Goal: Feedback & Contribution: Submit feedback/report problem

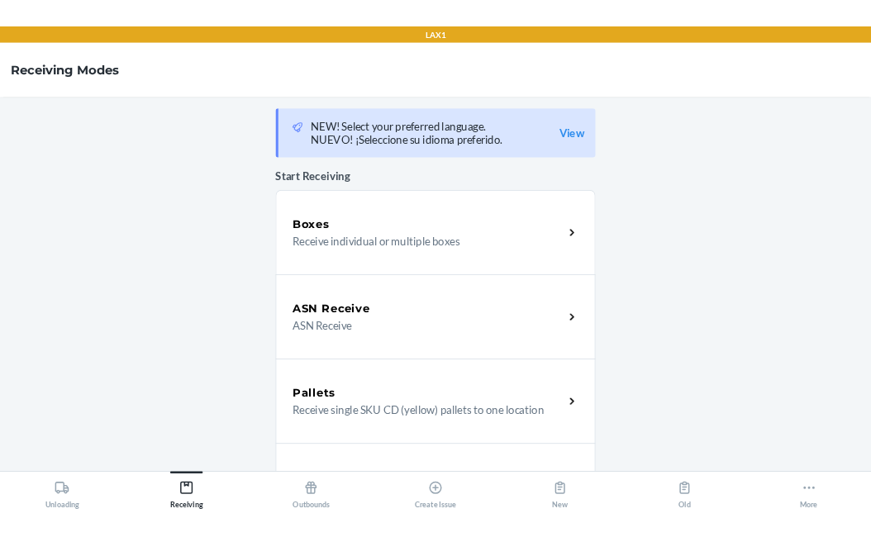
scroll to position [459, 0]
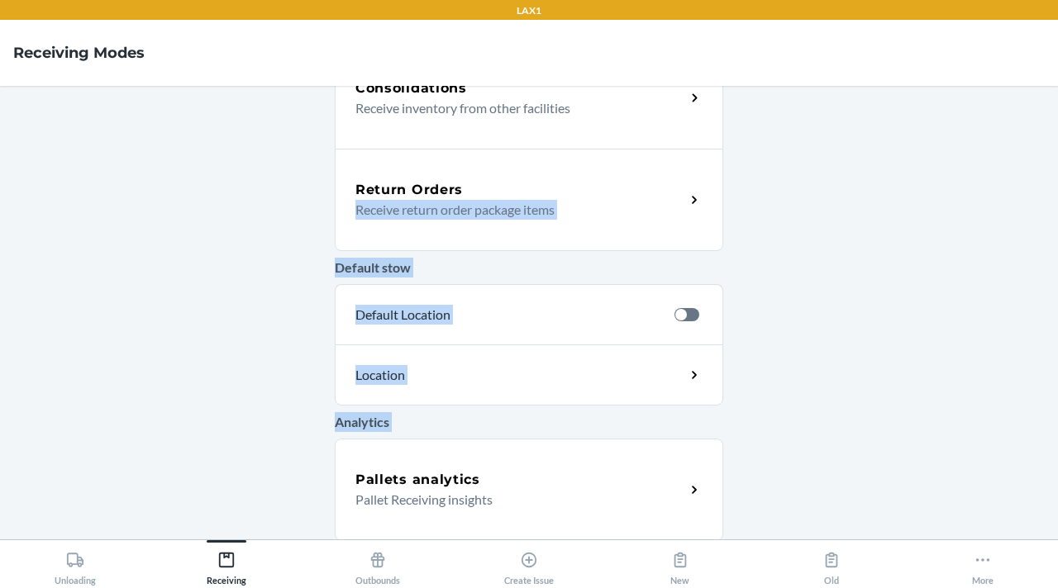
drag, startPoint x: 240, startPoint y: 447, endPoint x: 256, endPoint y: 242, distance: 205.6
click at [256, 242] on main "NEW! Select your preferred language. NUEVO! ¡Seleccione su idioma preferido. Vi…" at bounding box center [529, 313] width 1058 height 454
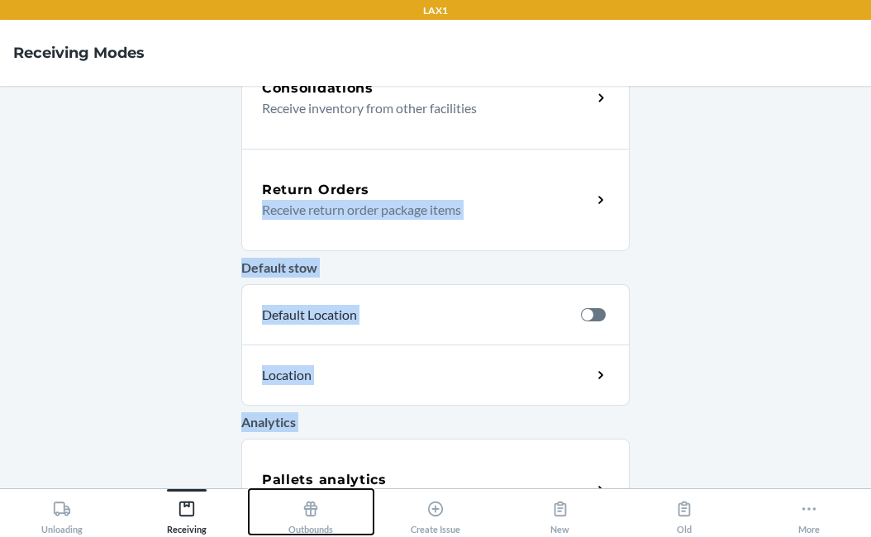
click at [269, 505] on button "Outbounds" at bounding box center [311, 511] width 125 height 45
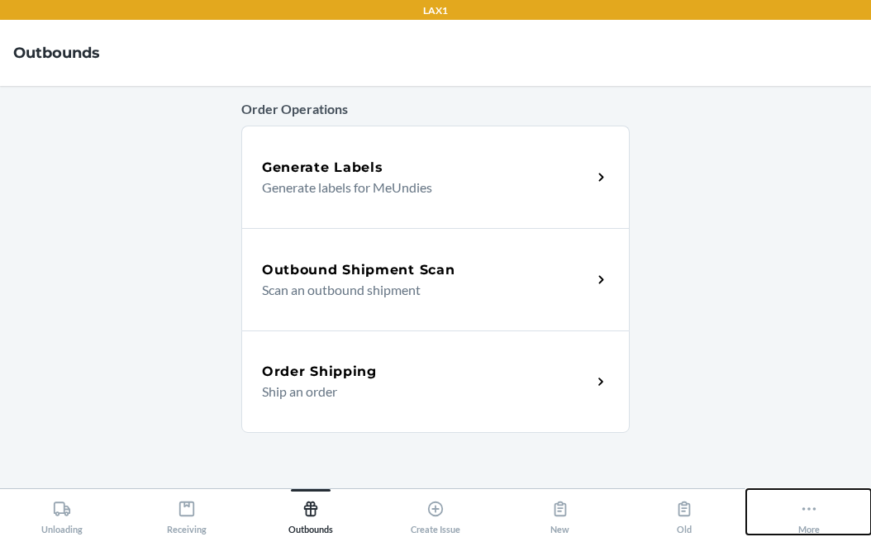
click at [846, 509] on button "More" at bounding box center [808, 511] width 125 height 45
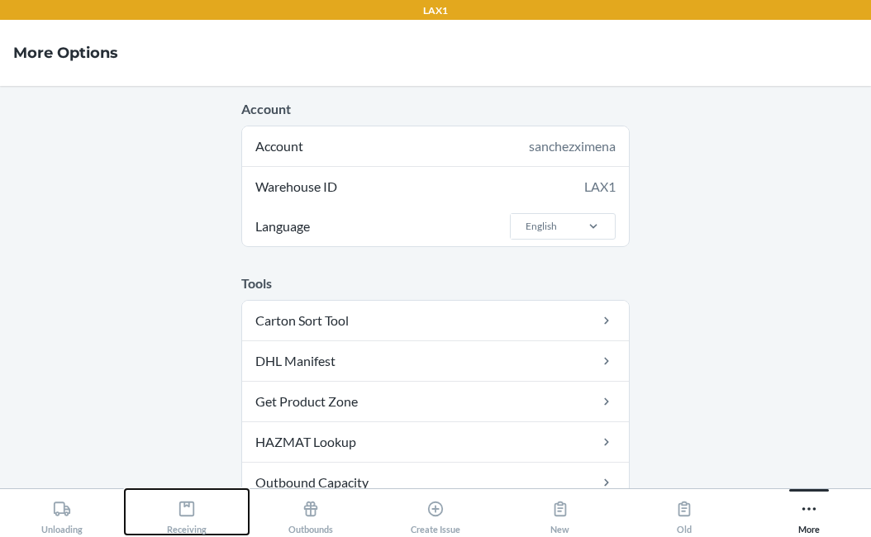
click at [193, 504] on icon at bounding box center [186, 509] width 15 height 15
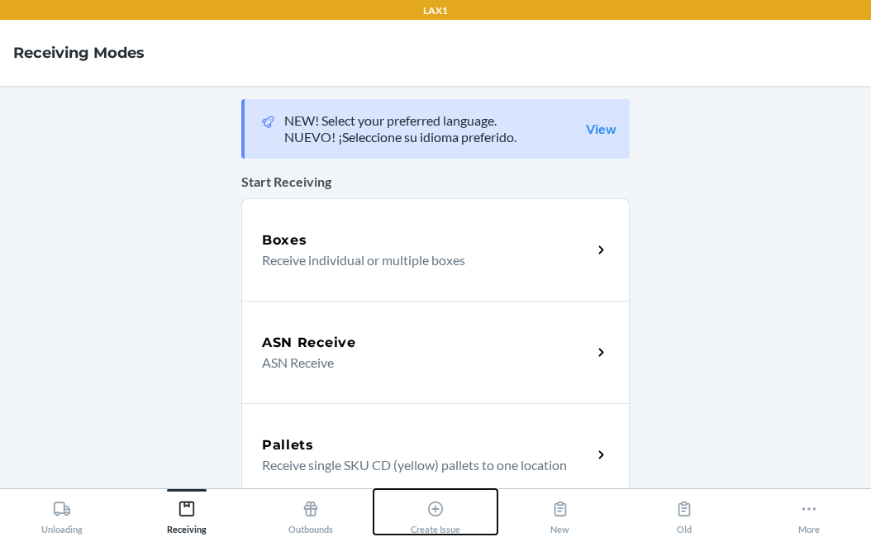
click at [422, 512] on div "Create Issue" at bounding box center [436, 513] width 50 height 41
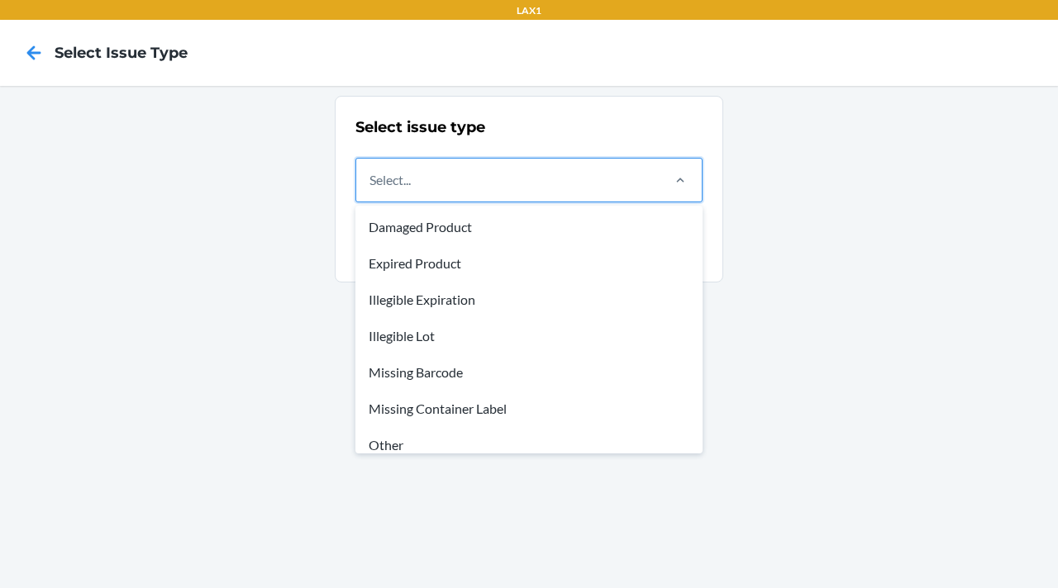
click at [529, 174] on div "Select..." at bounding box center [507, 180] width 302 height 43
click at [371, 174] on input "option Damaged Product focused, 1 of 8. 8 results available. Use Up and Down to…" at bounding box center [370, 180] width 2 height 20
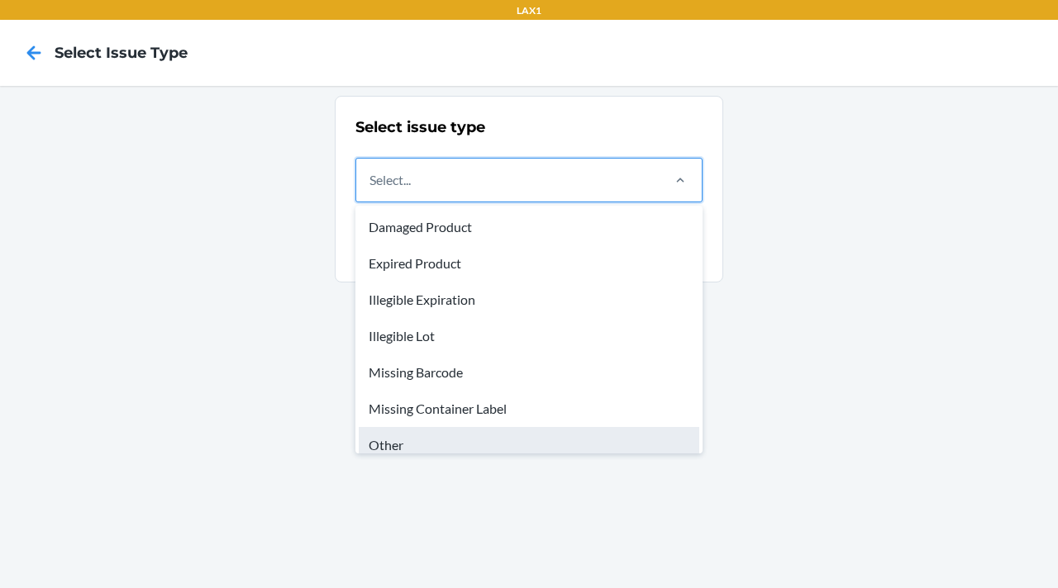
click at [500, 441] on div "Other" at bounding box center [529, 445] width 340 height 36
click at [371, 190] on input "option Other focused, 7 of 8. 8 results available. Use Up and Down to choose op…" at bounding box center [370, 180] width 2 height 20
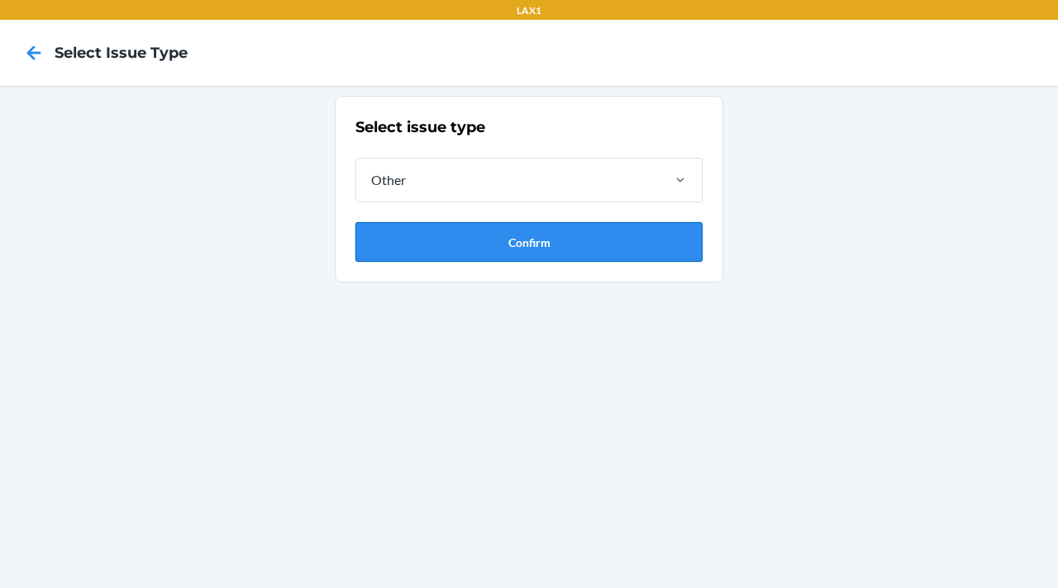
click at [483, 227] on button "Confirm" at bounding box center [528, 242] width 347 height 40
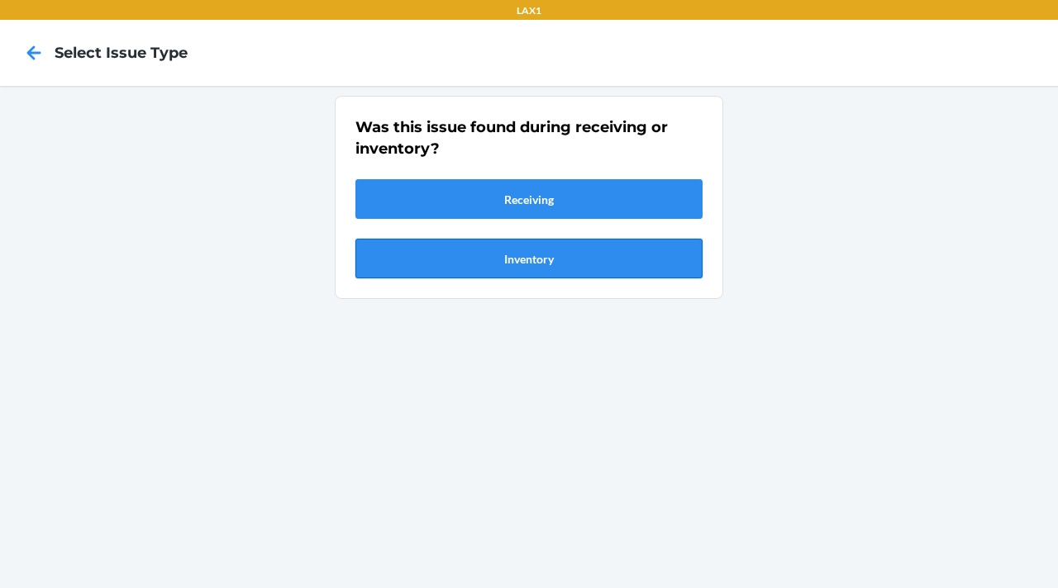
click at [481, 241] on button "Inventory" at bounding box center [528, 259] width 347 height 40
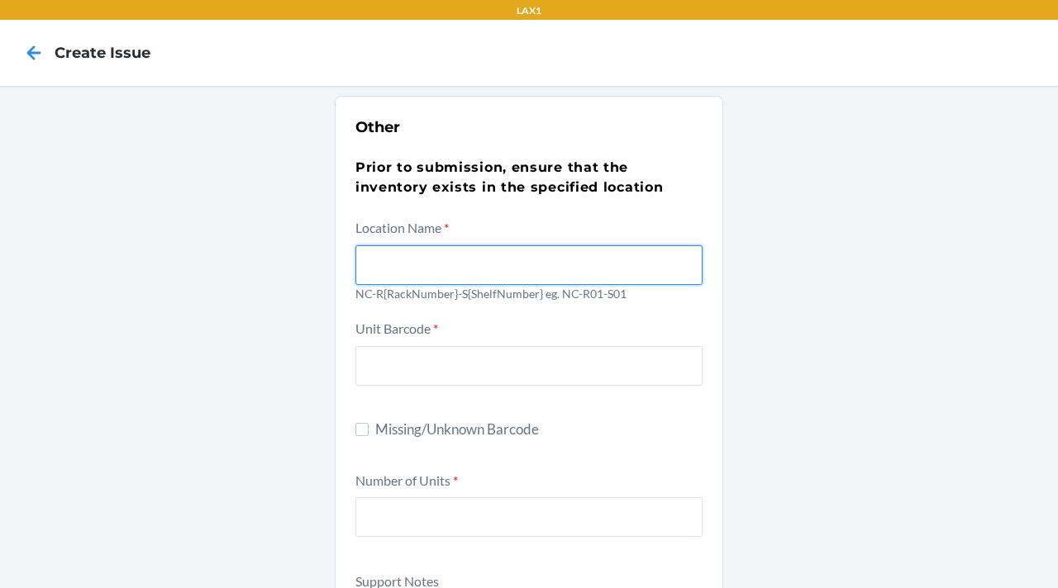
click at [435, 269] on input "text" at bounding box center [528, 265] width 347 height 40
type input "NC-R05-S01"
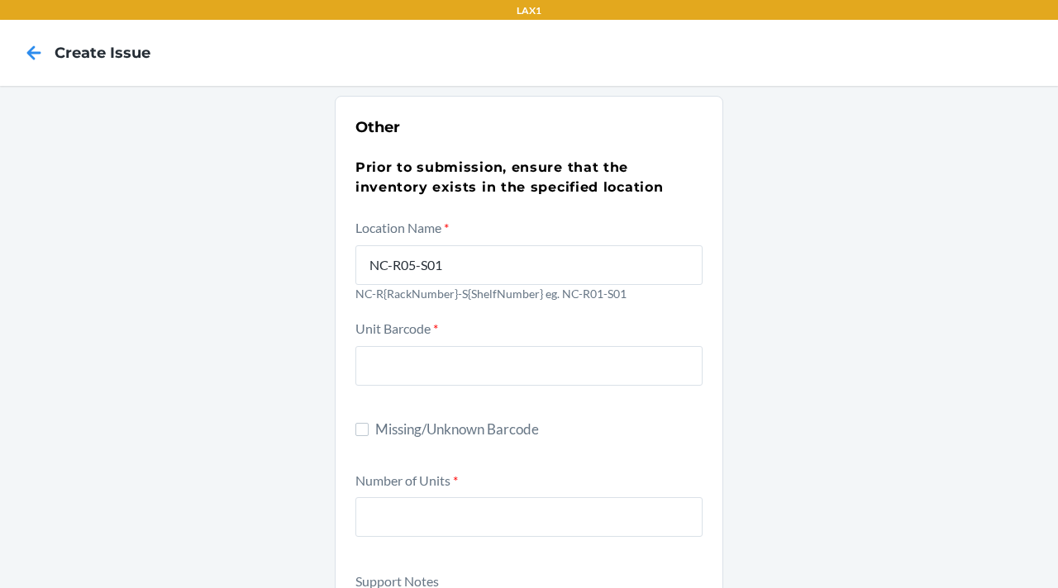
click at [429, 431] on span "Missing/Unknown Barcode" at bounding box center [538, 429] width 327 height 21
click at [369, 431] on input "Missing/Unknown Barcode" at bounding box center [361, 429] width 13 height 13
checkbox input "true"
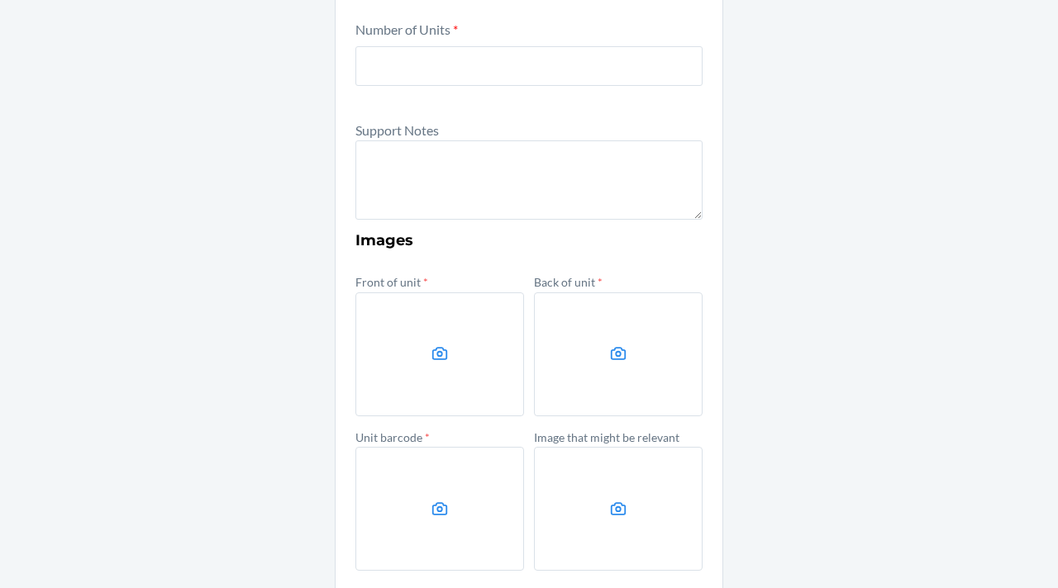
scroll to position [453, 0]
click at [431, 68] on input "number" at bounding box center [528, 65] width 347 height 40
click at [446, 64] on input "number" at bounding box center [528, 65] width 347 height 40
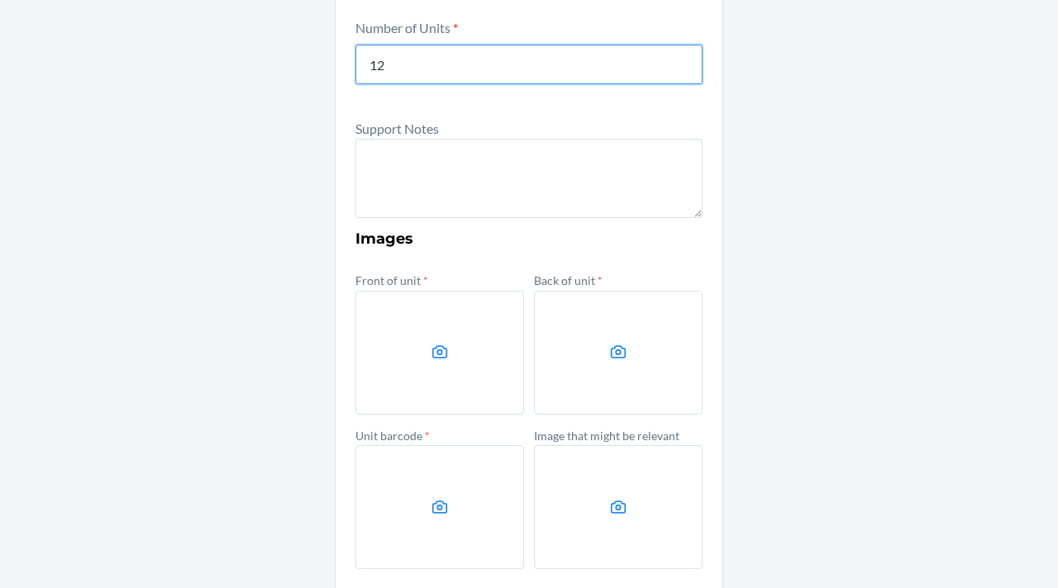
type input "12"
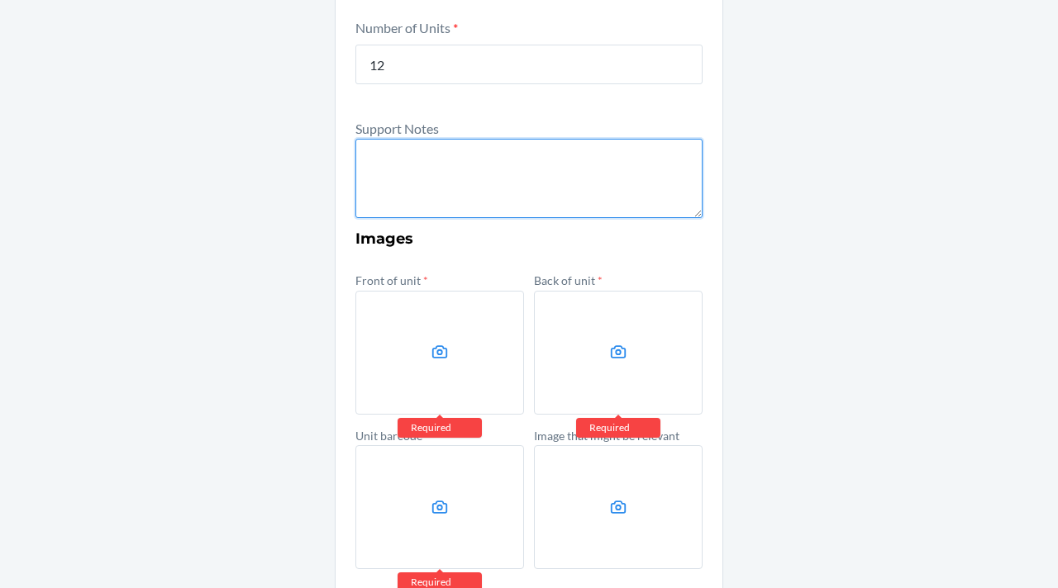
click at [411, 156] on textarea at bounding box center [528, 178] width 347 height 79
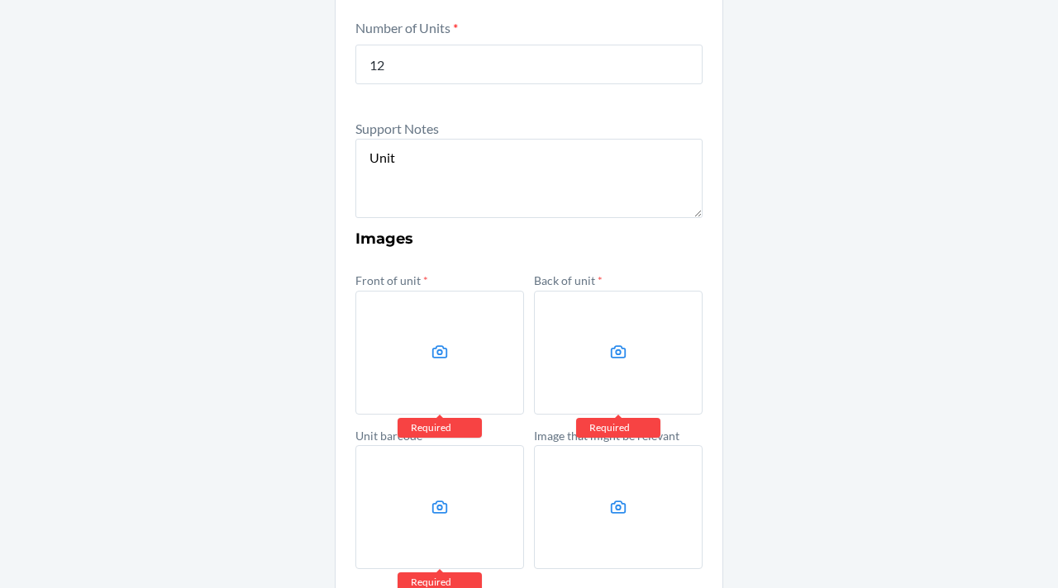
click at [479, 132] on div "Support Notes Unit" at bounding box center [528, 168] width 347 height 101
drag, startPoint x: 479, startPoint y: 159, endPoint x: 0, endPoint y: 197, distance: 480.8
click at [0, 197] on div "Other Prior to submission, ensure that the inventory exists in the specified lo…" at bounding box center [529, 146] width 1058 height 1026
paste textarea ""The units do not have their packaging boxes, and 4 of them are damaged.""
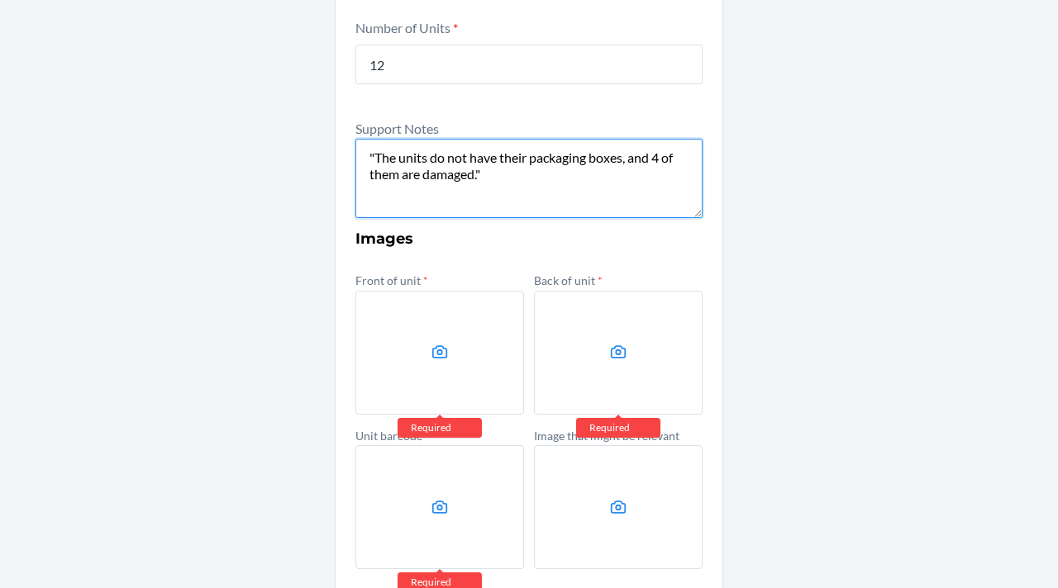
click at [619, 161] on textarea ""The units do not have their packaging boxes, and 4 of them are damaged."" at bounding box center [528, 178] width 347 height 79
click at [538, 180] on textarea ""The units do not have their packaging box, and 4 of them are damaged."" at bounding box center [528, 178] width 347 height 79
click at [369, 159] on textarea ""The units do not have their packaging box, and 4 of them are damaged" at bounding box center [528, 178] width 347 height 79
click at [541, 178] on textarea "The units do not have their packaging box, and 4 of them are damaged" at bounding box center [528, 178] width 347 height 79
paste textarea "D5Z7QPYMZMR"
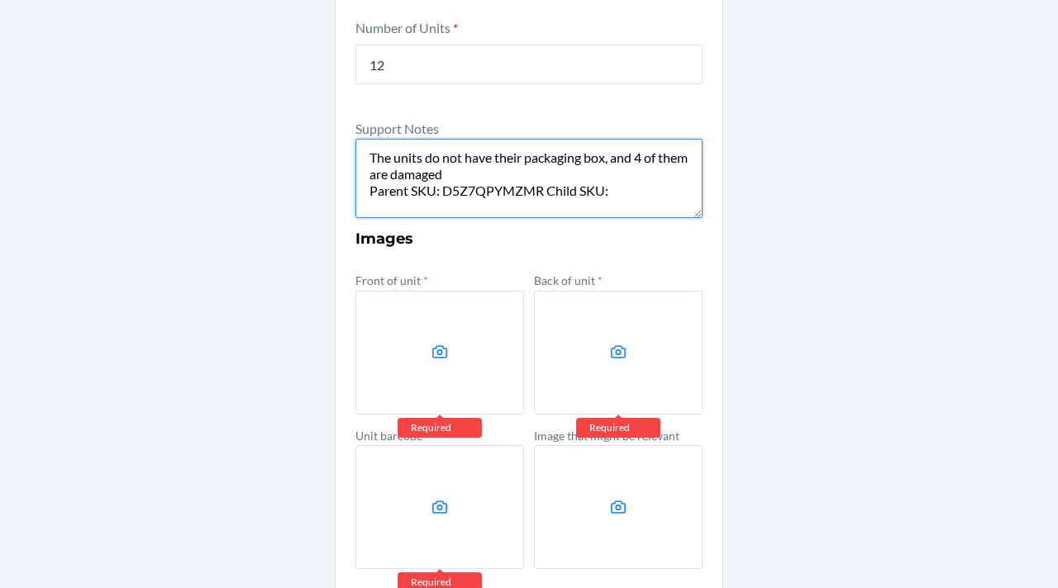
click at [536, 192] on textarea "The units do not have their packaging box, and 4 of them are damaged Parent SKU…" at bounding box center [528, 178] width 347 height 79
click at [623, 181] on textarea "The units do not have their packaging box, and 4 of them are damaged Parent SKU…" at bounding box center [528, 178] width 347 height 79
click at [598, 188] on textarea "The units do not have their packaging box, and 4 of them are damaged Parent SKU…" at bounding box center [528, 178] width 347 height 79
click at [611, 189] on textarea "The units do not have their packaging box, and 4 of them are damaged Parent SKU…" at bounding box center [528, 178] width 347 height 79
paste textarea "DNSGERLXM1U"
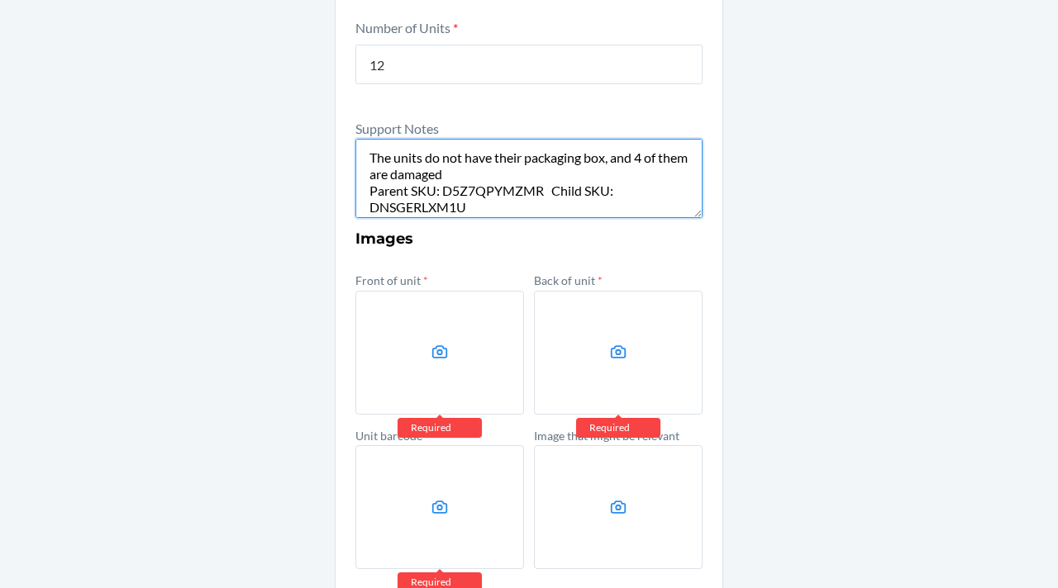
scroll to position [14, 0]
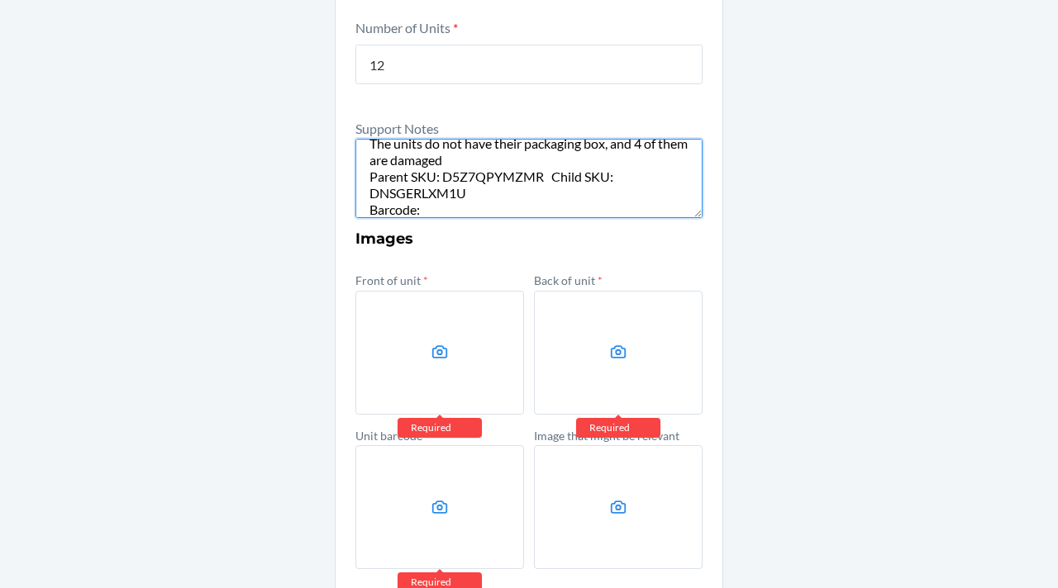
click at [424, 202] on textarea "The units do not have their packaging box, and 4 of them are damaged Parent SKU…" at bounding box center [528, 178] width 347 height 79
paste textarea "X001YBH94P"
click at [424, 202] on textarea "The units do not have their packaging box, and 4 of them are damaged Parent SKU…" at bounding box center [528, 178] width 347 height 79
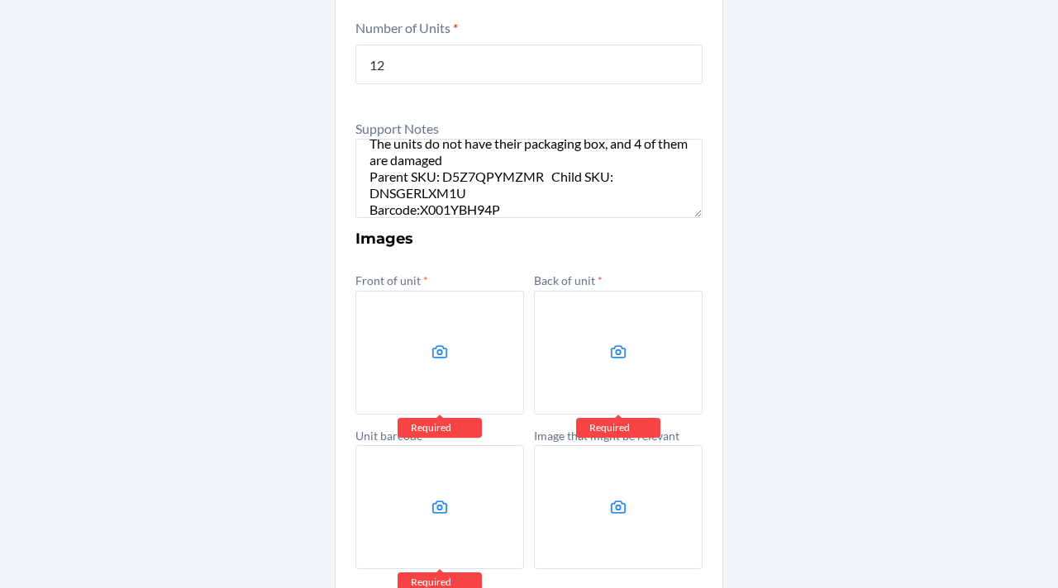
click at [778, 217] on div "Other Prior to submission, ensure that the inventory exists in the specified lo…" at bounding box center [529, 146] width 1058 height 1026
click at [479, 158] on textarea "The units do not have their packaging box, and 4 of them are damaged Parent SKU…" at bounding box center [528, 178] width 347 height 79
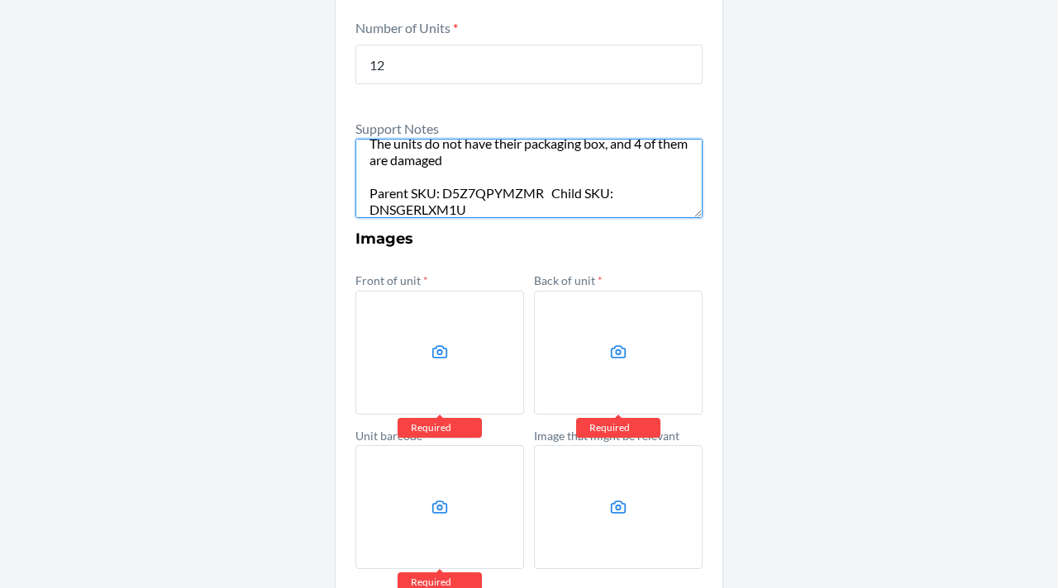
scroll to position [31, 0]
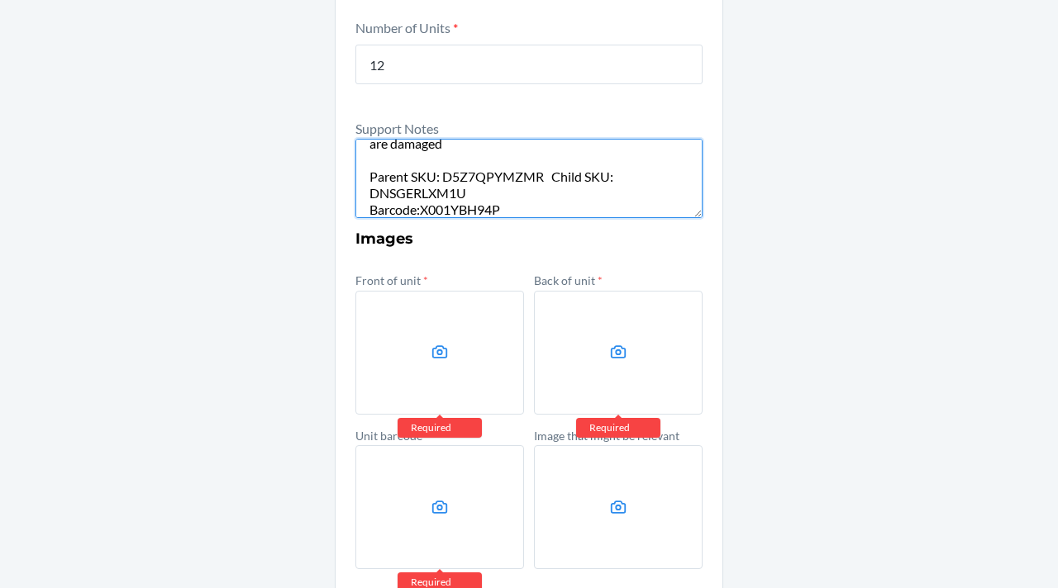
click at [526, 211] on textarea "The units do not have their packaging box, and 4 of them are damaged Parent SKU…" at bounding box center [528, 178] width 347 height 79
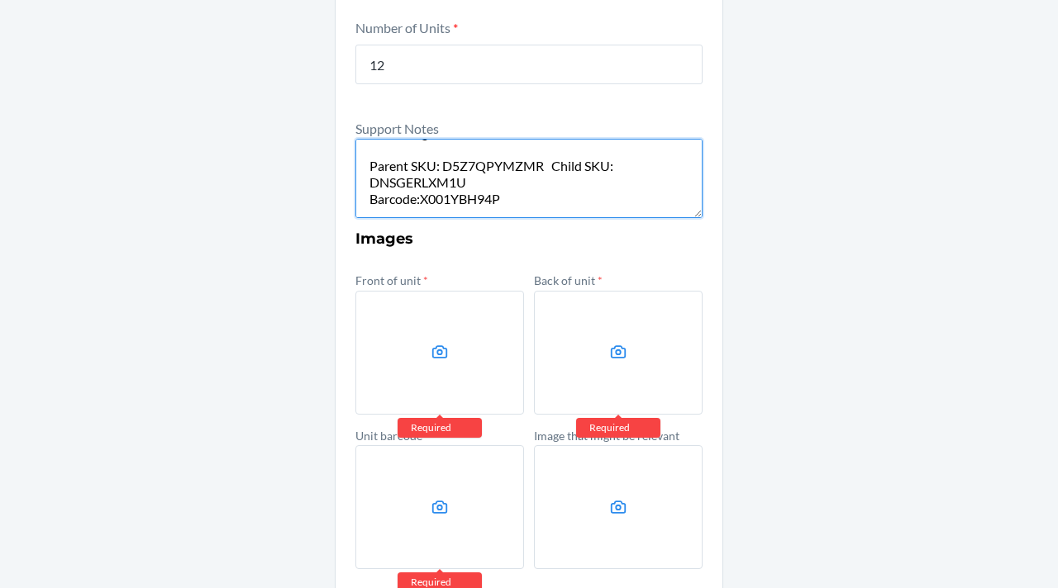
scroll to position [64, 0]
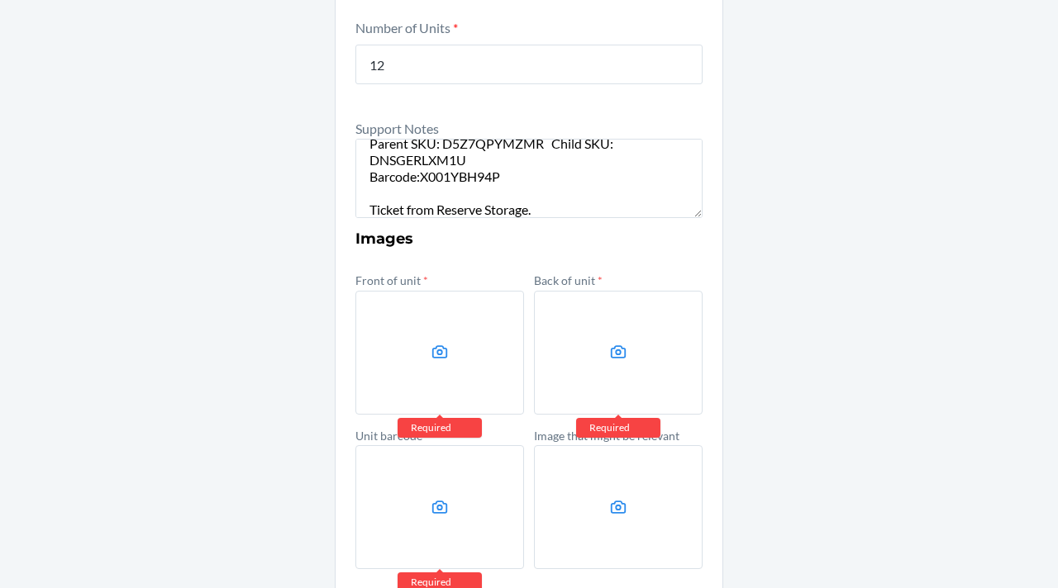
click at [836, 356] on div "Other Prior to submission, ensure that the inventory exists in the specified lo…" at bounding box center [529, 146] width 1058 height 1026
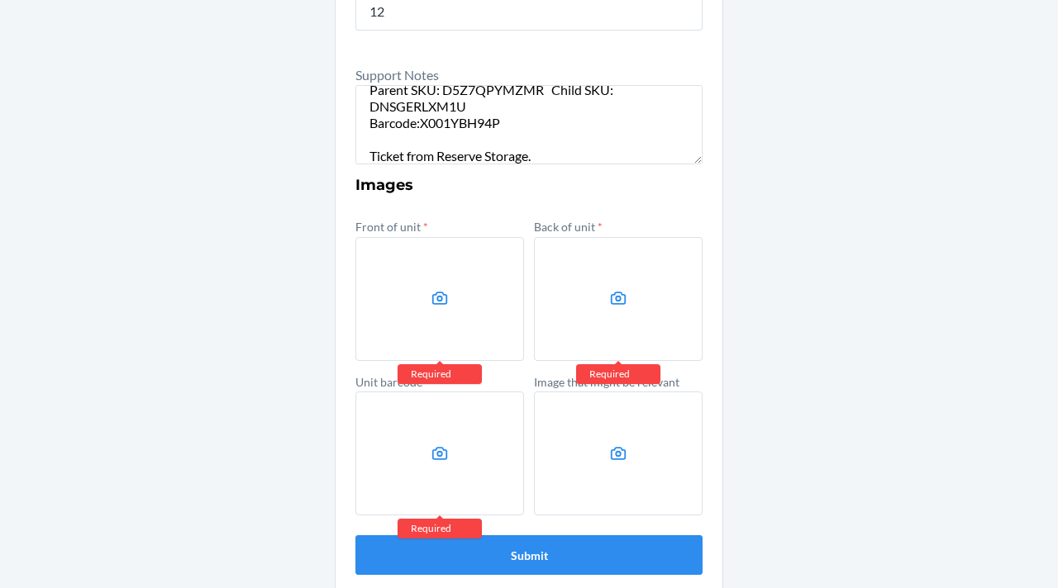
scroll to position [523, 0]
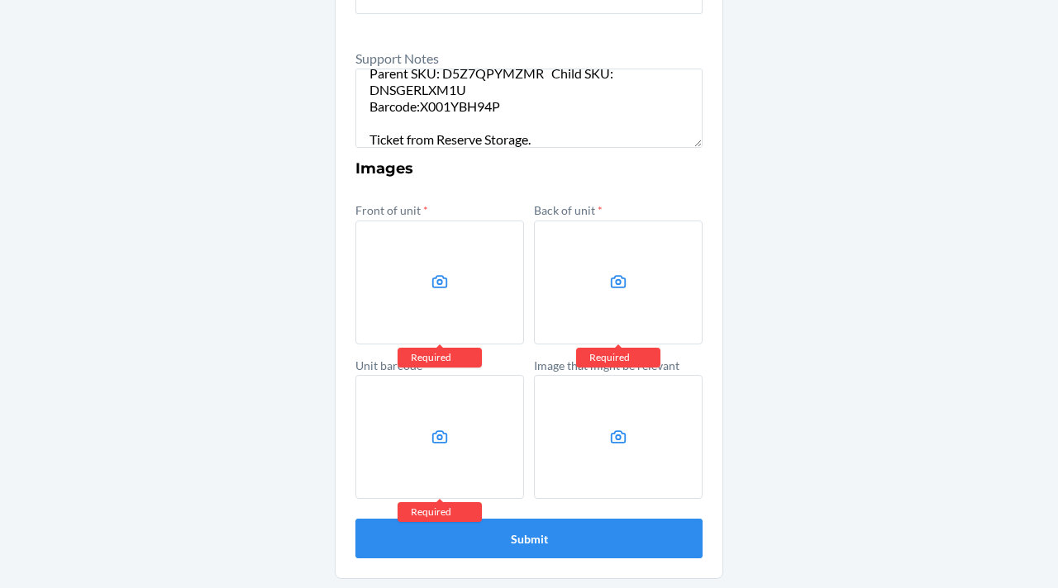
click at [403, 245] on label at bounding box center [439, 283] width 169 height 124
click at [0, 0] on input "file" at bounding box center [0, 0] width 0 height 0
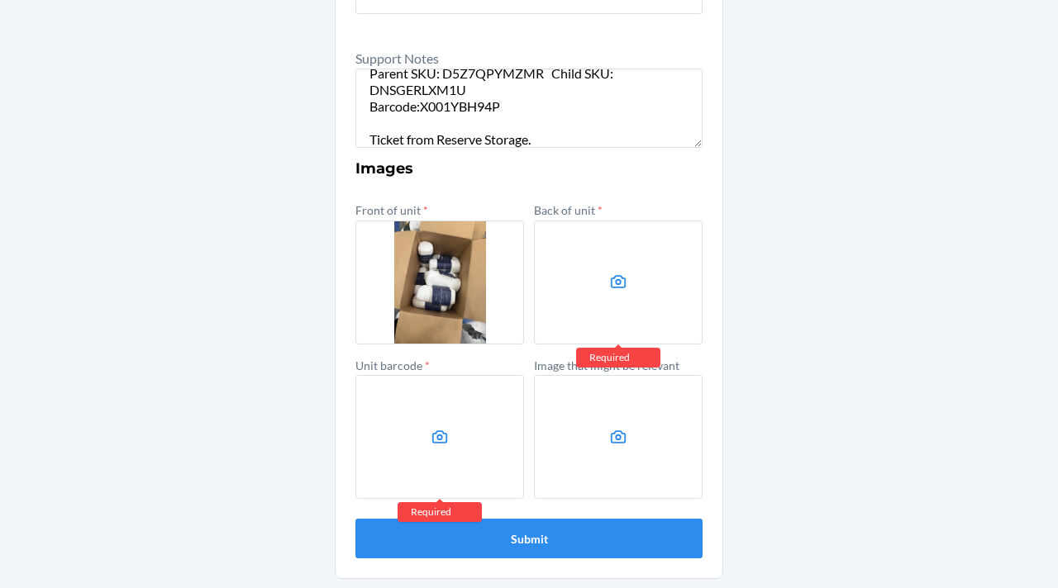
click at [585, 294] on label at bounding box center [618, 283] width 169 height 124
click at [0, 0] on input "file" at bounding box center [0, 0] width 0 height 0
click at [418, 413] on label at bounding box center [439, 437] width 169 height 124
click at [0, 0] on input "file" at bounding box center [0, 0] width 0 height 0
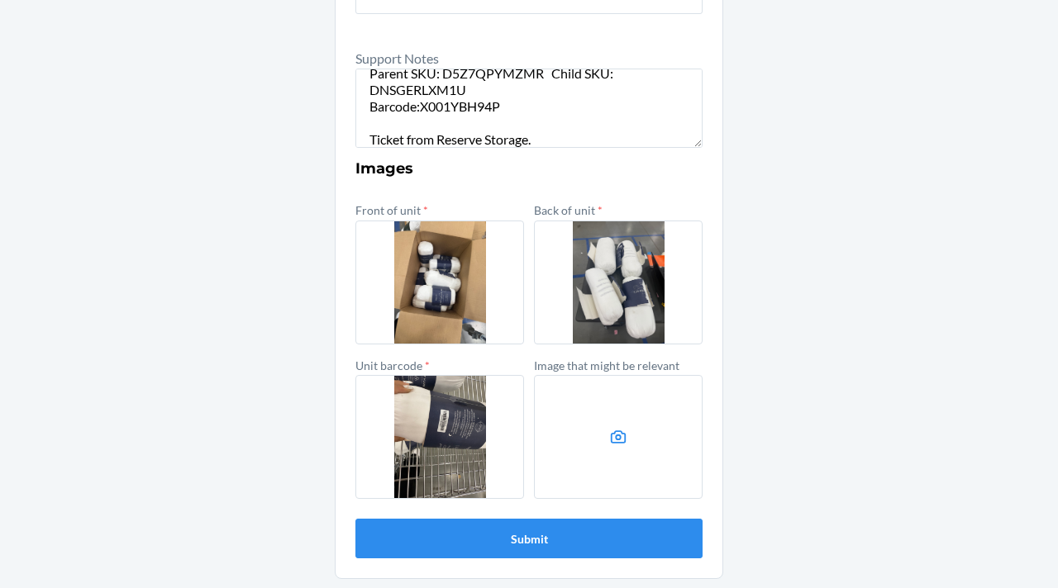
click at [574, 424] on label at bounding box center [618, 437] width 169 height 124
click at [0, 0] on input "file" at bounding box center [0, 0] width 0 height 0
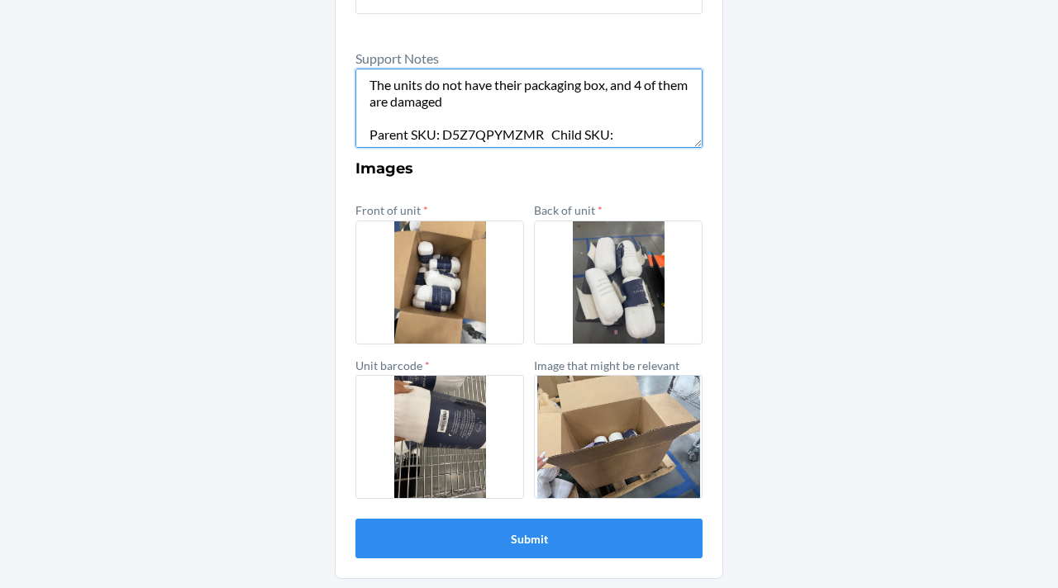
scroll to position [0, 0]
click at [533, 118] on textarea "The units do not have their packaging box, and 4 of them are damaged Parent SKU…" at bounding box center [528, 108] width 347 height 79
click at [510, 114] on textarea "The units do not have their packaging box, and 4 of them are damaged Parent SKU…" at bounding box center [528, 108] width 347 height 79
click at [505, 110] on textarea "The units do not have their packaging box, and 4 of them are damaged Parent SKU…" at bounding box center [528, 108] width 347 height 79
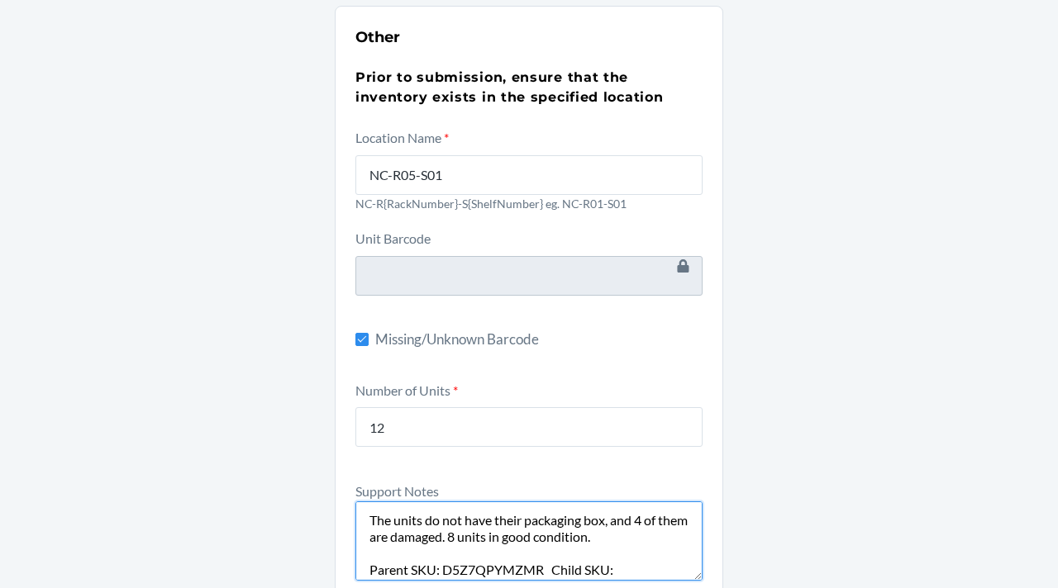
scroll to position [90, 0]
type textarea "The units do not have their packaging box, and 4 of them are damaged. 8 units i…"
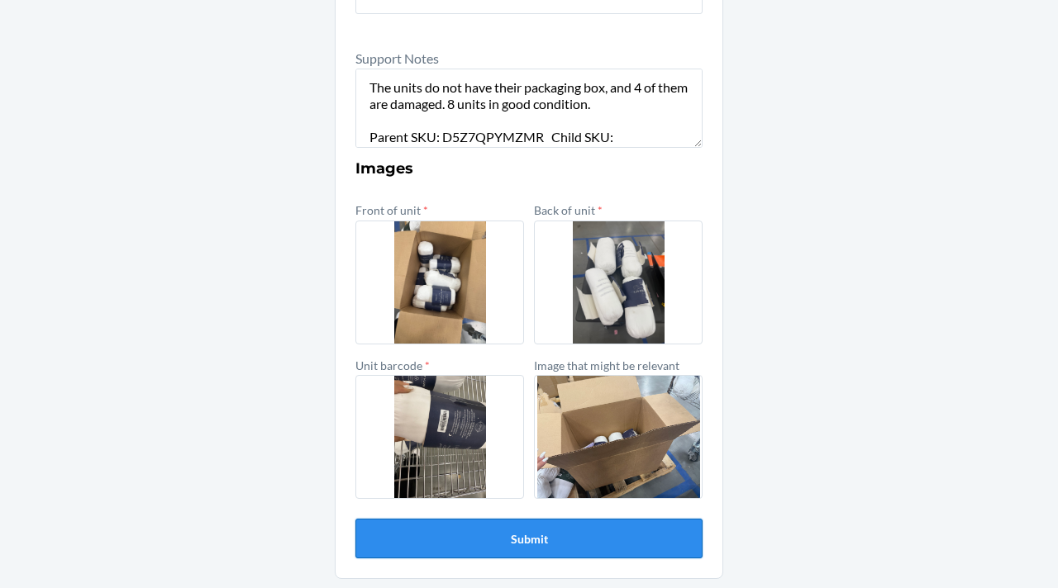
click at [512, 526] on button "Submit" at bounding box center [528, 539] width 347 height 40
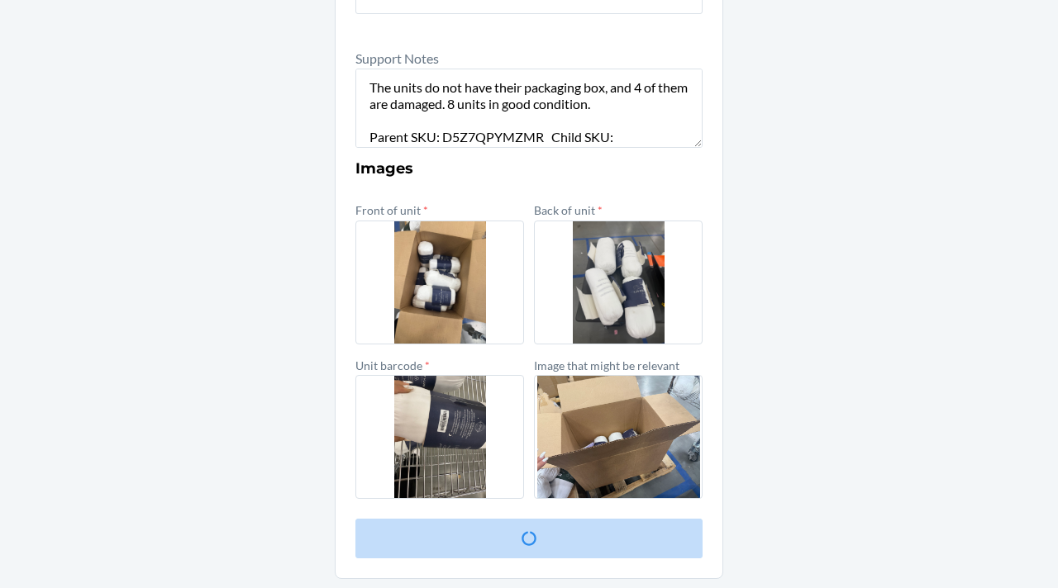
scroll to position [0, 0]
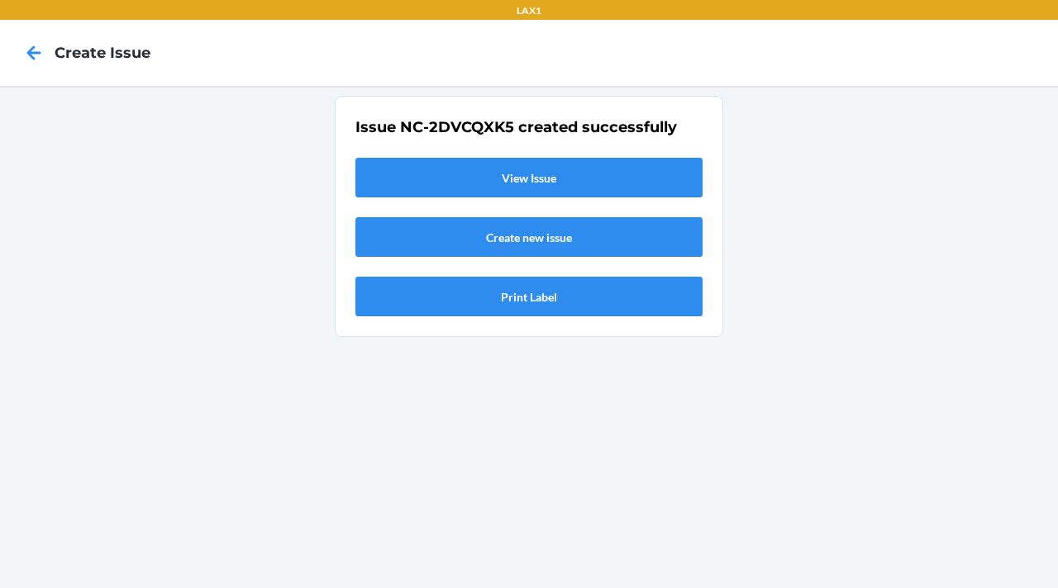
click at [588, 174] on link "View Issue" at bounding box center [528, 178] width 347 height 40
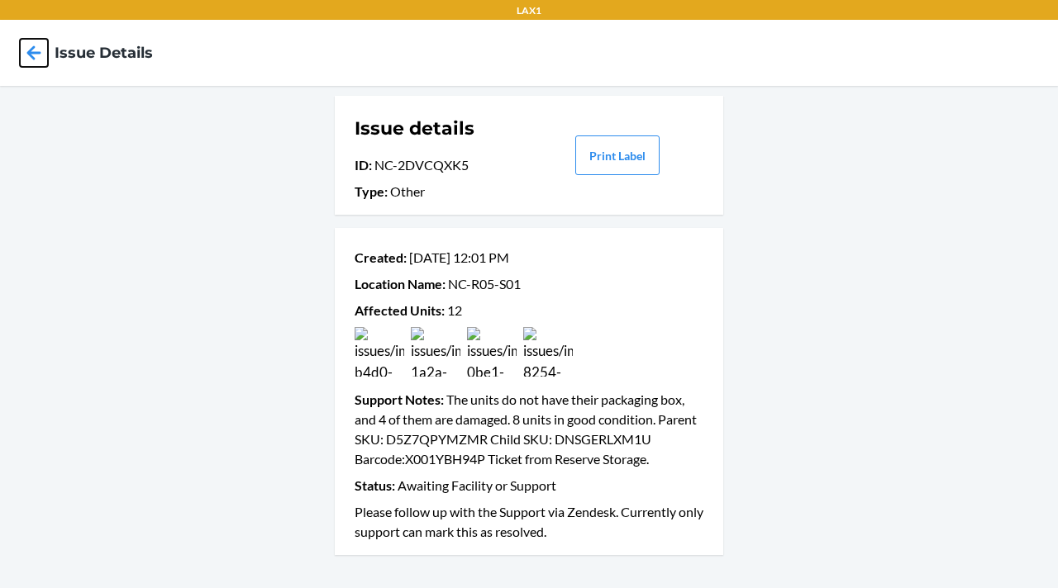
click at [25, 50] on icon at bounding box center [34, 53] width 28 height 28
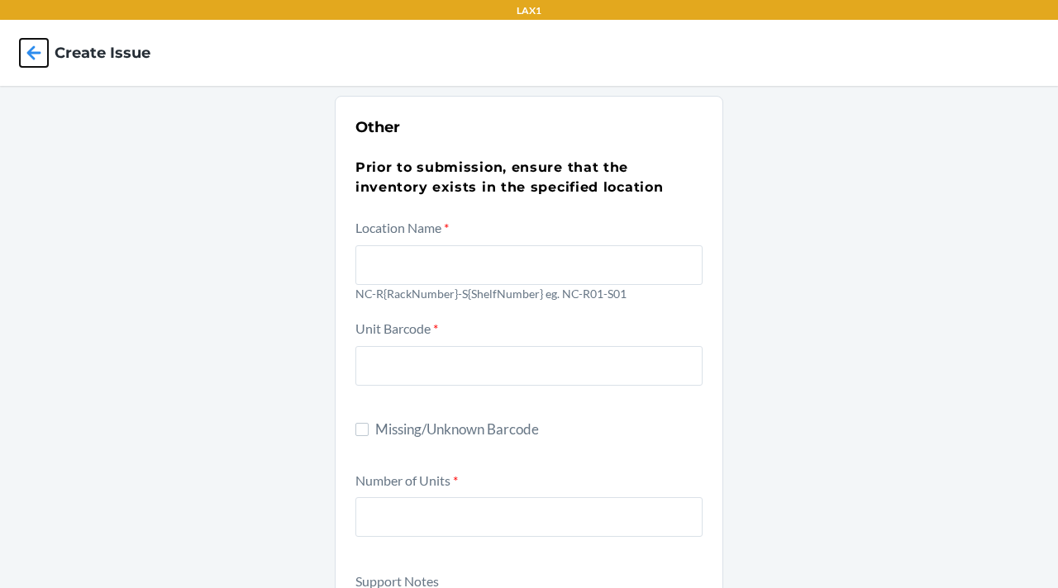
click at [20, 60] on icon at bounding box center [34, 53] width 28 height 28
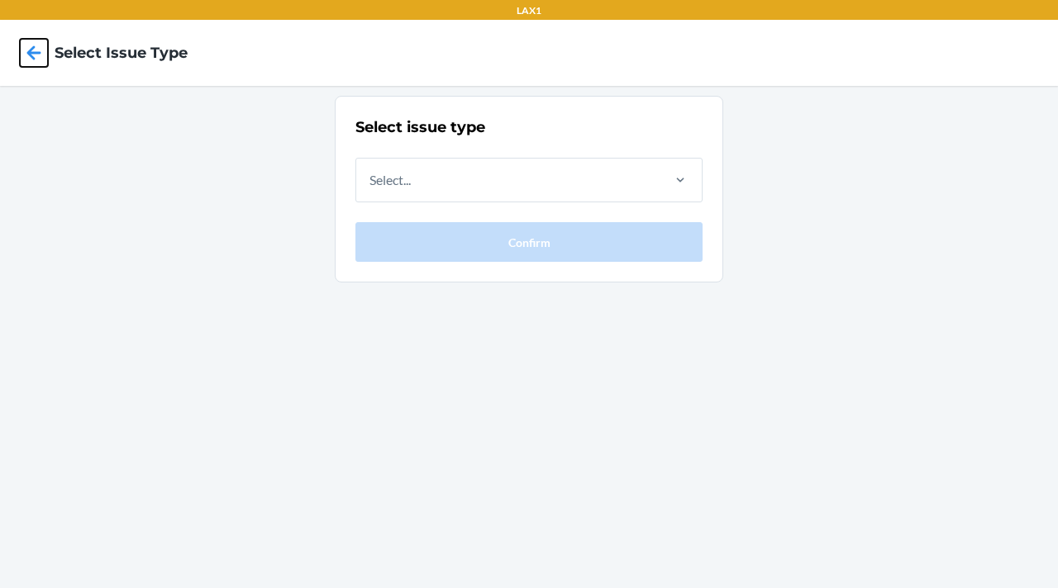
click at [37, 59] on icon at bounding box center [34, 53] width 28 height 28
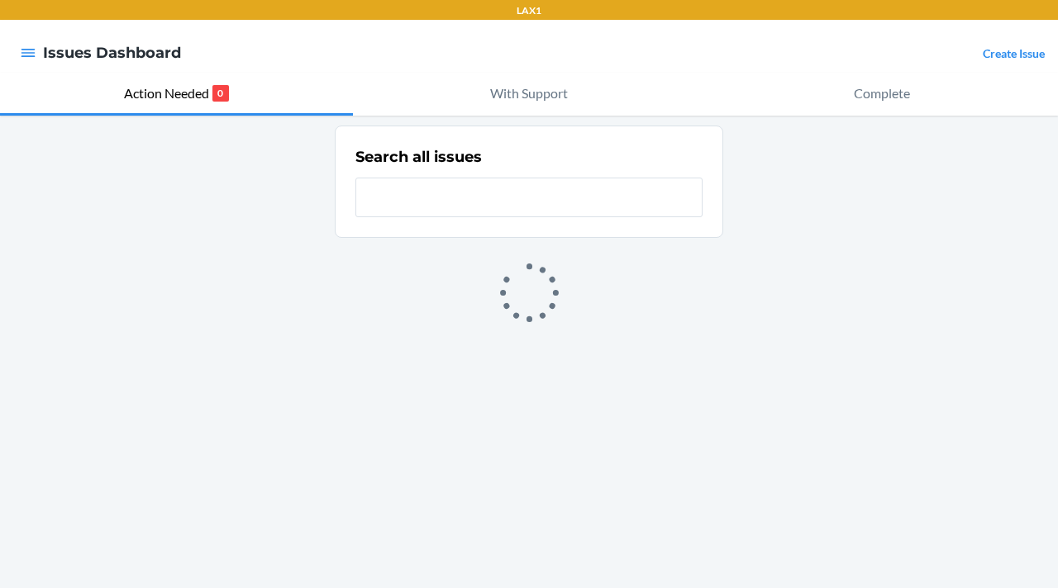
click at [16, 50] on div at bounding box center [28, 53] width 30 height 35
click at [21, 53] on icon "button" at bounding box center [28, 53] width 14 height 8
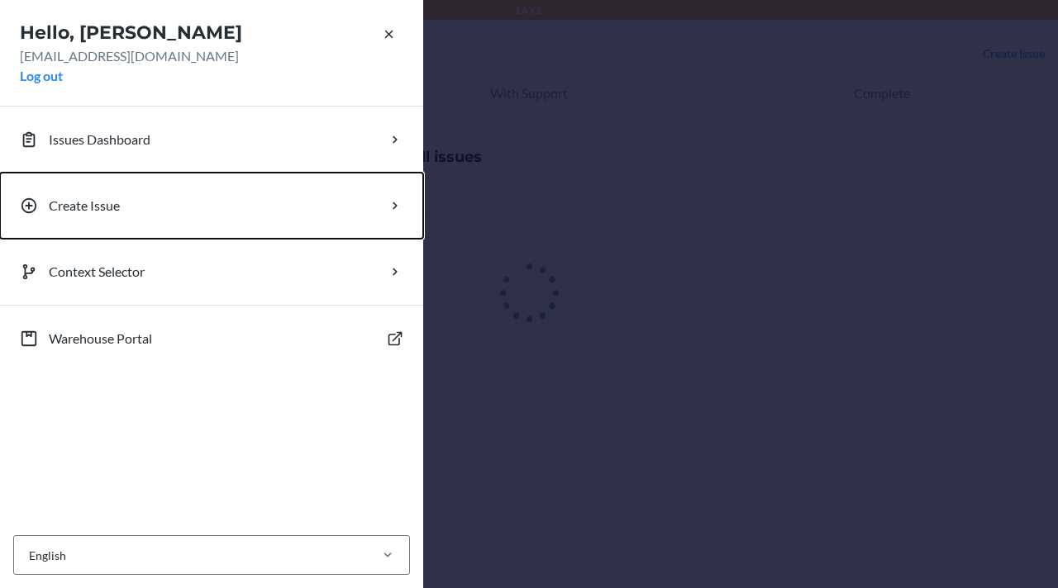
click at [88, 214] on p "Create Issue" at bounding box center [84, 206] width 71 height 20
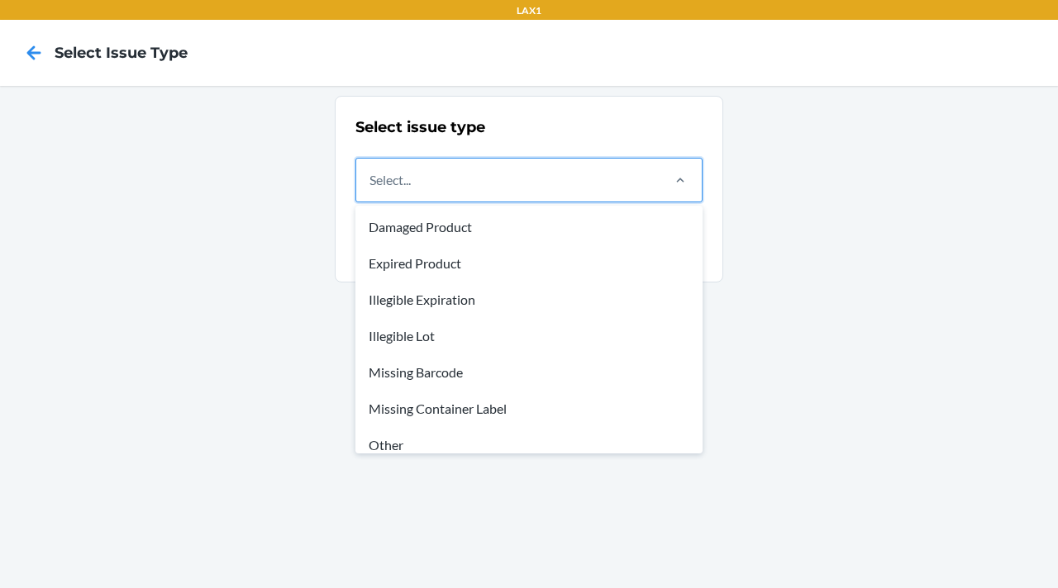
click at [406, 189] on div "Select..." at bounding box center [507, 180] width 302 height 43
click at [371, 189] on input "option Damaged Product focused, 1 of 8. 8 results available. Use Up and Down to…" at bounding box center [370, 180] width 2 height 20
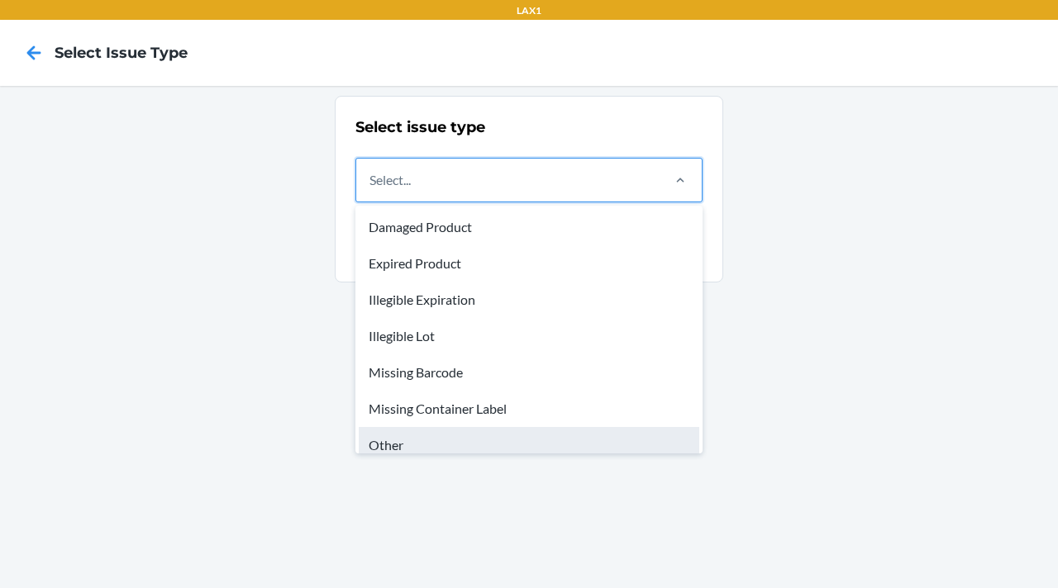
click at [468, 450] on div "Other" at bounding box center [529, 445] width 340 height 36
click at [371, 190] on input "option Other focused, 7 of 8. 8 results available. Use Up and Down to choose op…" at bounding box center [370, 180] width 2 height 20
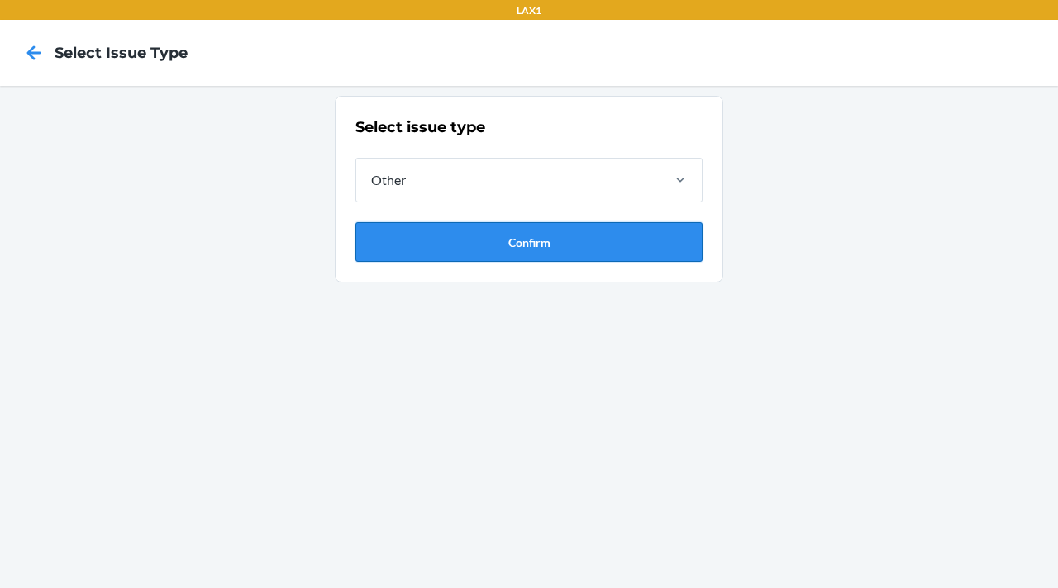
click at [502, 254] on button "Confirm" at bounding box center [528, 242] width 347 height 40
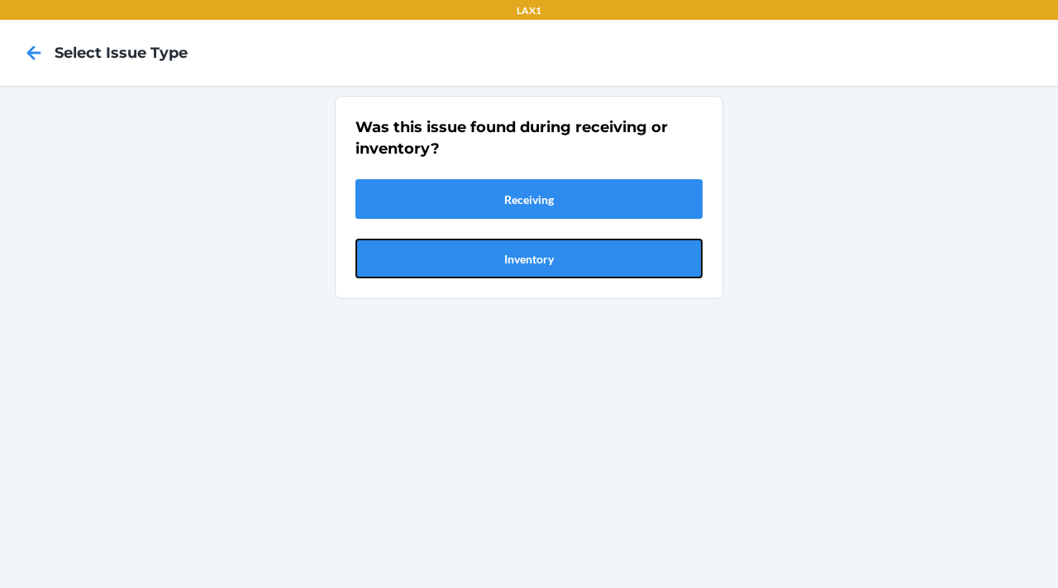
click at [502, 254] on button "Inventory" at bounding box center [528, 259] width 347 height 40
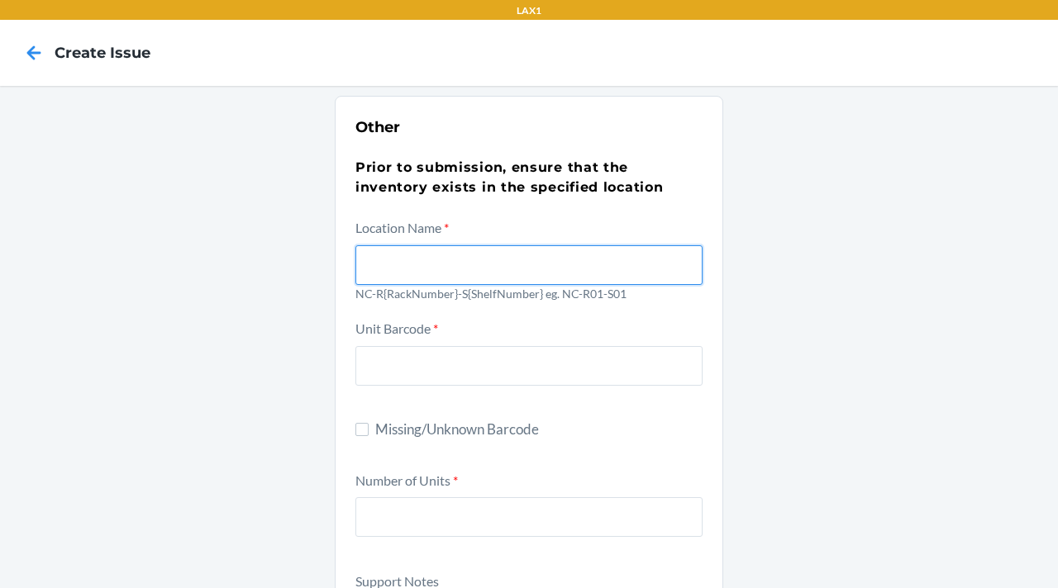
click at [392, 248] on input "text" at bounding box center [528, 265] width 347 height 40
type input "NC-R05-S01"
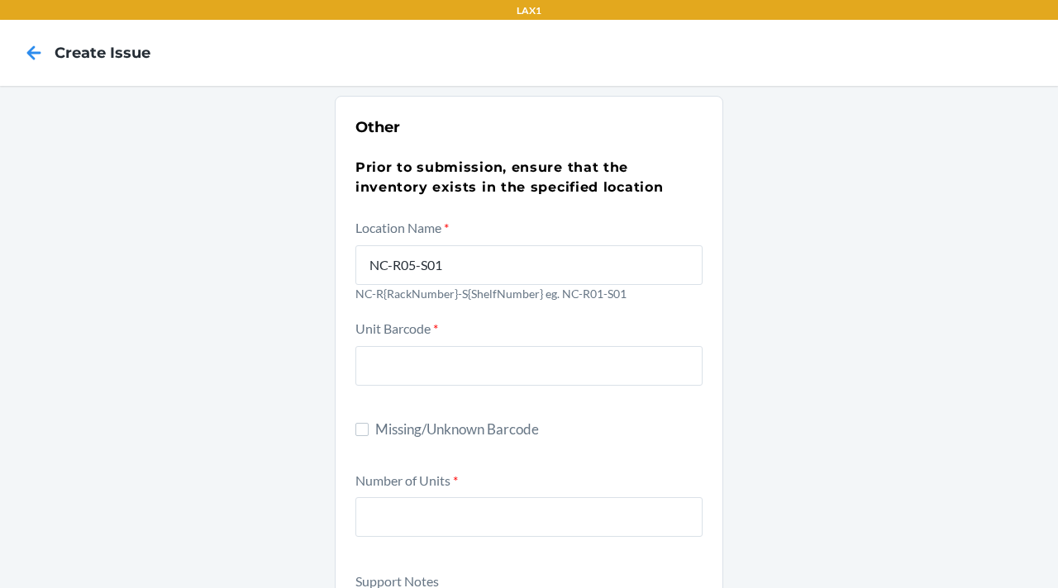
click at [393, 437] on span "Missing/Unknown Barcode" at bounding box center [538, 429] width 327 height 21
click at [369, 436] on input "Missing/Unknown Barcode" at bounding box center [361, 429] width 13 height 13
checkbox input "true"
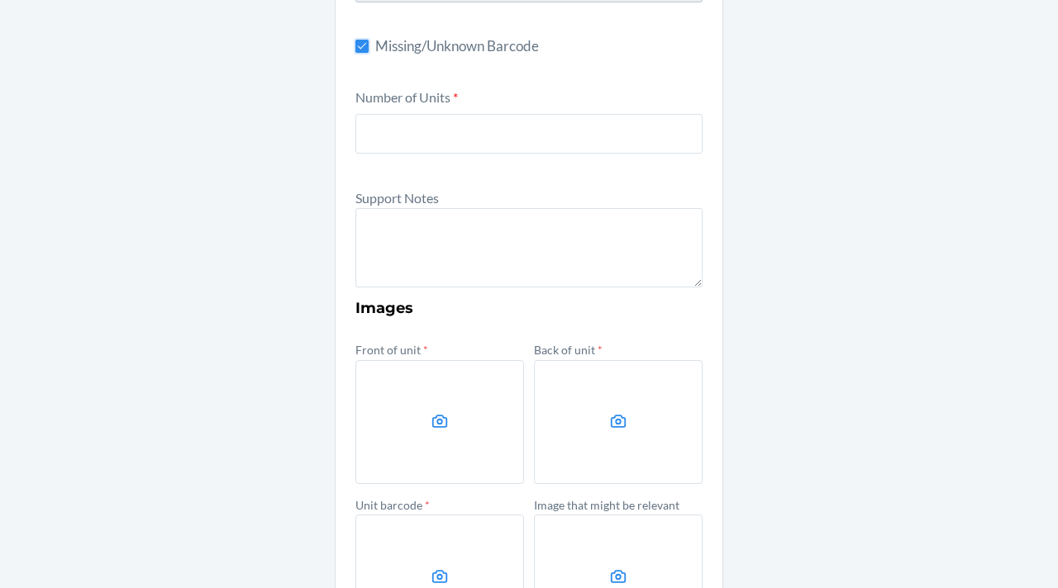
scroll to position [392, 0]
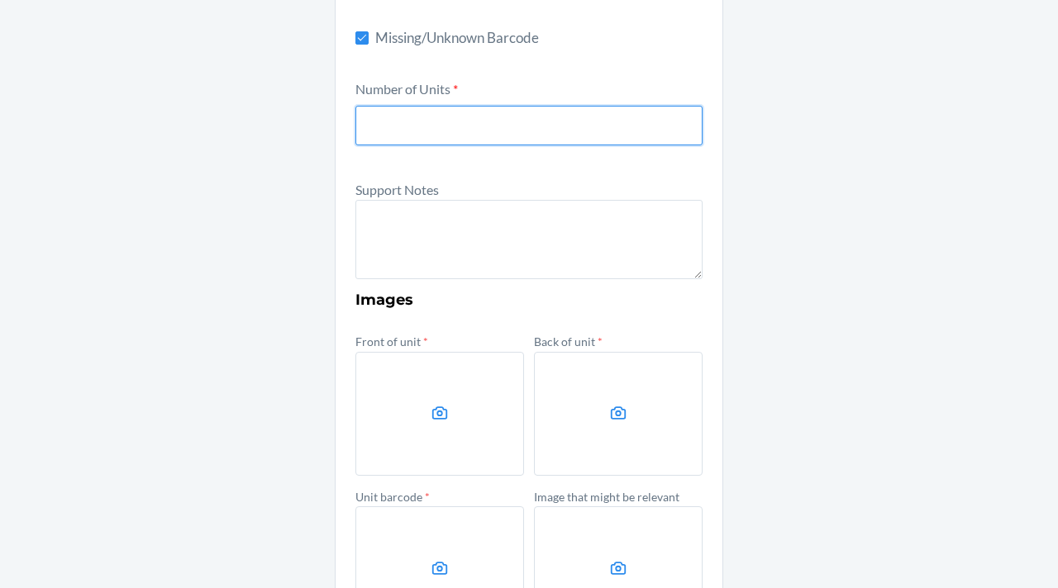
click at [437, 131] on input "number" at bounding box center [528, 126] width 347 height 40
type input "8"
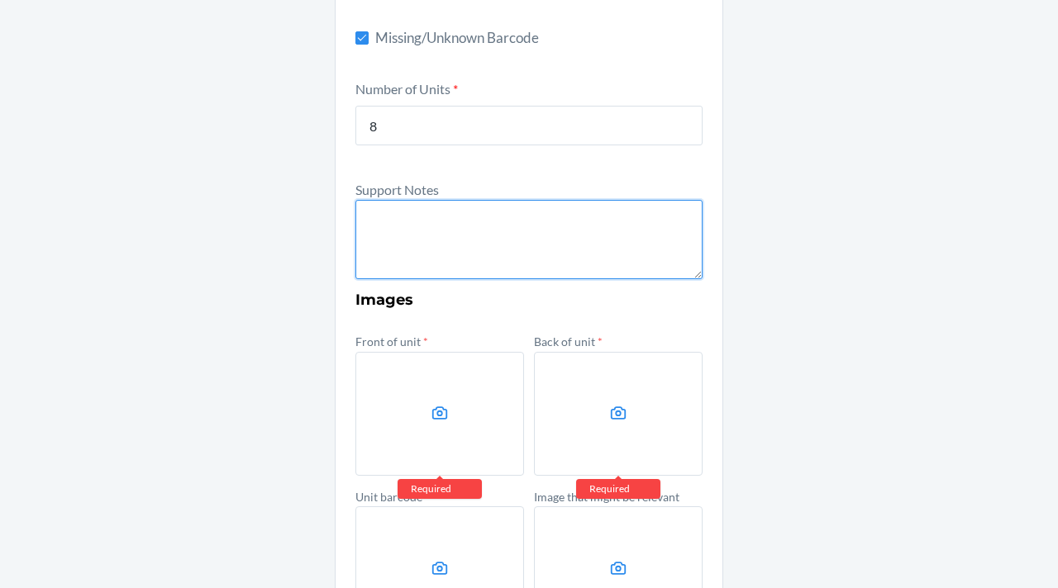
click at [445, 224] on textarea at bounding box center [528, 239] width 347 height 79
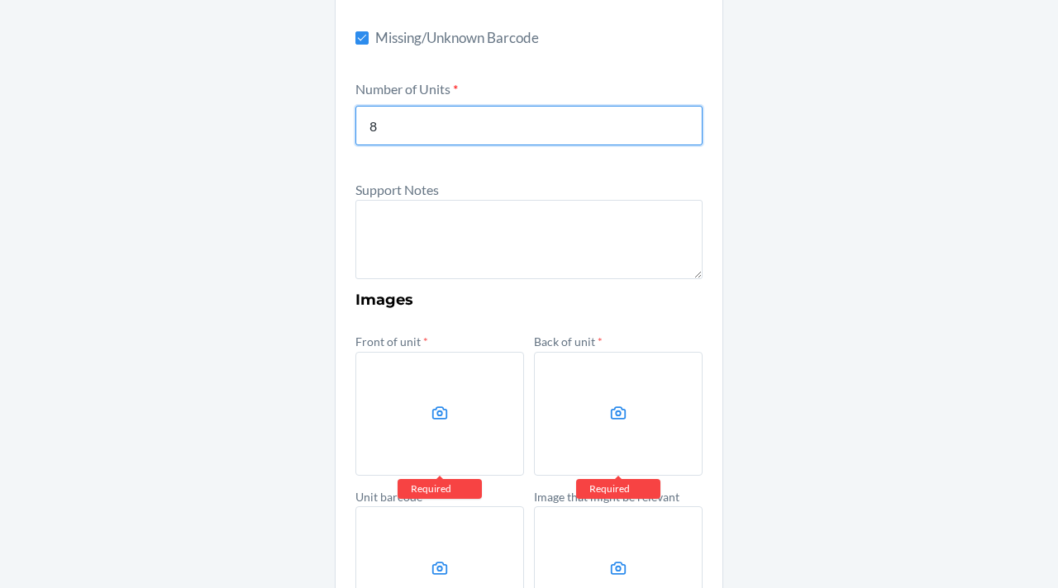
click at [405, 125] on input "8" at bounding box center [528, 126] width 347 height 40
type input "24"
click at [436, 283] on form "Location Name * NC-R05-S01 NC-R{RackNumber}-S{ShelfNumber} eg. NC-R01-S01 Unit …" at bounding box center [528, 258] width 347 height 864
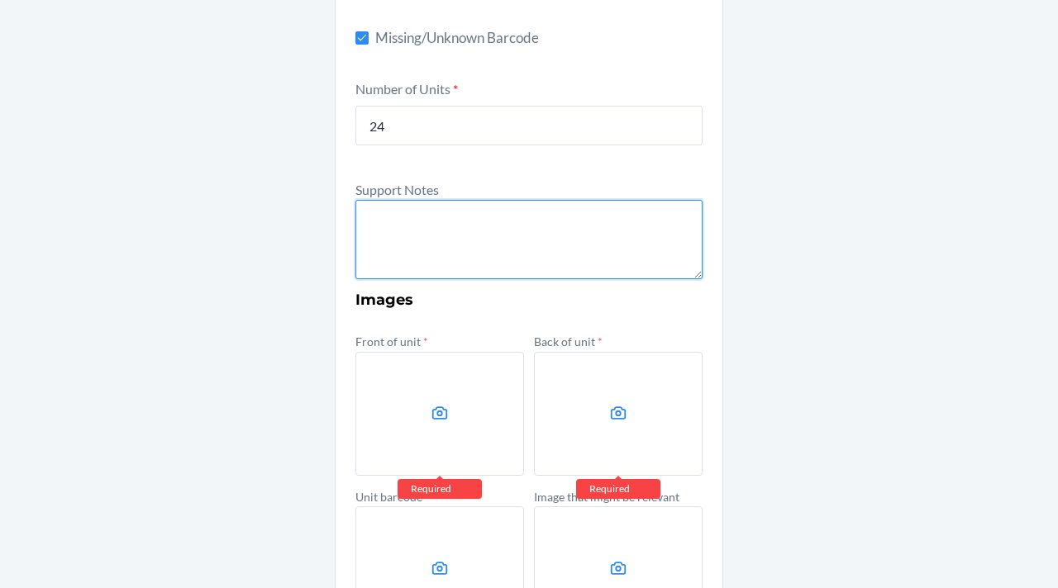
click at [398, 236] on textarea at bounding box center [528, 239] width 347 height 79
click at [431, 229] on textarea at bounding box center [528, 239] width 347 height 79
drag, startPoint x: 511, startPoint y: 233, endPoint x: 337, endPoint y: 191, distance: 178.6
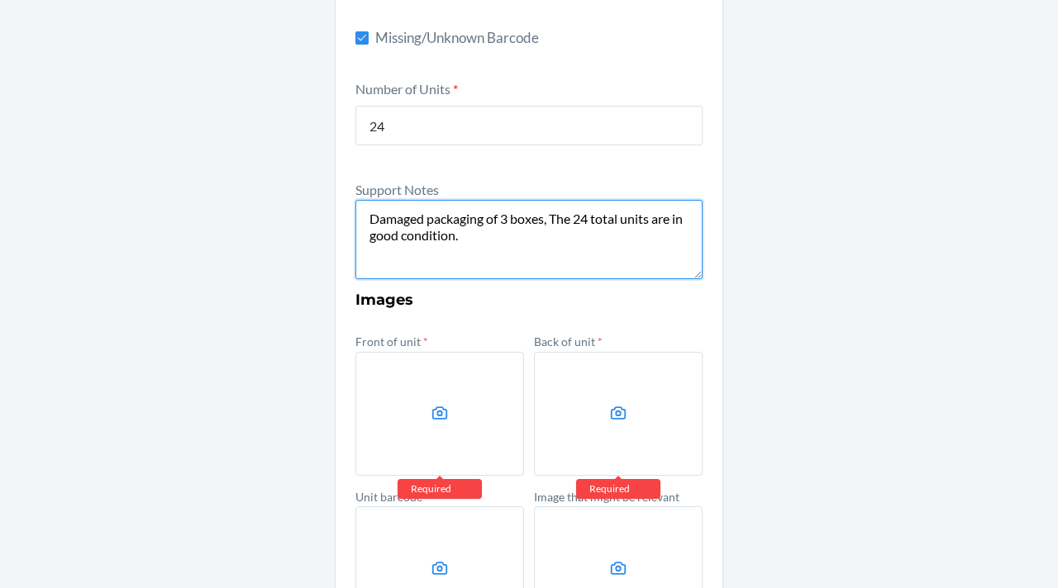
click at [337, 191] on section "Other Prior to submission, ensure that the inventory exists in the specified lo…" at bounding box center [529, 207] width 388 height 1007
paste textarea "Packaging of 3 boxes damaged,4 units inside are in good condition."
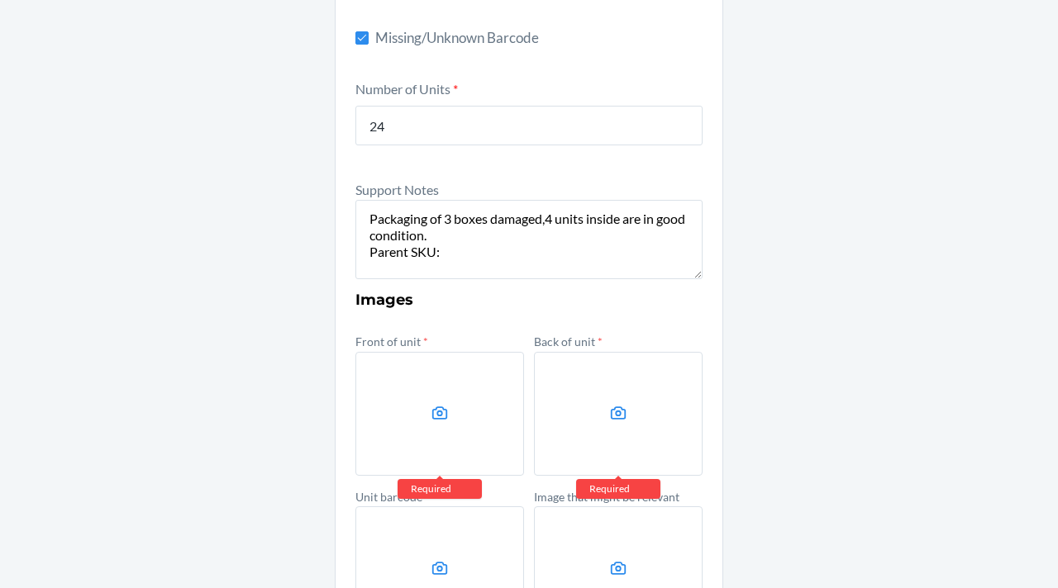
click at [420, 373] on label at bounding box center [439, 414] width 169 height 124
click at [0, 0] on input "file" at bounding box center [0, 0] width 0 height 0
click at [633, 404] on label at bounding box center [618, 414] width 169 height 124
click at [0, 0] on input "file" at bounding box center [0, 0] width 0 height 0
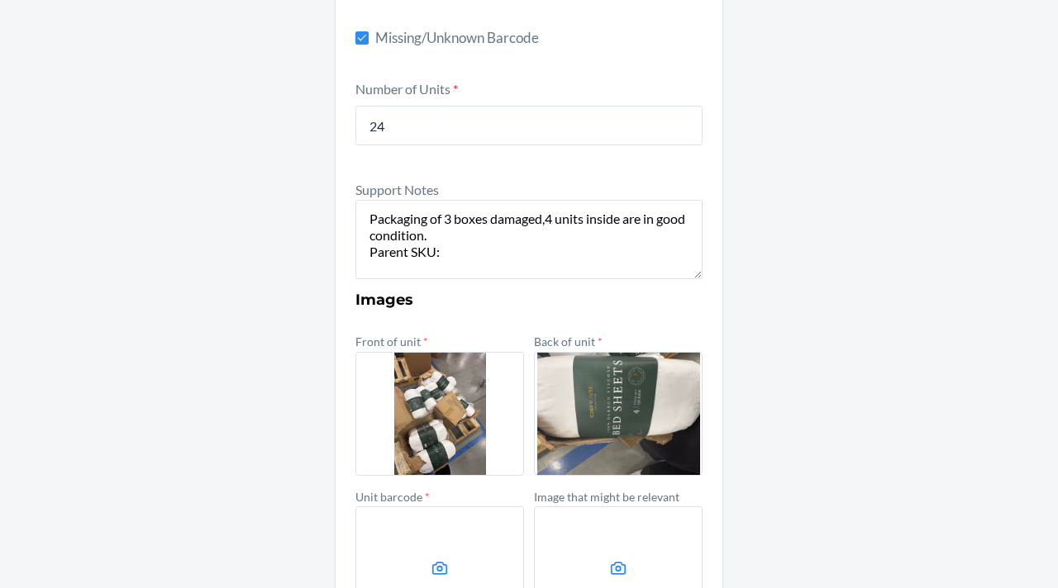
click at [425, 517] on label at bounding box center [439, 569] width 169 height 124
click at [0, 0] on input "file" at bounding box center [0, 0] width 0 height 0
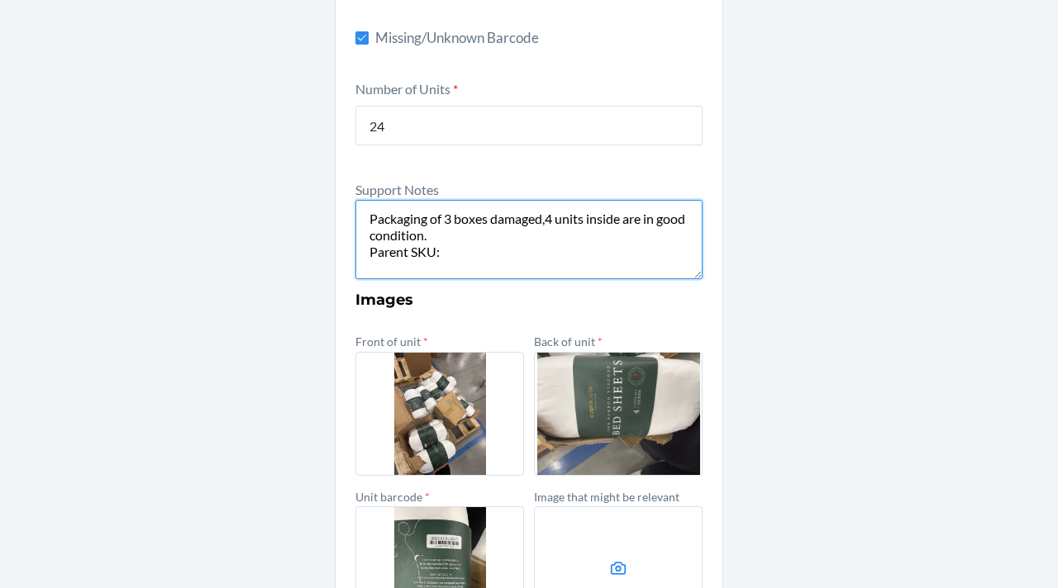
click at [478, 257] on textarea "Packaging of 3 boxes damaged,4 units inside are in good condition. Parent SKU:" at bounding box center [528, 239] width 347 height 79
paste textarea "DKCDC88RL44"
paste textarea "DX7JBBTBXXZ"
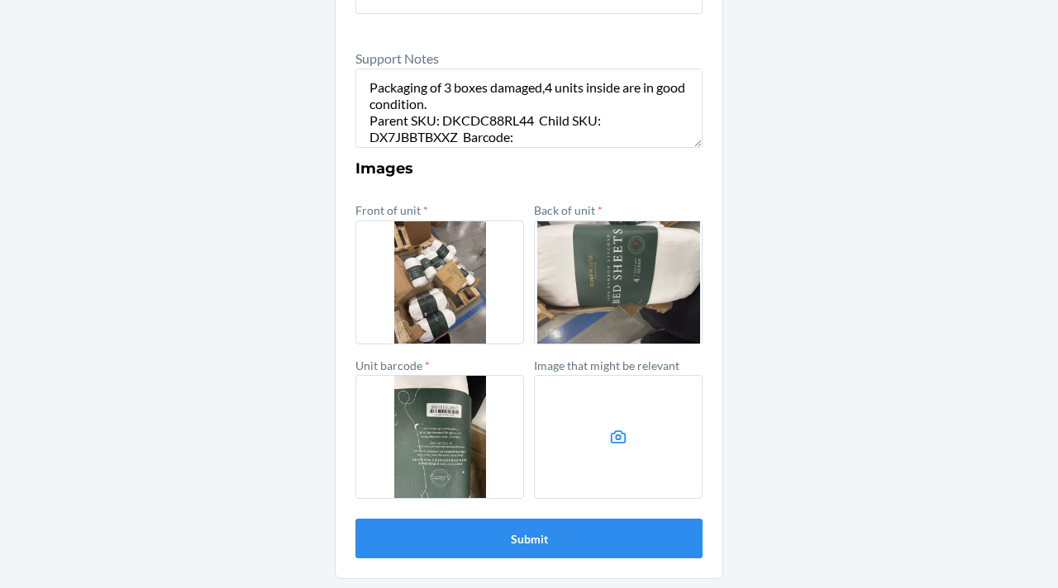
click at [582, 435] on label at bounding box center [618, 437] width 169 height 124
click at [0, 0] on input "file" at bounding box center [0, 0] width 0 height 0
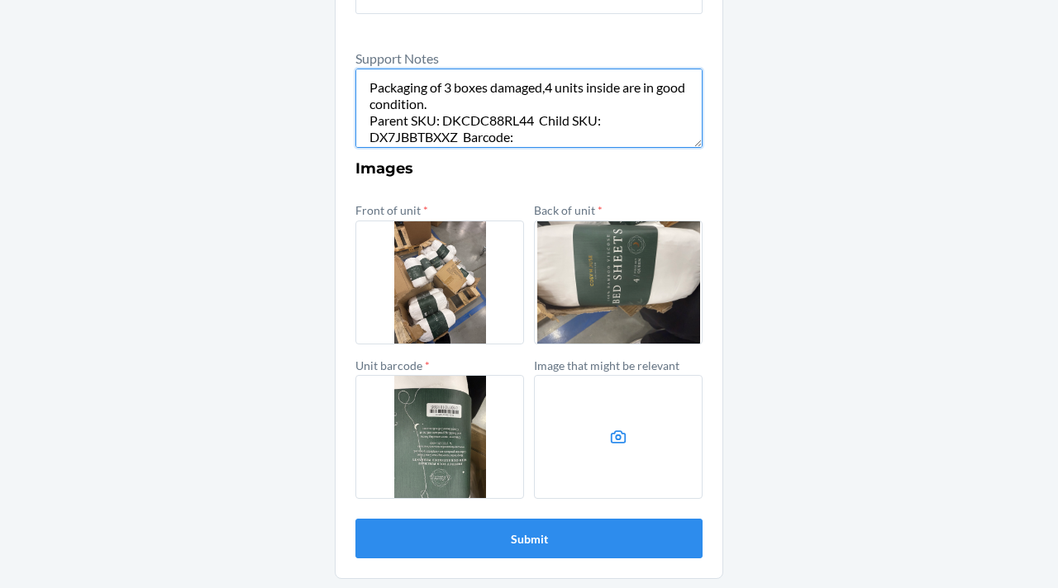
click at [524, 136] on textarea "Packaging of 3 boxes damaged,4 units inside are in good condition. Parent SKU: …" at bounding box center [528, 108] width 347 height 79
paste textarea "810110181595"
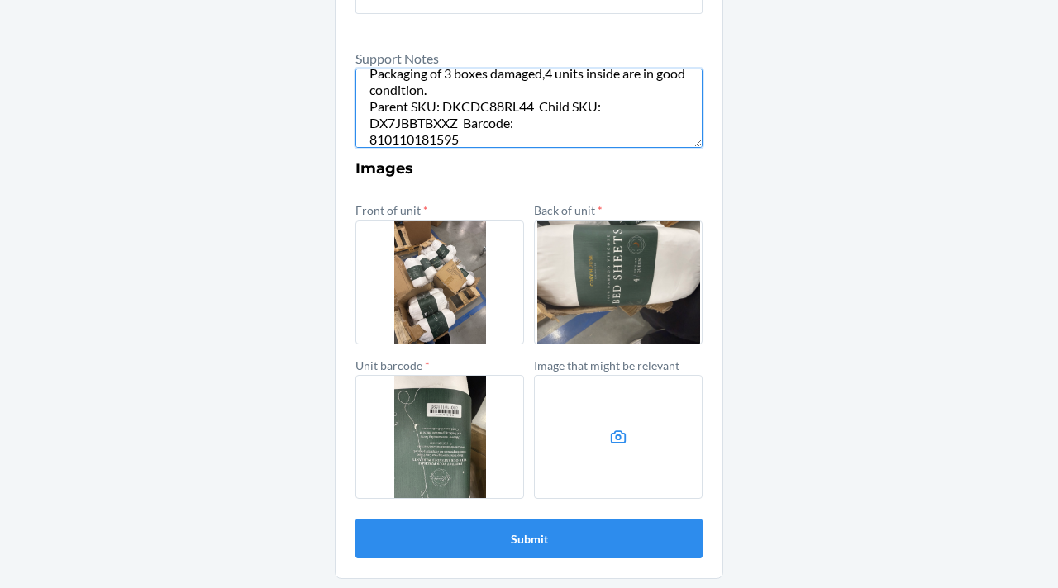
click at [364, 133] on textarea "Packaging of 3 boxes damaged,4 units inside are in good condition. Parent SKU: …" at bounding box center [528, 108] width 347 height 79
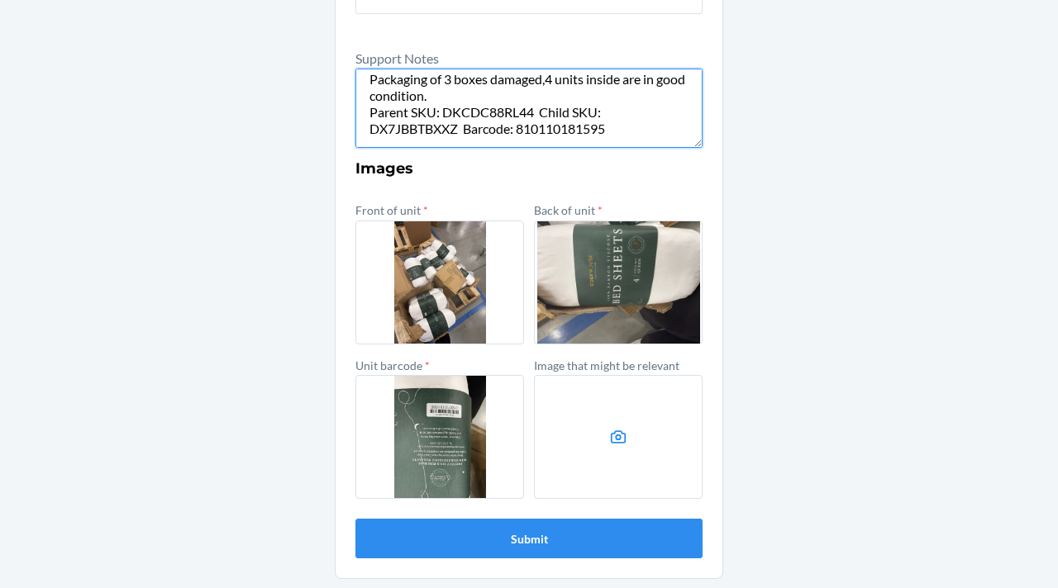
scroll to position [7, 0]
click at [625, 135] on textarea "Packaging of 3 boxes damaged,4 units inside are in good condition. Parent SKU: …" at bounding box center [528, 108] width 347 height 79
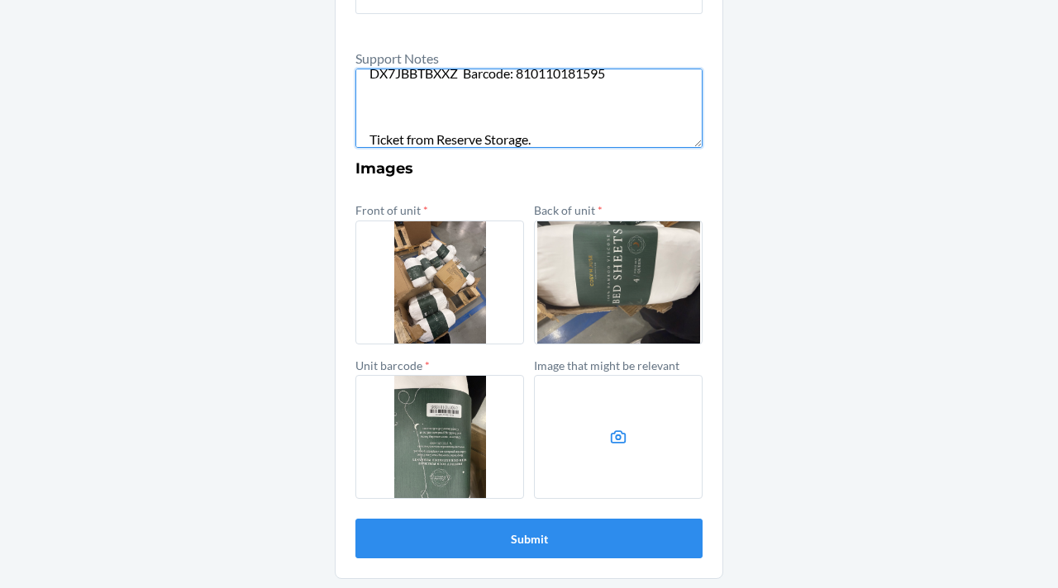
click at [364, 136] on textarea "Packaging of 3 boxes damaged,4 units inside are in good condition. Parent SKU: …" at bounding box center [528, 108] width 347 height 79
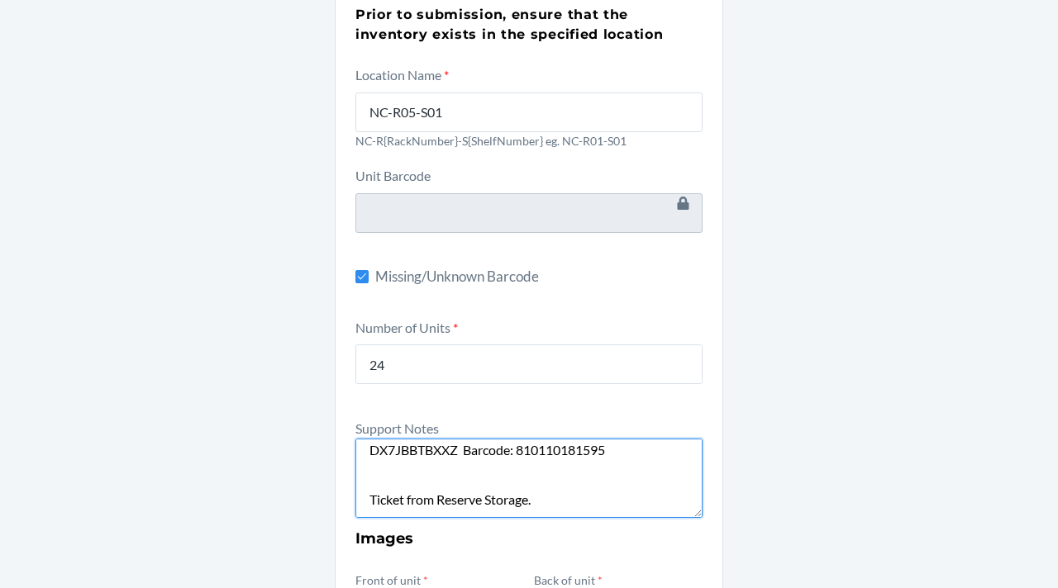
scroll to position [523, 0]
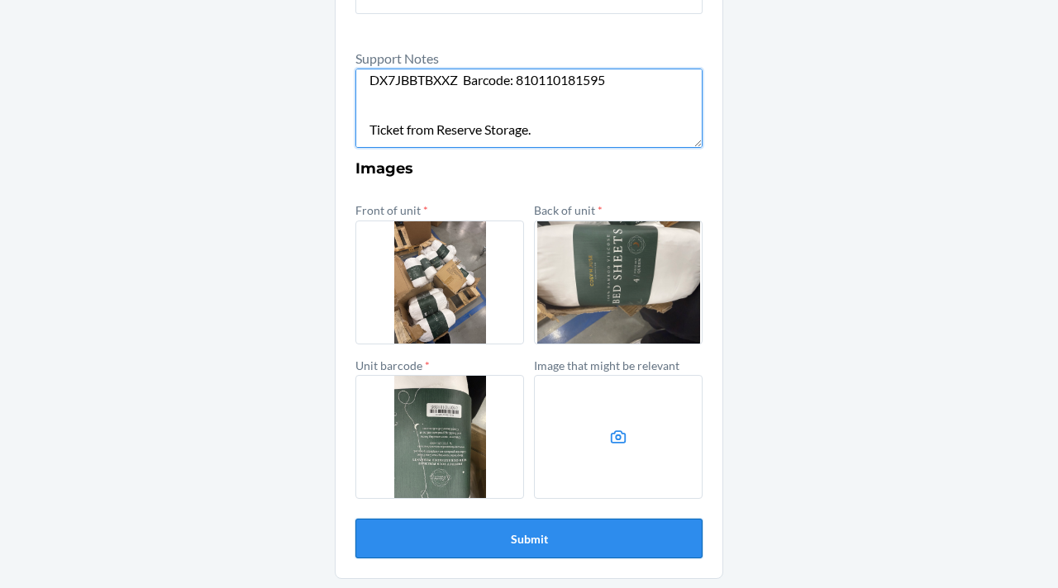
type textarea "Packaging of 3 boxes damaged,4 units inside are in good condition. Parent SKU: …"
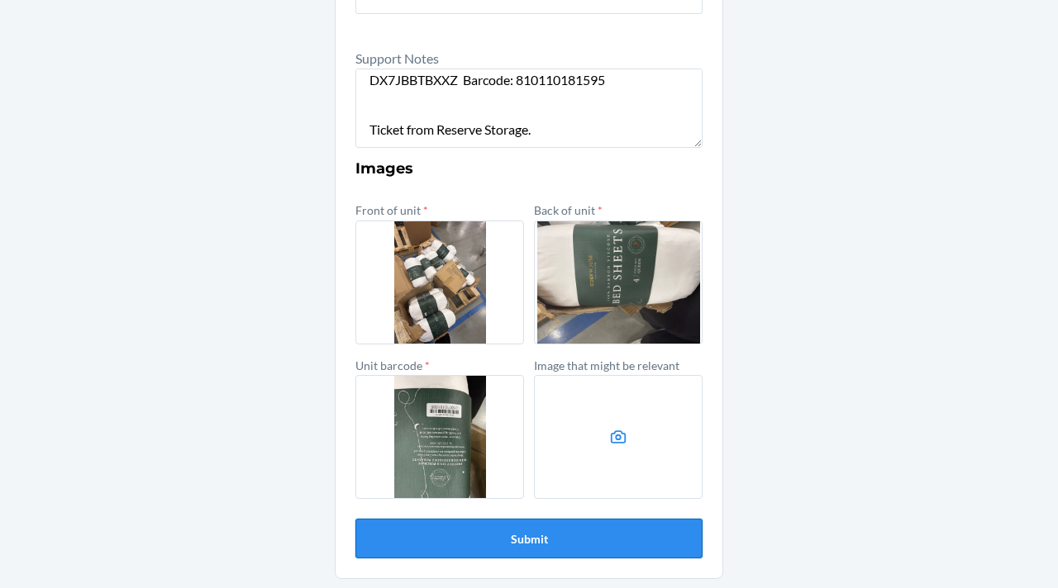
click at [544, 526] on button "Submit" at bounding box center [528, 539] width 347 height 40
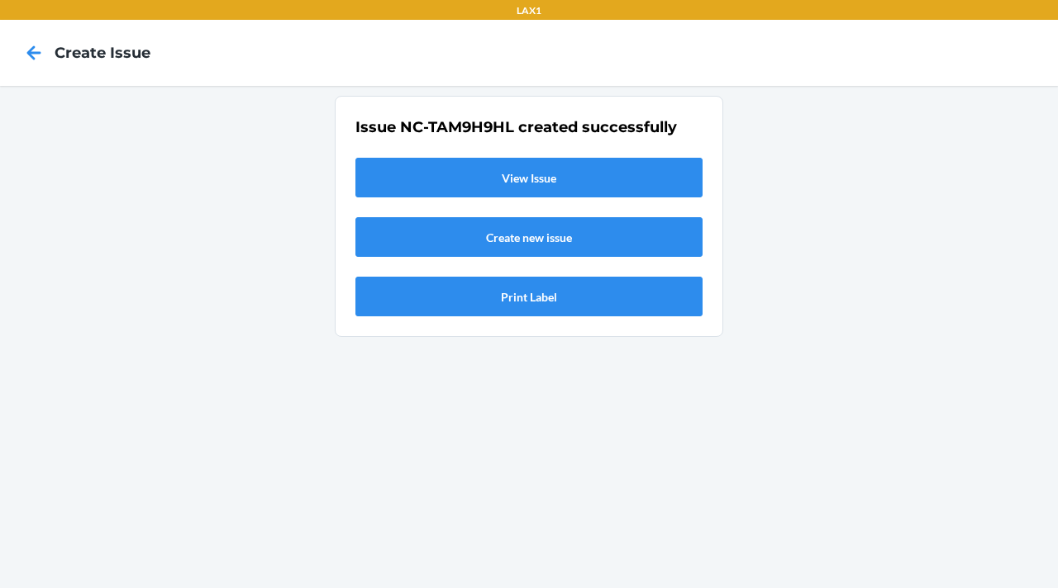
scroll to position [0, 0]
click at [578, 178] on link "View Issue" at bounding box center [528, 178] width 347 height 40
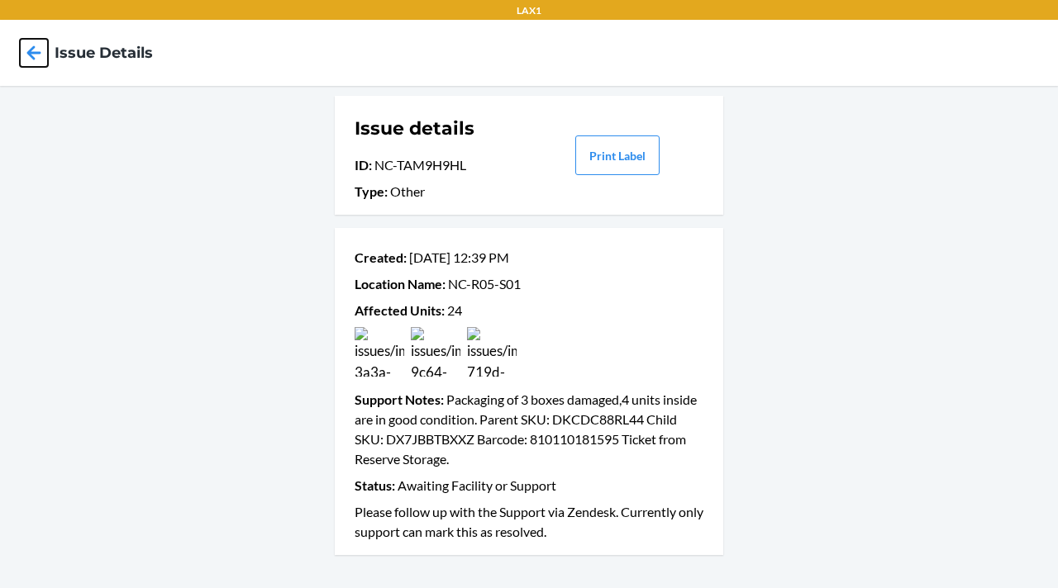
click at [43, 57] on icon at bounding box center [34, 53] width 28 height 28
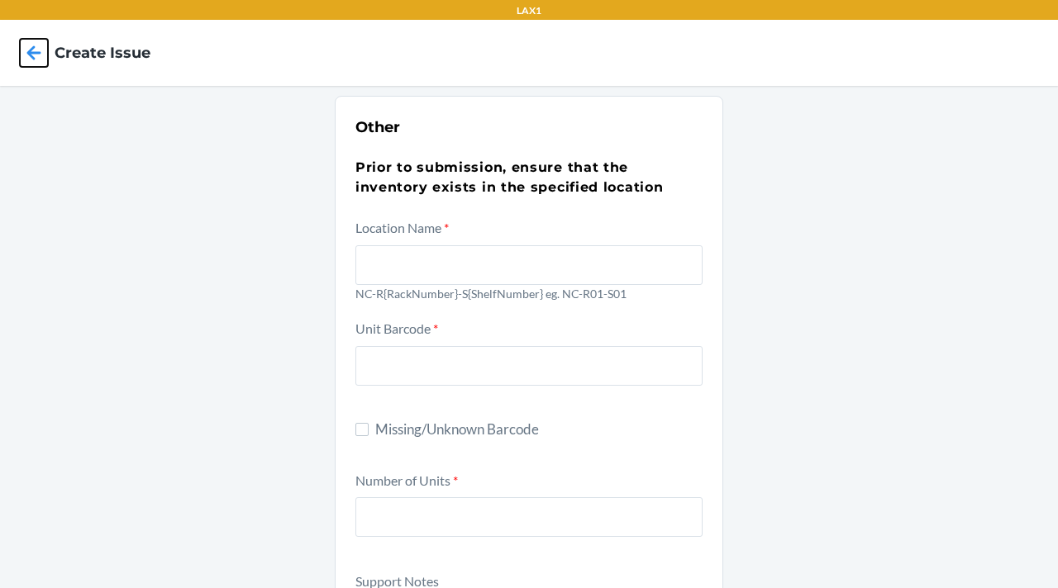
click at [43, 57] on icon at bounding box center [34, 53] width 28 height 28
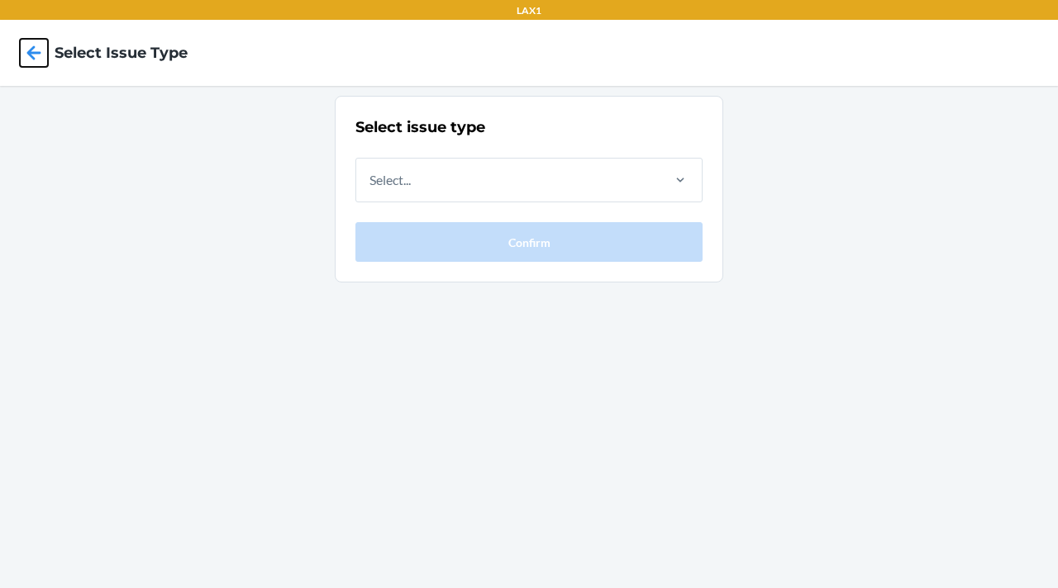
click at [36, 56] on icon at bounding box center [34, 53] width 28 height 28
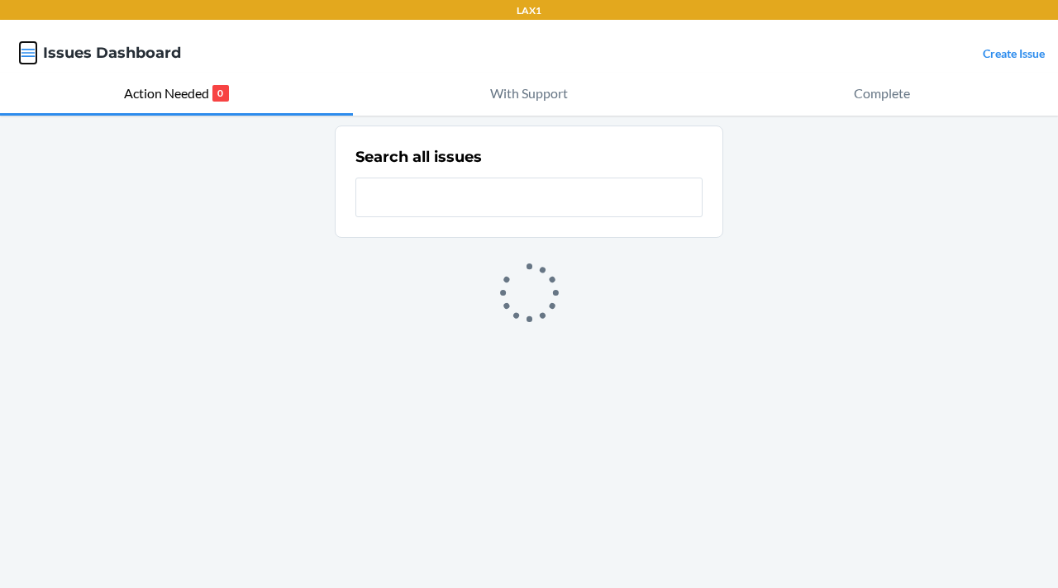
click at [27, 51] on icon "button" at bounding box center [28, 53] width 17 height 17
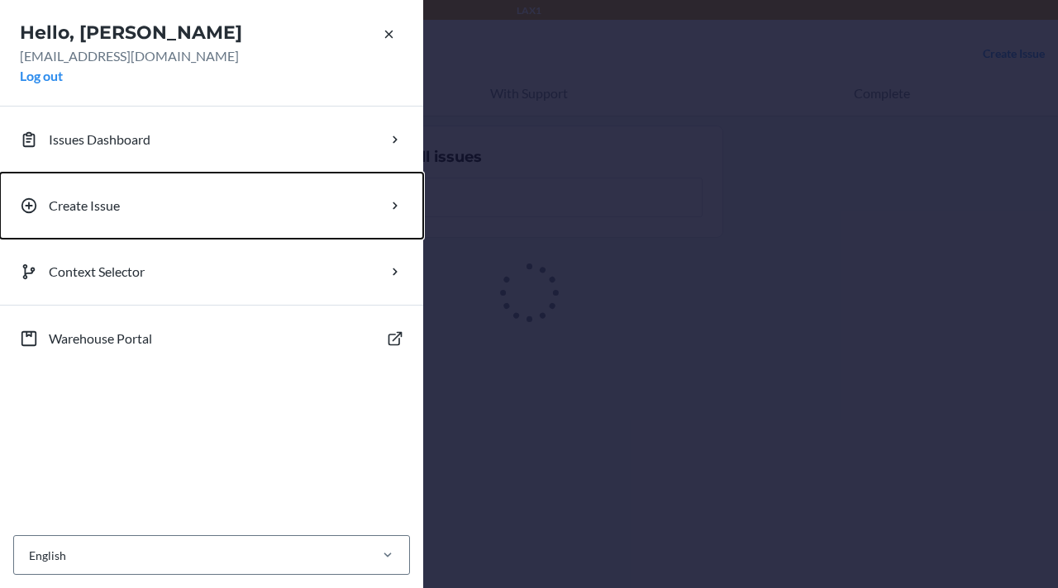
click at [72, 212] on p "Create Issue" at bounding box center [84, 206] width 71 height 20
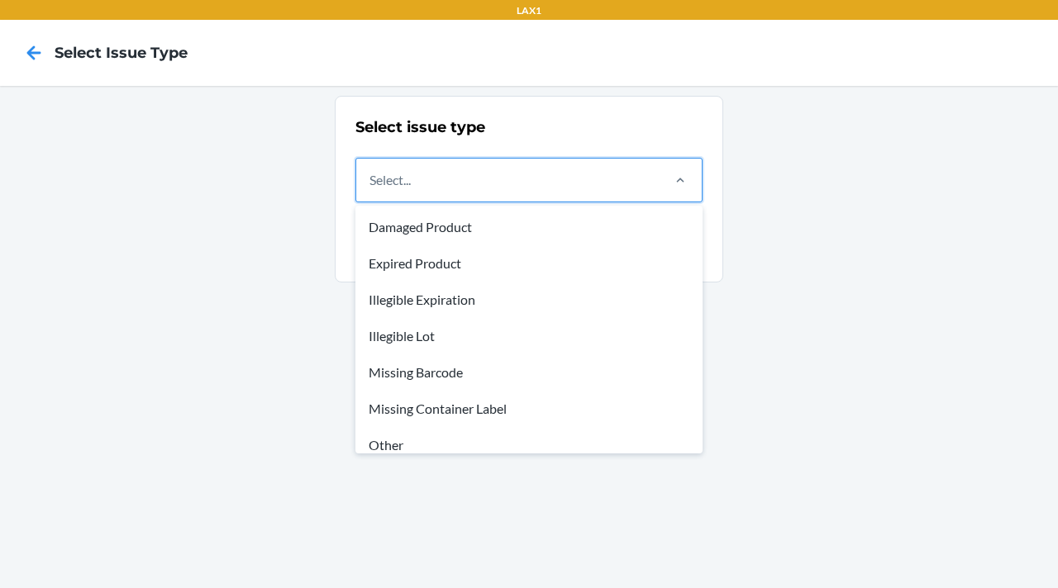
click at [428, 194] on div "Select..." at bounding box center [507, 180] width 302 height 43
click at [371, 190] on input "option Damaged Product focused, 1 of 8. 8 results available. Use Up and Down to…" at bounding box center [370, 180] width 2 height 20
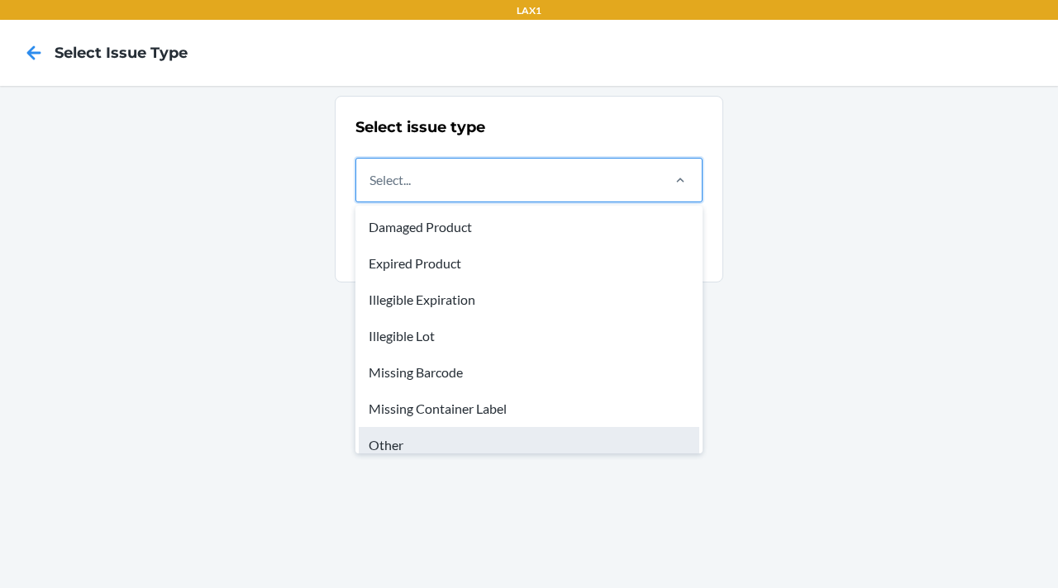
click at [464, 439] on div "Other" at bounding box center [529, 445] width 340 height 36
click at [371, 190] on input "option Other focused, 7 of 8. 8 results available. Use Up and Down to choose op…" at bounding box center [370, 180] width 2 height 20
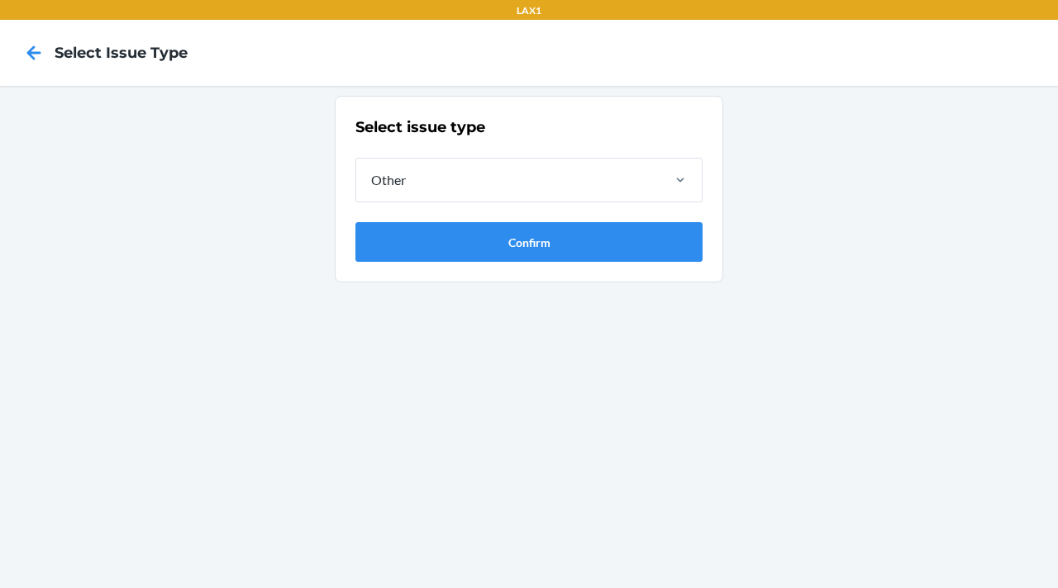
click at [460, 220] on div "Select issue type Other Confirm" at bounding box center [528, 189] width 347 height 145
click at [468, 234] on button "Confirm" at bounding box center [528, 242] width 347 height 40
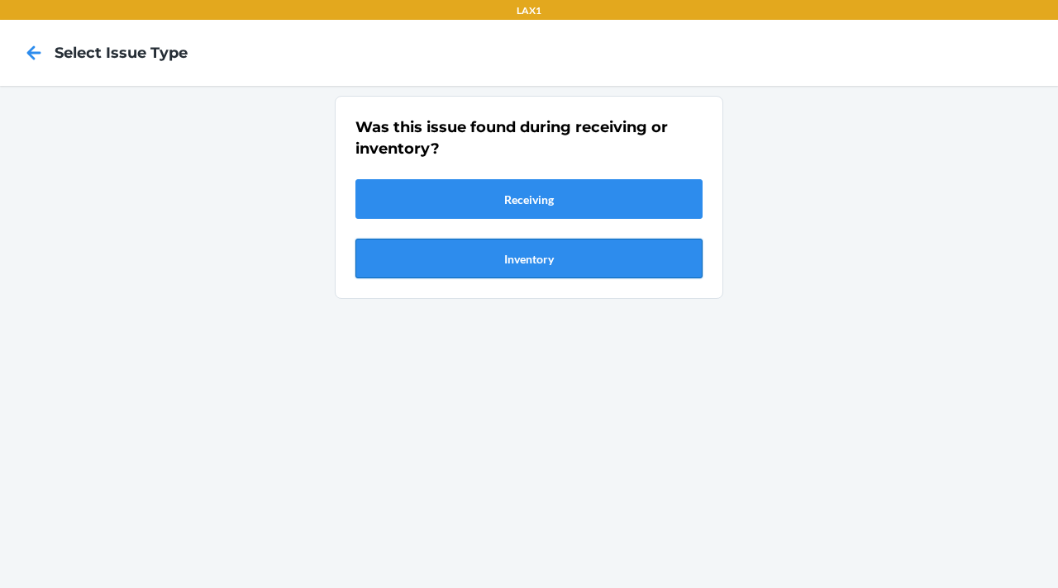
click at [514, 264] on button "Inventory" at bounding box center [528, 259] width 347 height 40
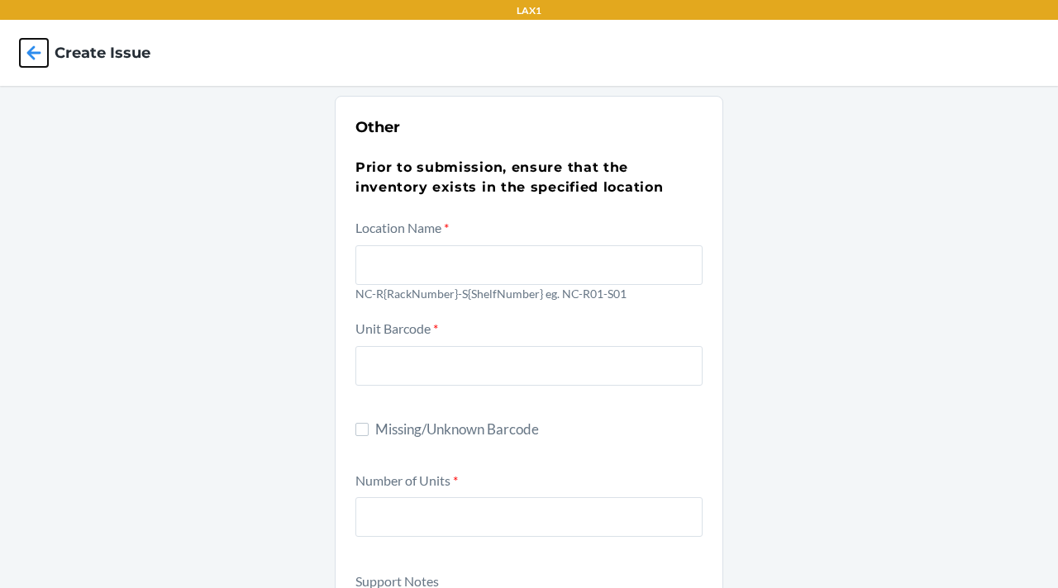
click at [27, 40] on icon at bounding box center [34, 53] width 28 height 28
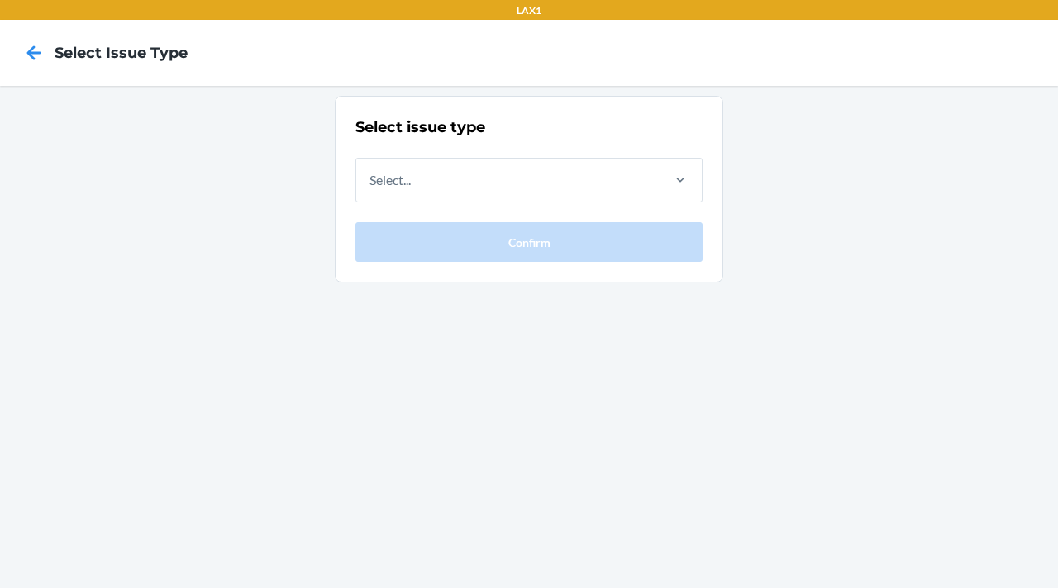
click at [27, 40] on icon at bounding box center [34, 53] width 28 height 28
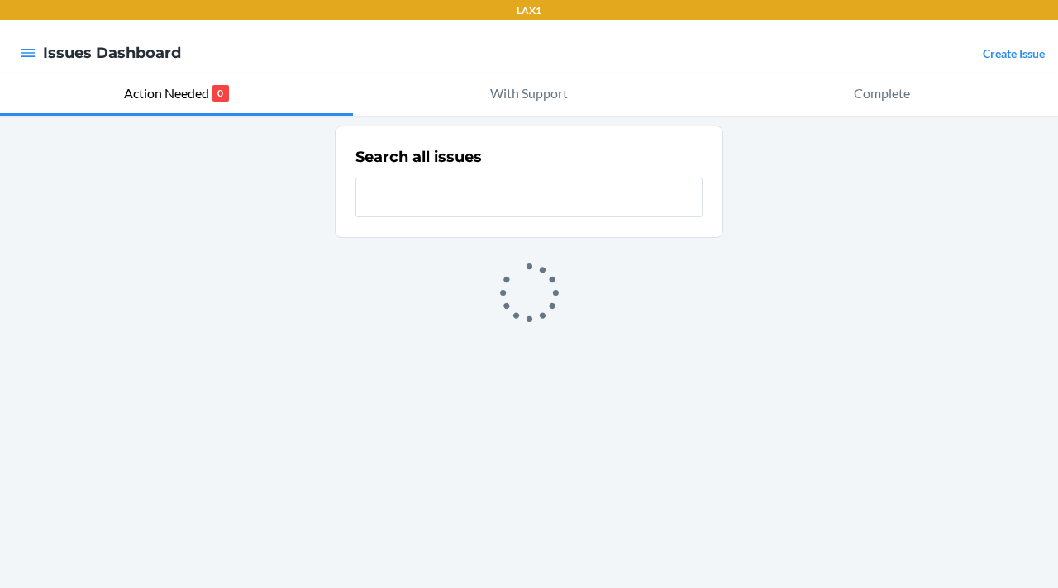
click at [519, 194] on input "text" at bounding box center [528, 198] width 347 height 40
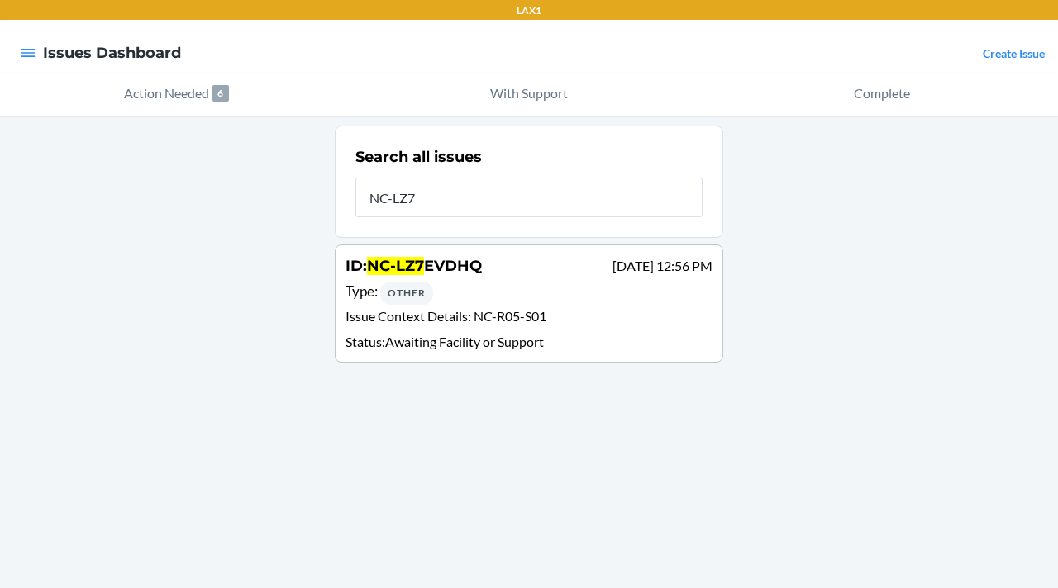
type input "NC-LZ7"
click at [485, 332] on p "Status : Awaiting Facility or Support" at bounding box center [528, 342] width 367 height 20
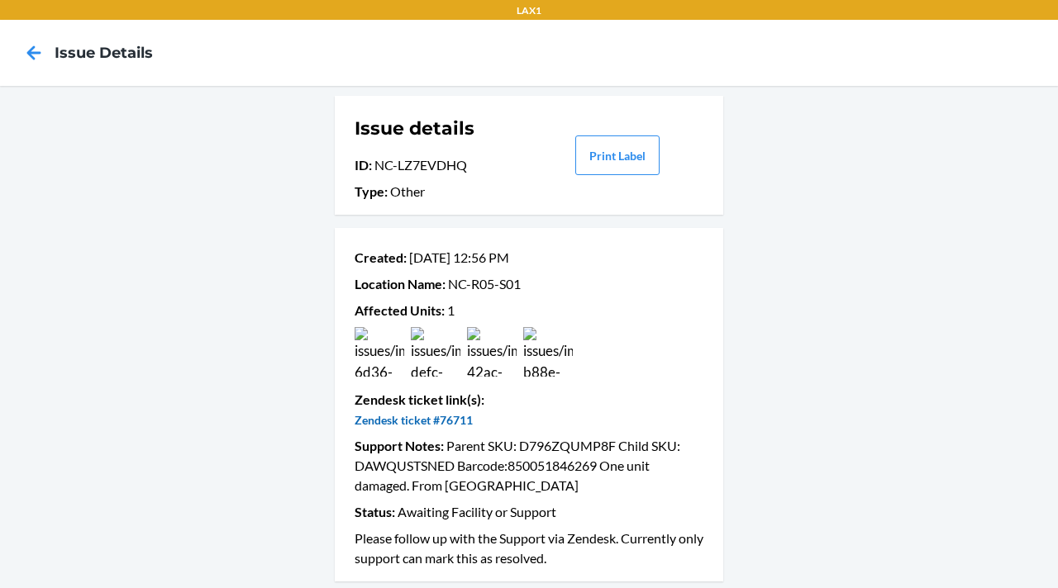
click at [433, 417] on link "Zendesk ticket #76711" at bounding box center [414, 420] width 118 height 14
click at [447, 416] on link "Zendesk ticket #76711" at bounding box center [414, 420] width 118 height 14
click at [444, 421] on link "Zendesk ticket #76711" at bounding box center [414, 420] width 118 height 14
drag, startPoint x: 472, startPoint y: 418, endPoint x: 436, endPoint y: 415, distance: 36.5
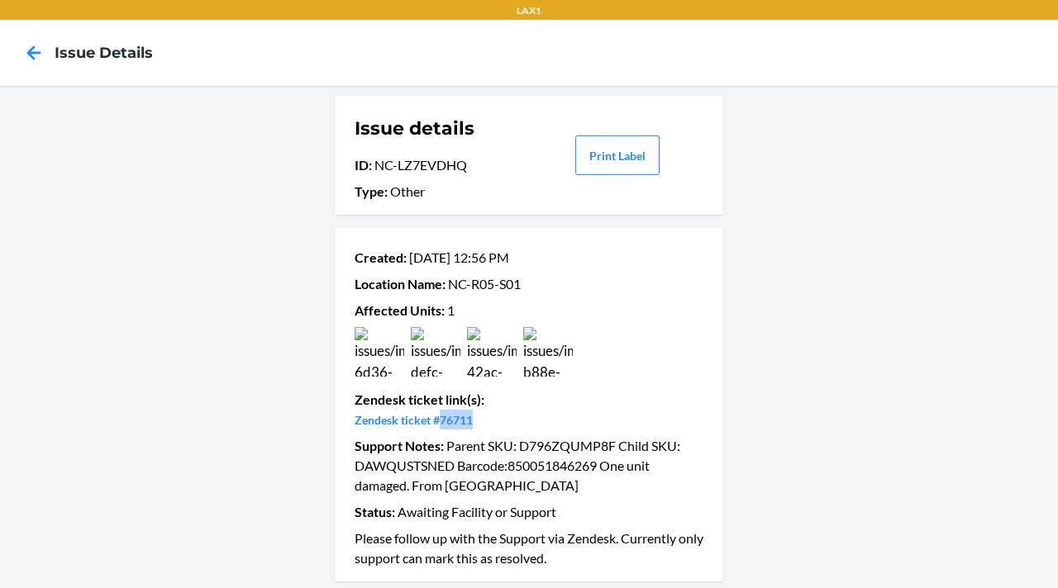
click at [436, 415] on p "Zendesk ticket #76711" at bounding box center [529, 420] width 349 height 20
copy link "76711"
click at [441, 422] on link "Zendesk ticket #76711" at bounding box center [414, 420] width 118 height 14
click at [398, 418] on link "Zendesk ticket #76711" at bounding box center [414, 420] width 118 height 14
click at [27, 54] on icon at bounding box center [34, 53] width 28 height 28
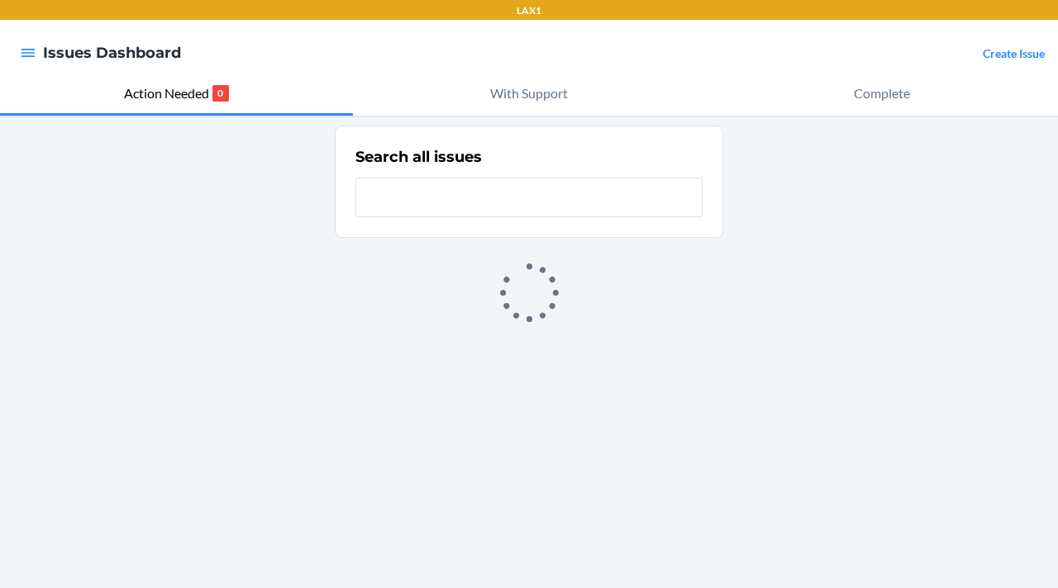
click at [84, 117] on div "Search all issues" at bounding box center [529, 352] width 1058 height 473
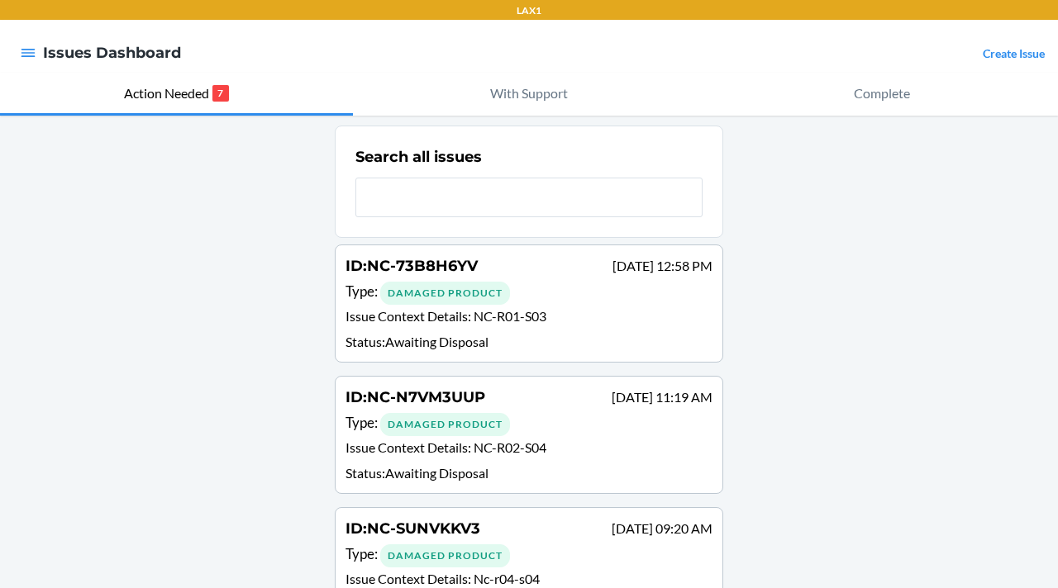
click at [38, 55] on div at bounding box center [28, 53] width 30 height 35
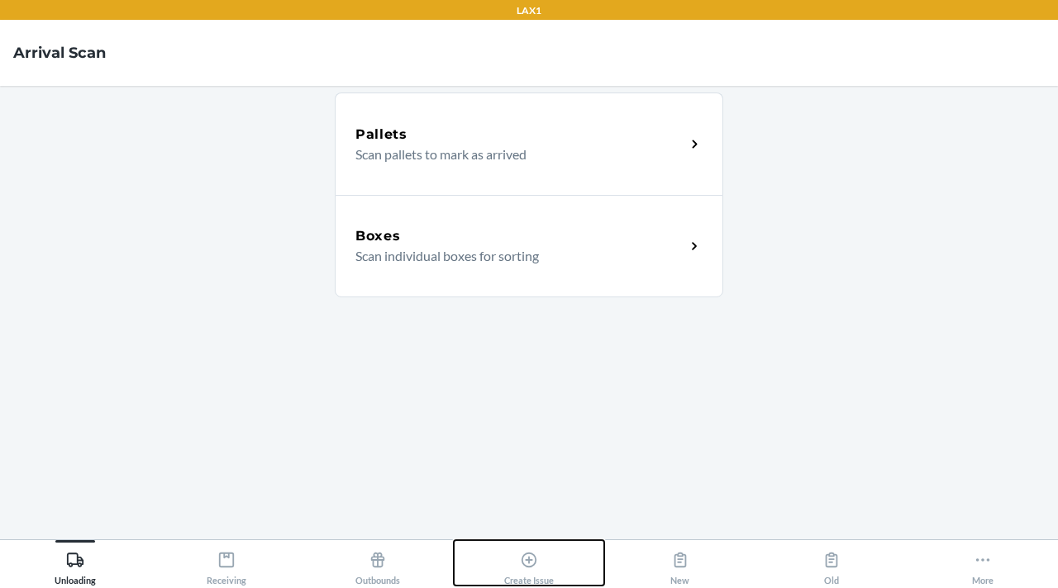
click at [524, 545] on div "Create Issue" at bounding box center [529, 565] width 50 height 41
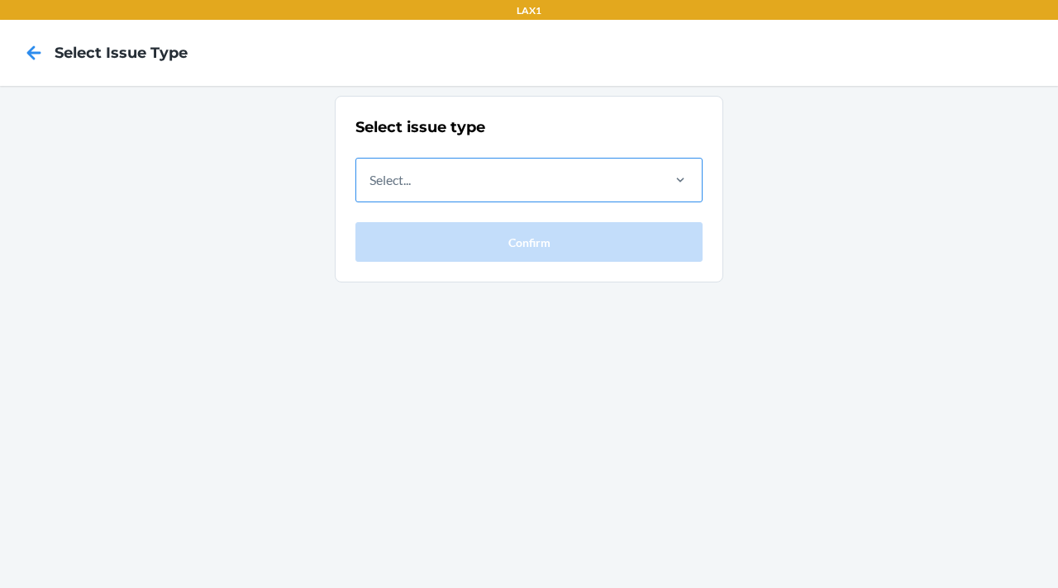
click at [531, 170] on div "Select..." at bounding box center [507, 180] width 302 height 43
click at [371, 170] on input "Select..." at bounding box center [370, 180] width 2 height 20
click at [498, 206] on div "No options" at bounding box center [528, 226] width 347 height 40
click at [371, 190] on input "0 results available. Use Up and Down to choose options, press Enter to select t…" at bounding box center [370, 180] width 2 height 20
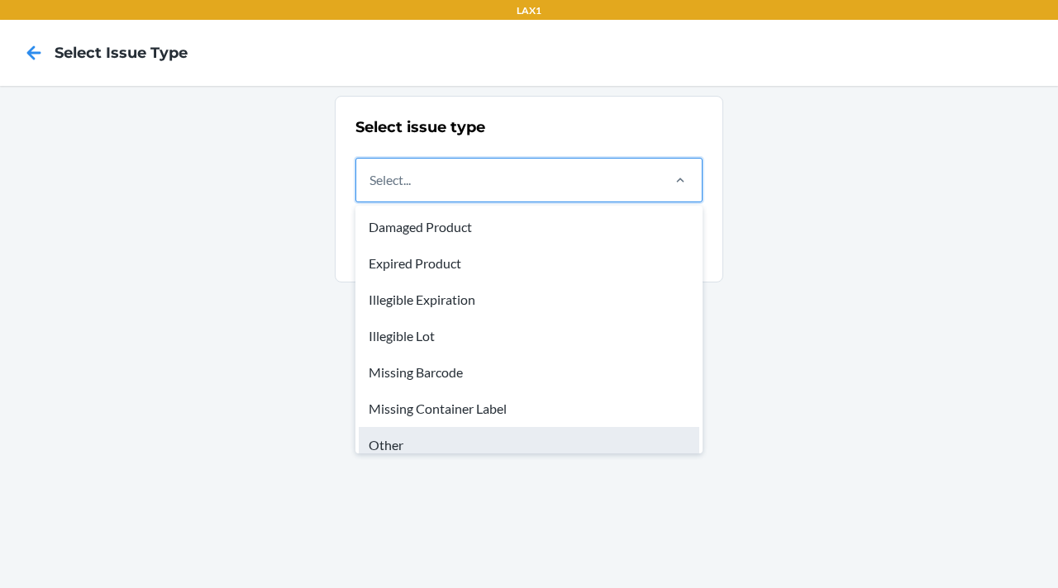
click at [473, 445] on div "Other" at bounding box center [529, 445] width 340 height 36
click at [371, 190] on input "option Other focused, 0 of 8. 8 results available. Use Up and Down to choose op…" at bounding box center [370, 180] width 2 height 20
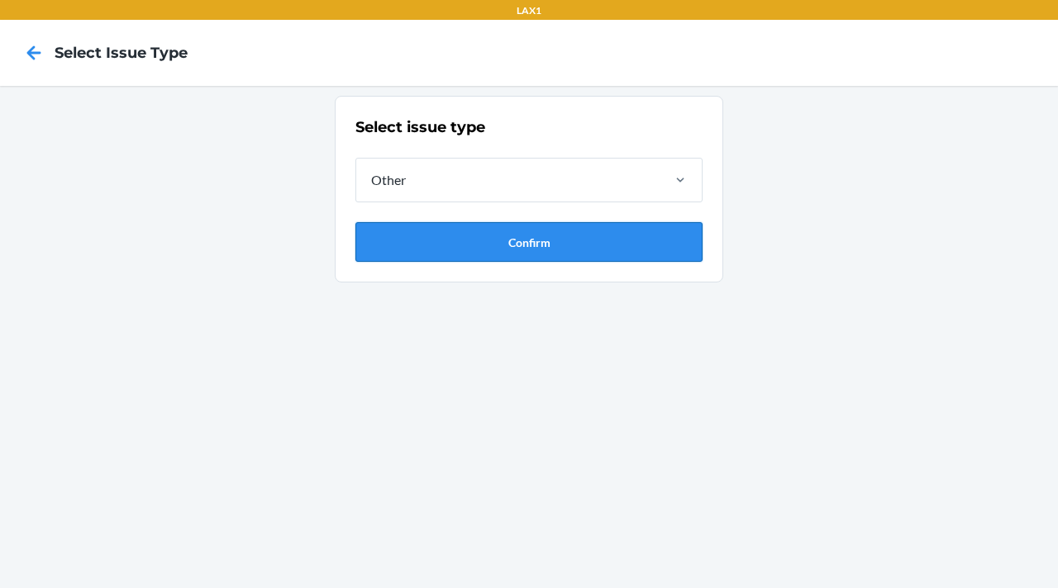
click at [417, 260] on button "Confirm" at bounding box center [528, 242] width 347 height 40
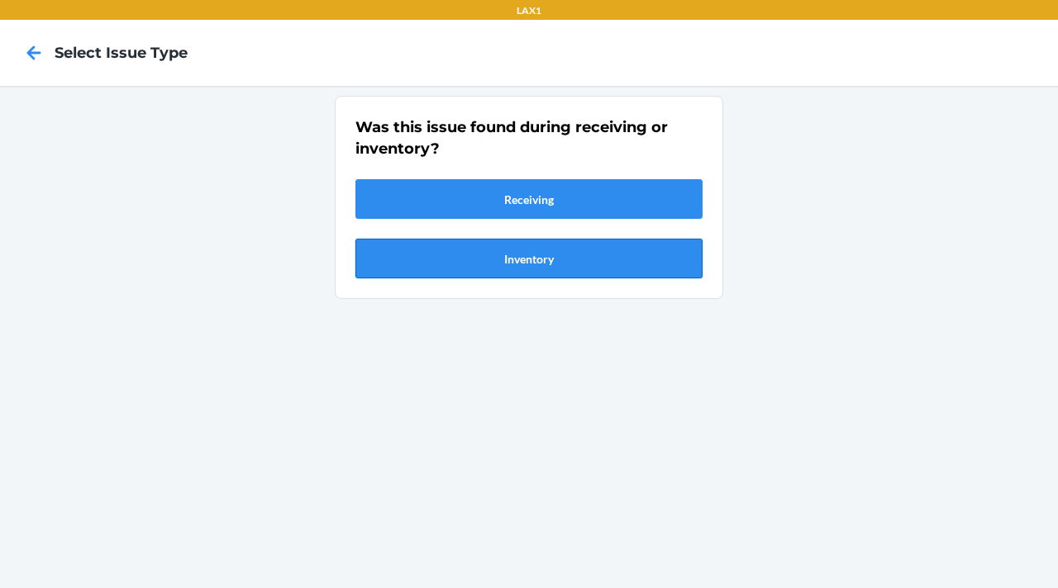
click at [455, 240] on button "Inventory" at bounding box center [528, 259] width 347 height 40
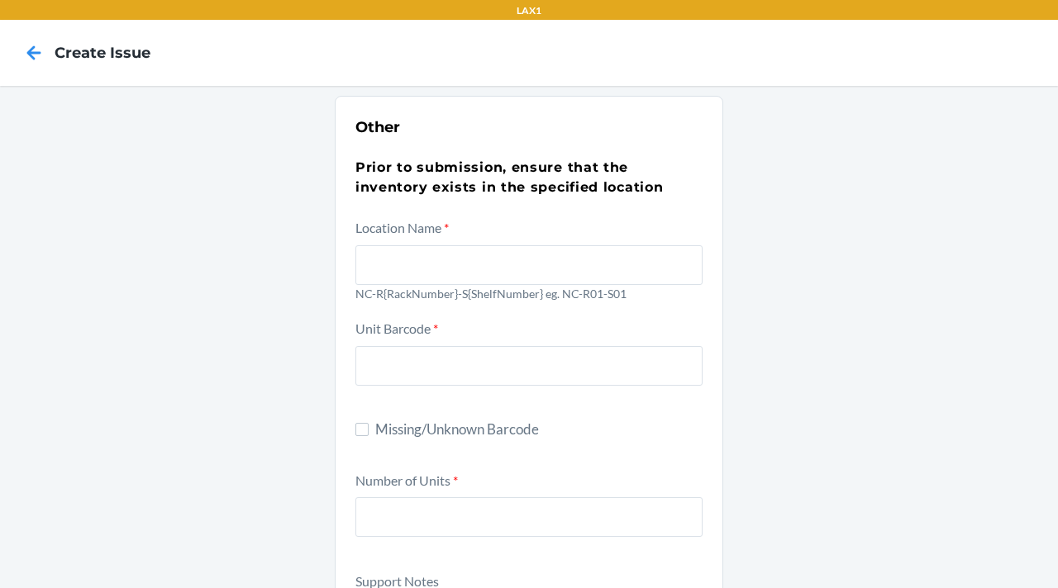
click at [494, 293] on p "NC-R{RackNumber}-S{ShelfNumber} eg. NC-R01-S01" at bounding box center [528, 293] width 347 height 17
click at [476, 264] on input "text" at bounding box center [528, 265] width 347 height 40
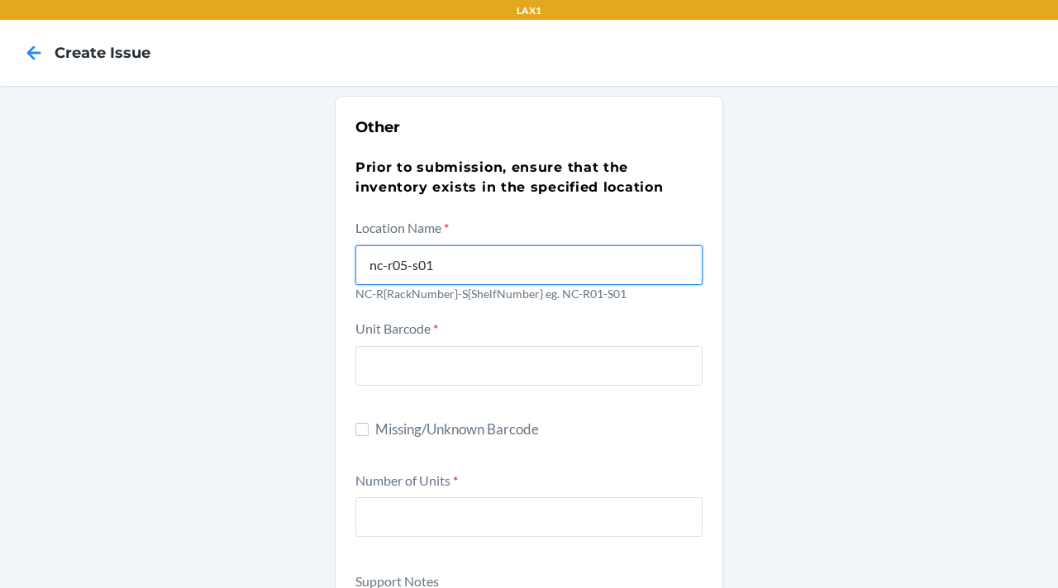
type input "NC-R05-S01"
click at [466, 436] on span "Missing/Unknown Barcode" at bounding box center [538, 429] width 327 height 21
click at [369, 436] on input "Missing/Unknown Barcode" at bounding box center [361, 429] width 13 height 13
checkbox input "true"
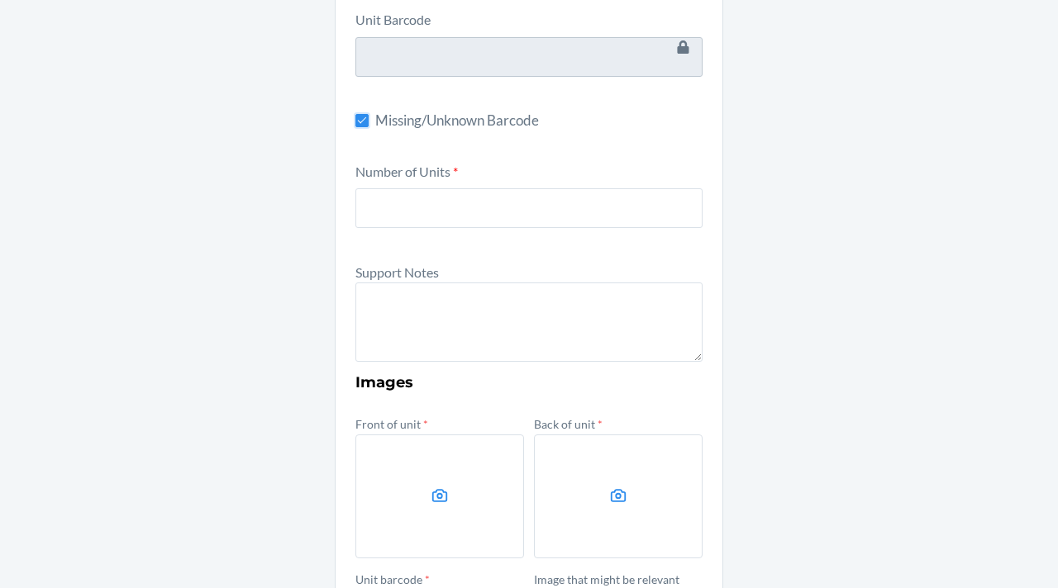
scroll to position [307, 0]
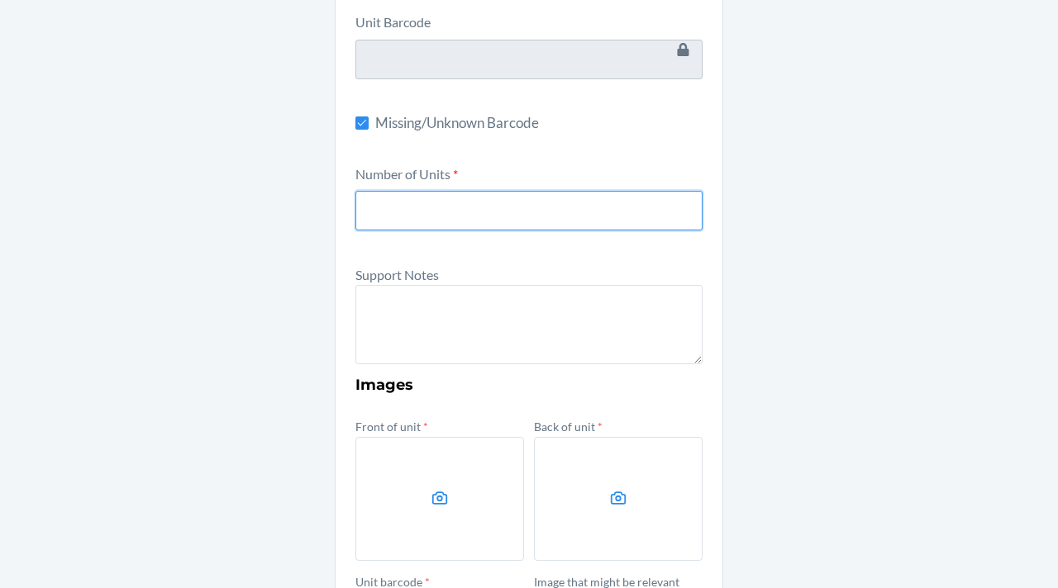
click at [433, 221] on input "number" at bounding box center [528, 211] width 347 height 40
click at [433, 221] on input "1" at bounding box center [528, 211] width 347 height 40
type input "16"
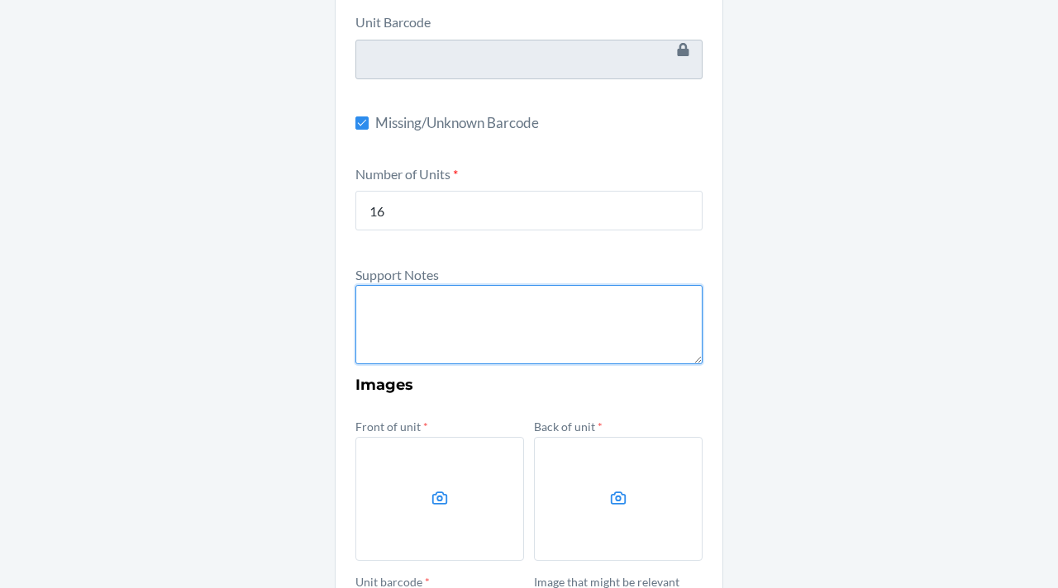
click at [458, 311] on textarea at bounding box center [528, 324] width 347 height 79
click at [581, 307] on textarea "2 boxes with damaged packaging." at bounding box center [528, 324] width 347 height 79
click at [417, 351] on textarea "2 boxes with damaged packaging. 16 units in total. Units in good condition. Par…" at bounding box center [528, 324] width 347 height 79
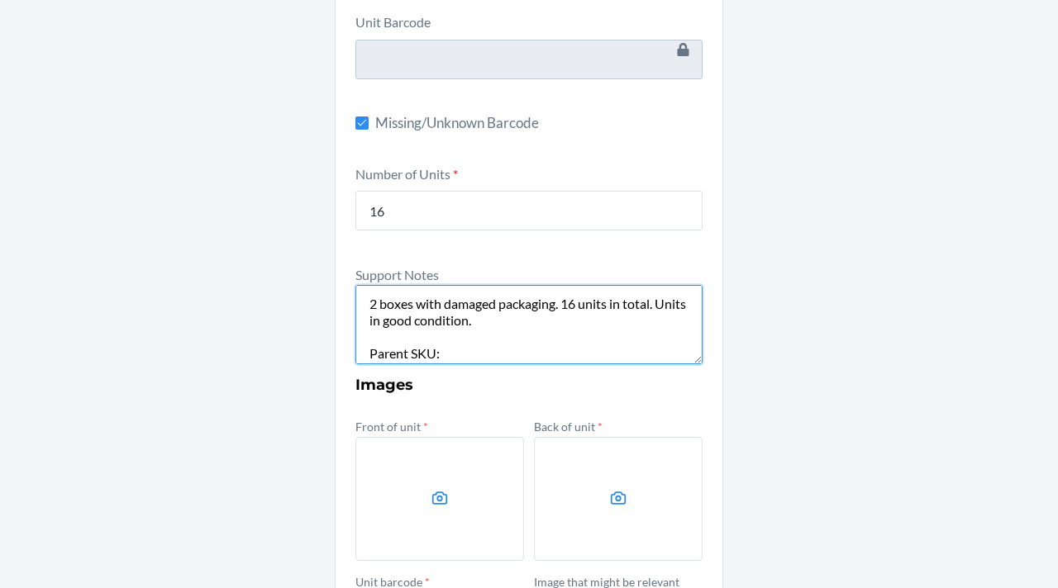
click at [469, 360] on textarea "2 boxes with damaged packaging. 16 units in total. Units in good condition. Par…" at bounding box center [528, 324] width 347 height 79
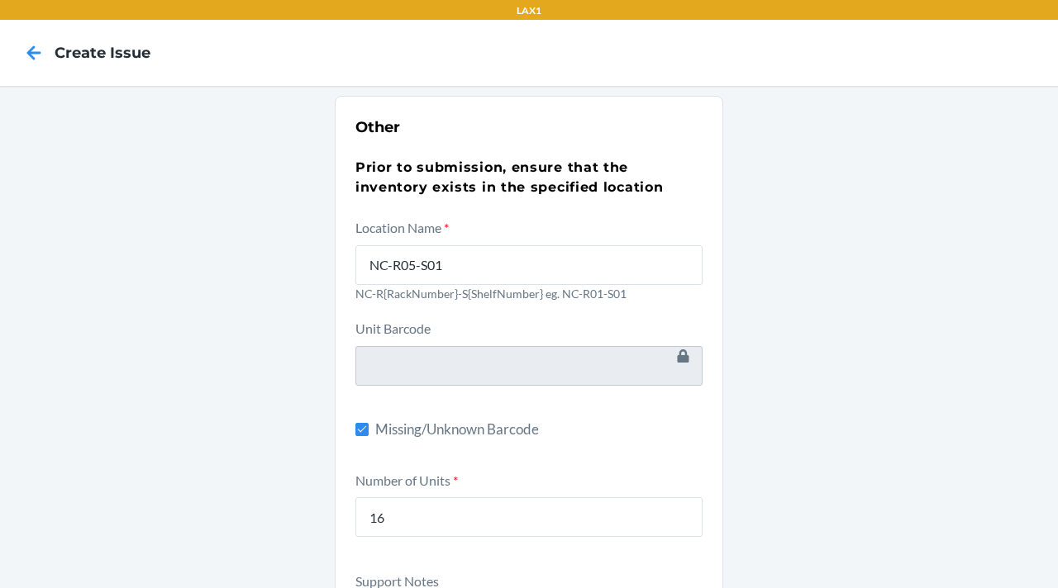
scroll to position [523, 0]
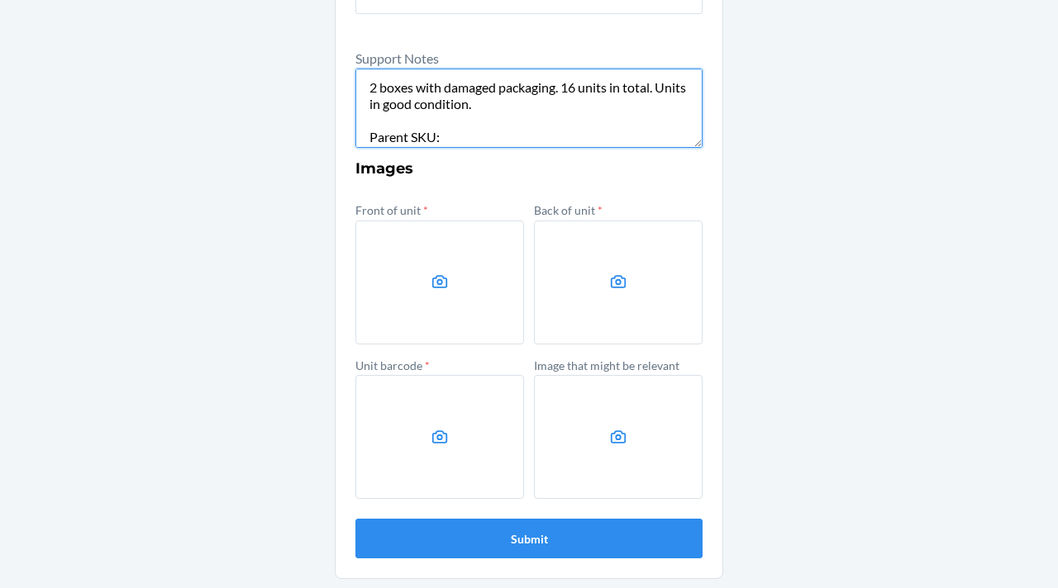
paste textarea "DR6JYS573MJ"
paste textarea "DDWN2ZVPKKS"
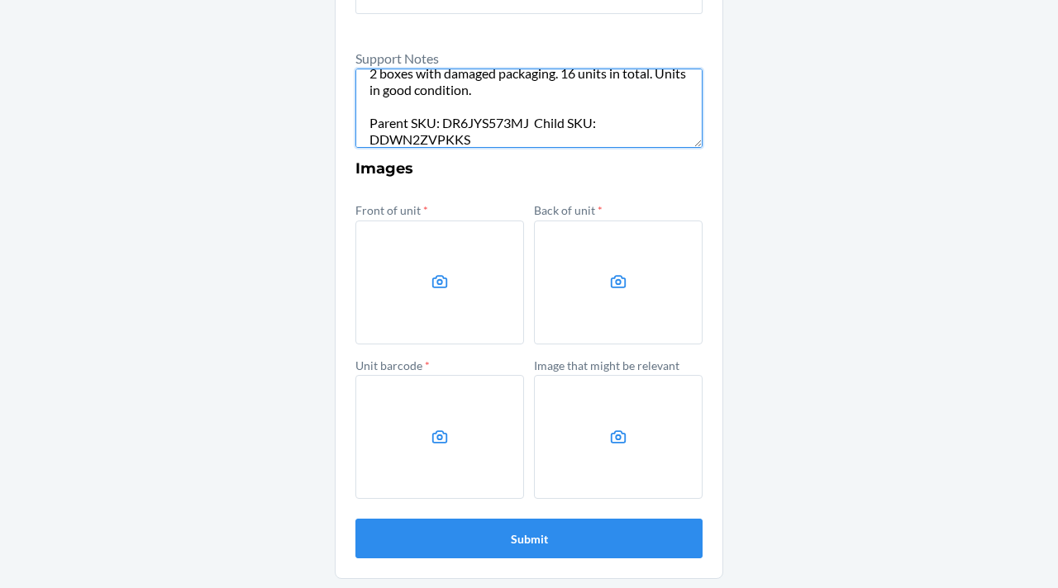
scroll to position [31, 0]
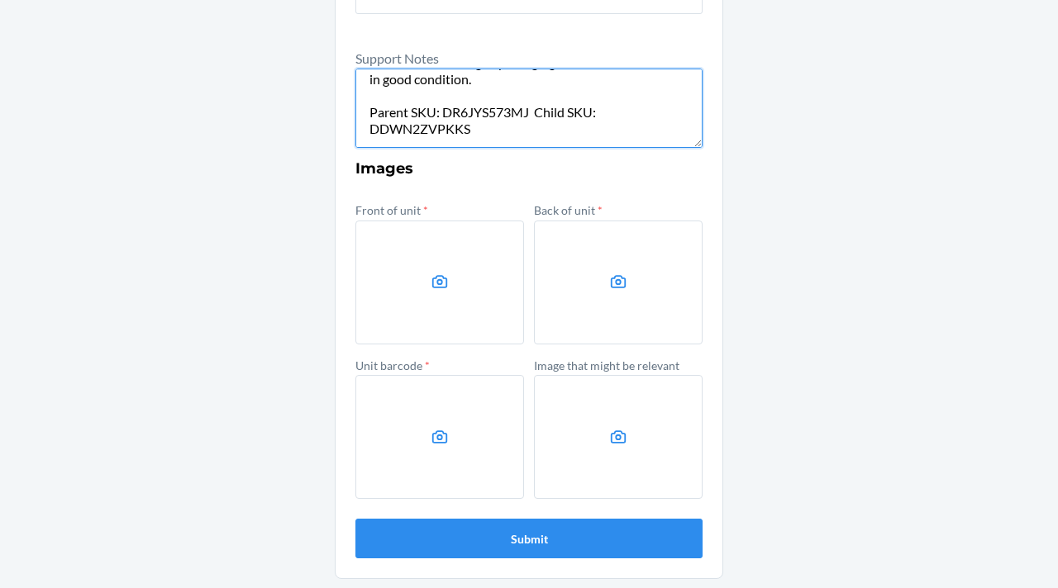
click at [478, 124] on textarea "2 boxes with damaged packaging. 16 units in total. Units in good condition. Par…" at bounding box center [528, 108] width 347 height 79
paste textarea "810110181427"
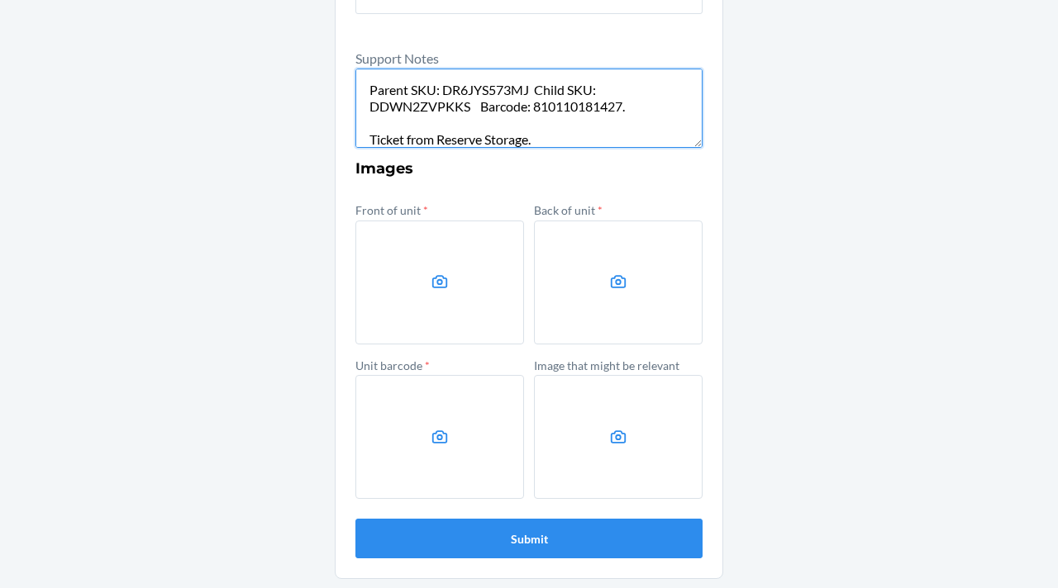
type textarea "2 boxes with damaged packaging. 16 units in total. Units in good condition. Par…"
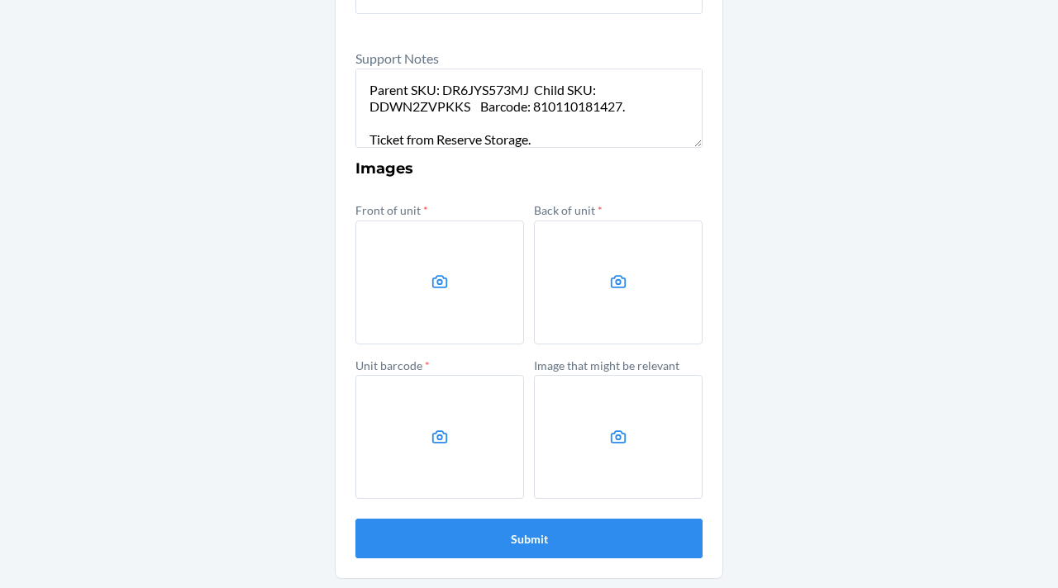
click at [800, 156] on div "Other Prior to submission, ensure that the inventory exists in the specified lo…" at bounding box center [529, 76] width 1058 height 1026
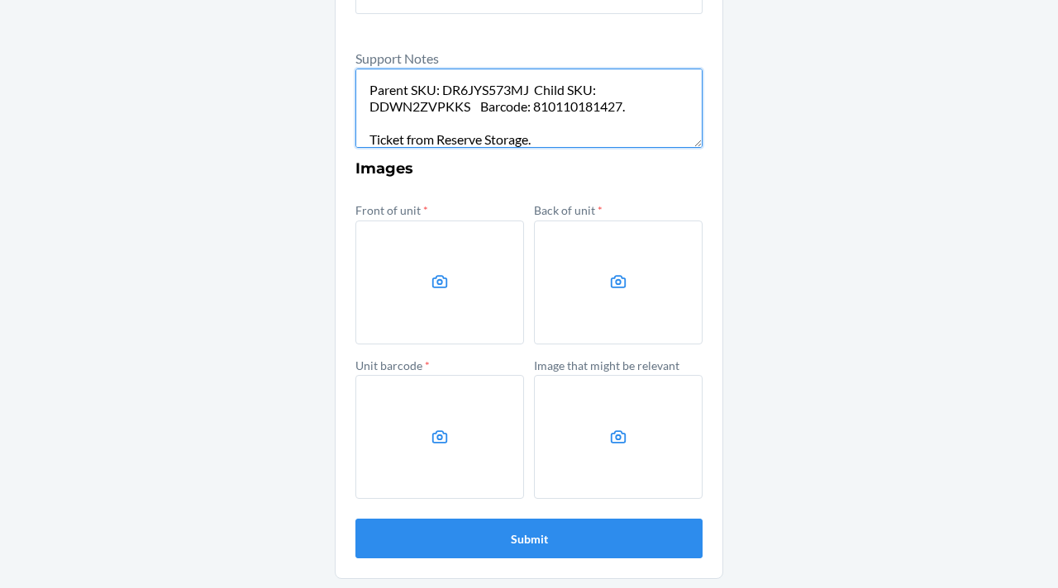
scroll to position [0, 0]
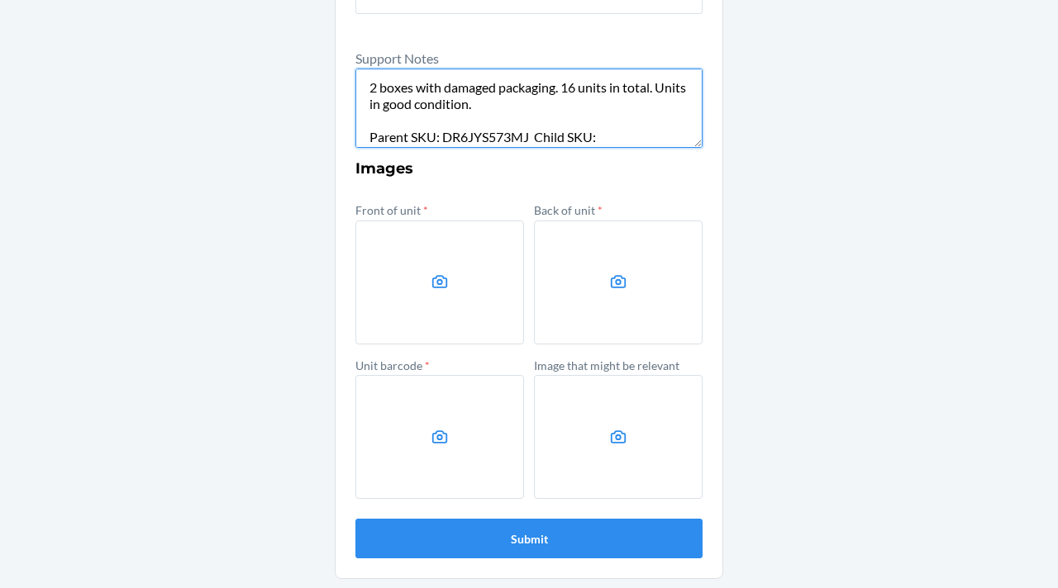
click at [537, 98] on textarea "2 boxes with damaged packaging. 16 units in total. Units in good condition. Par…" at bounding box center [528, 108] width 347 height 79
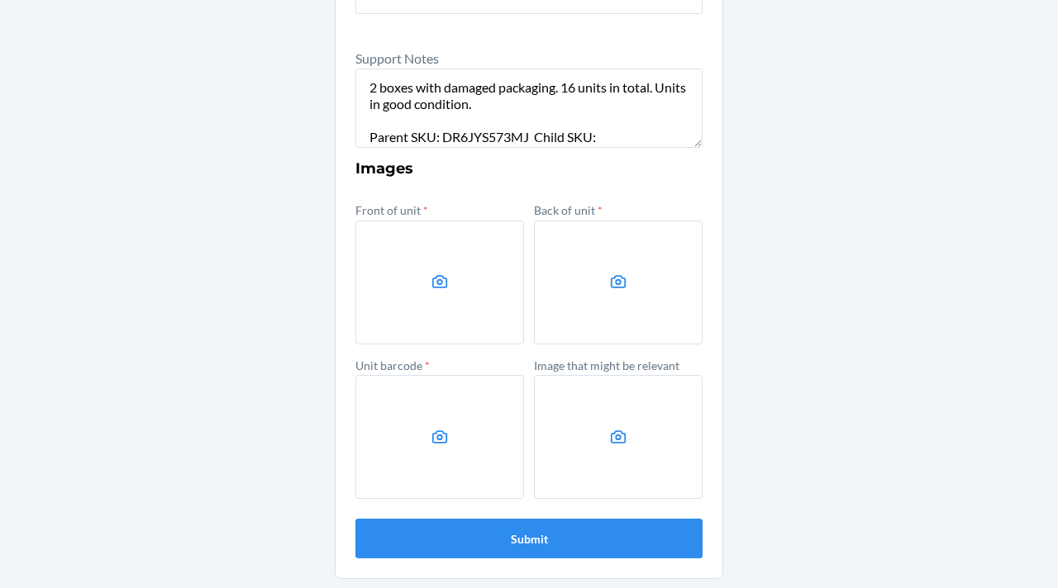
click at [700, 102] on section "Other Prior to submission, ensure that the inventory exists in the specified lo…" at bounding box center [529, 76] width 388 height 1007
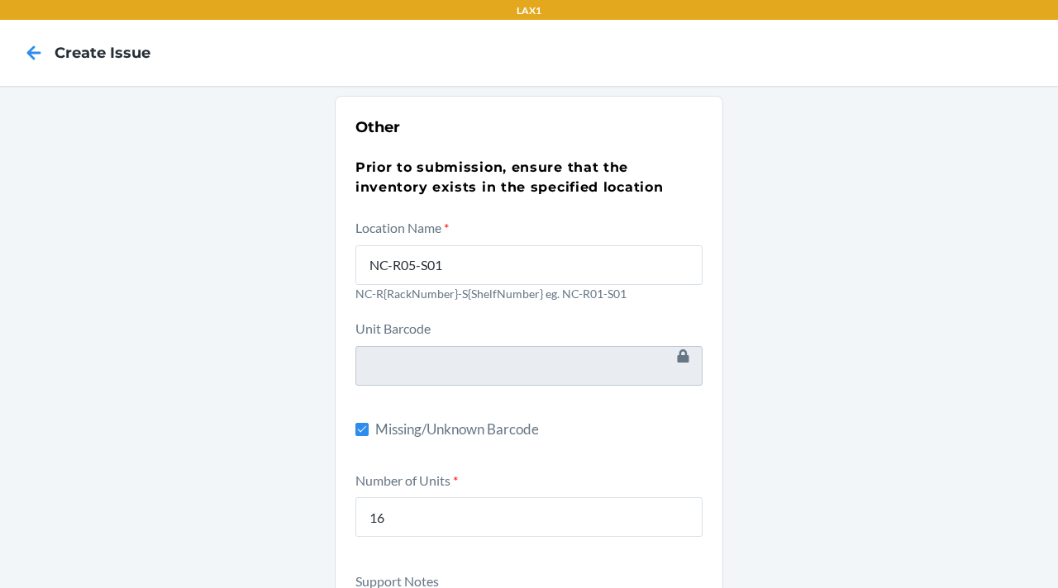
scroll to position [523, 0]
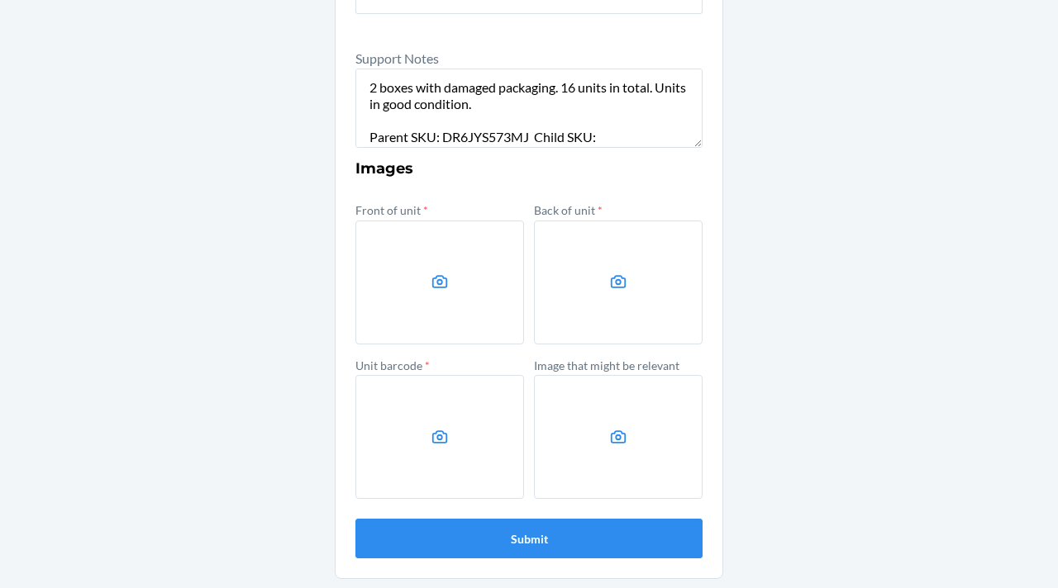
click at [446, 264] on label at bounding box center [439, 283] width 169 height 124
click at [0, 0] on input "file" at bounding box center [0, 0] width 0 height 0
click at [617, 326] on label at bounding box center [618, 283] width 169 height 124
click at [0, 0] on input "file" at bounding box center [0, 0] width 0 height 0
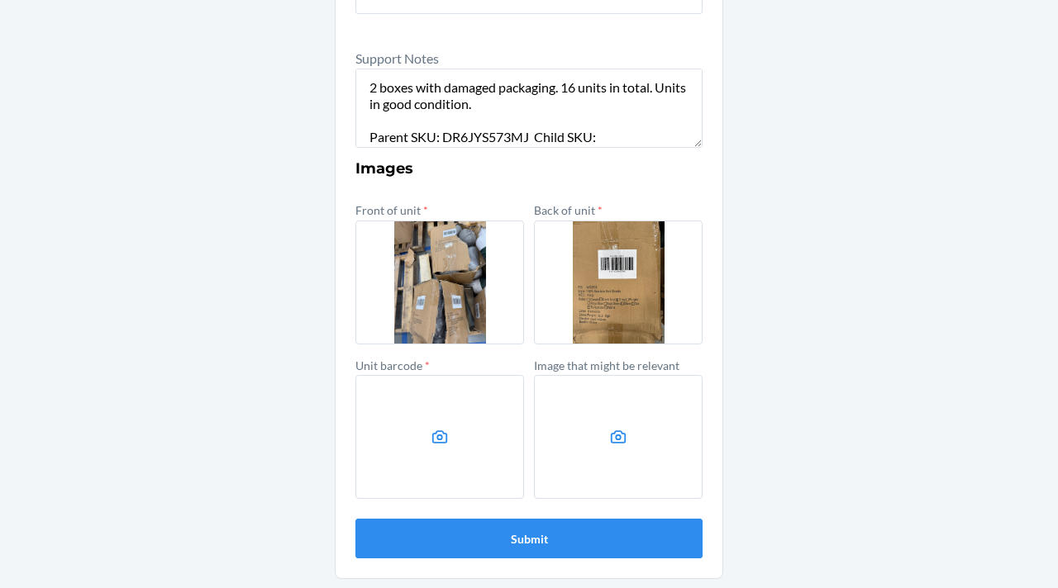
click at [372, 424] on label at bounding box center [439, 437] width 169 height 124
click at [0, 0] on input "file" at bounding box center [0, 0] width 0 height 0
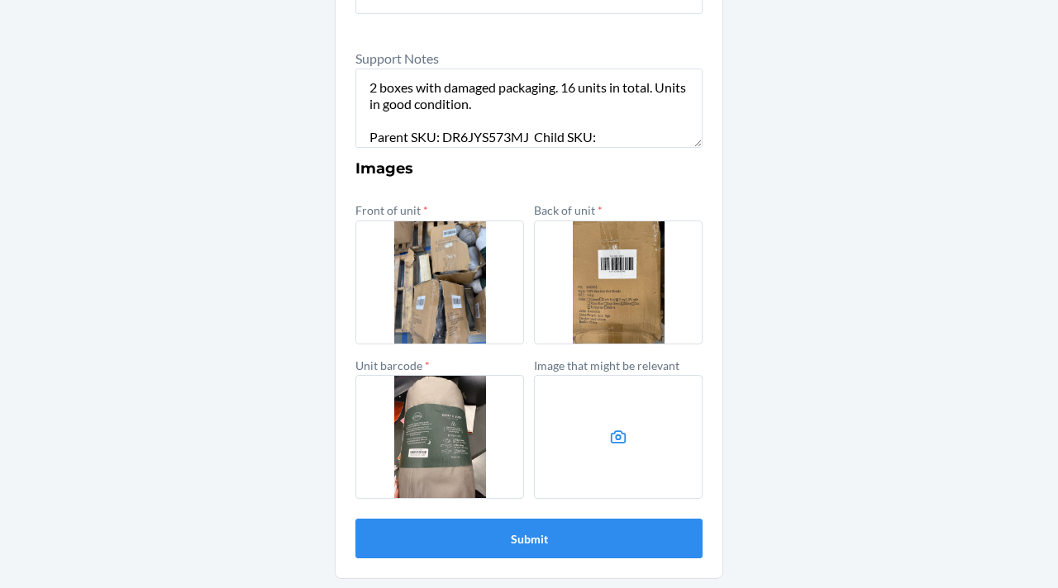
click at [578, 417] on label at bounding box center [618, 437] width 169 height 124
click at [0, 0] on input "file" at bounding box center [0, 0] width 0 height 0
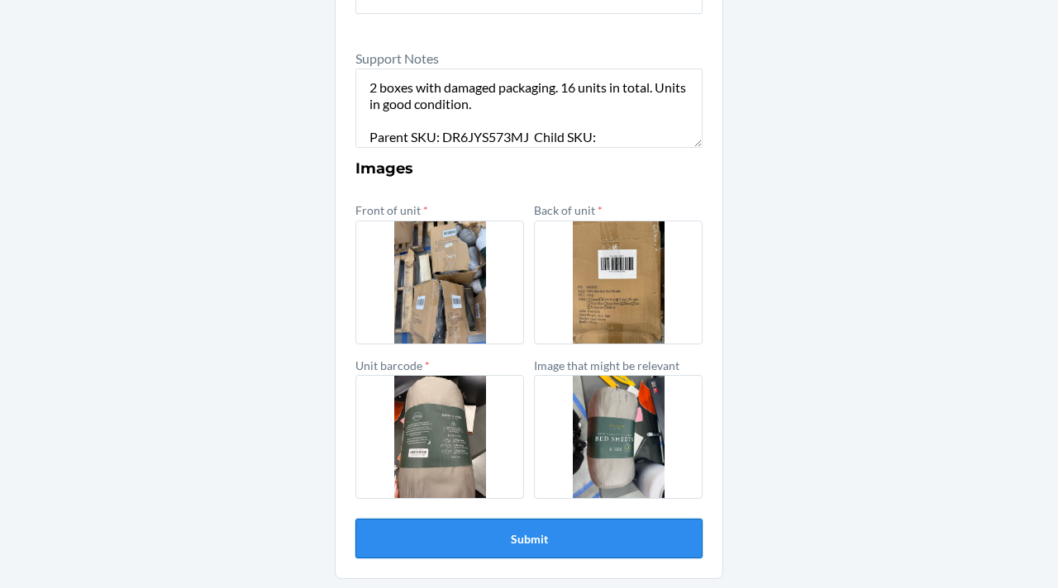
click at [595, 540] on button "Submit" at bounding box center [528, 539] width 347 height 40
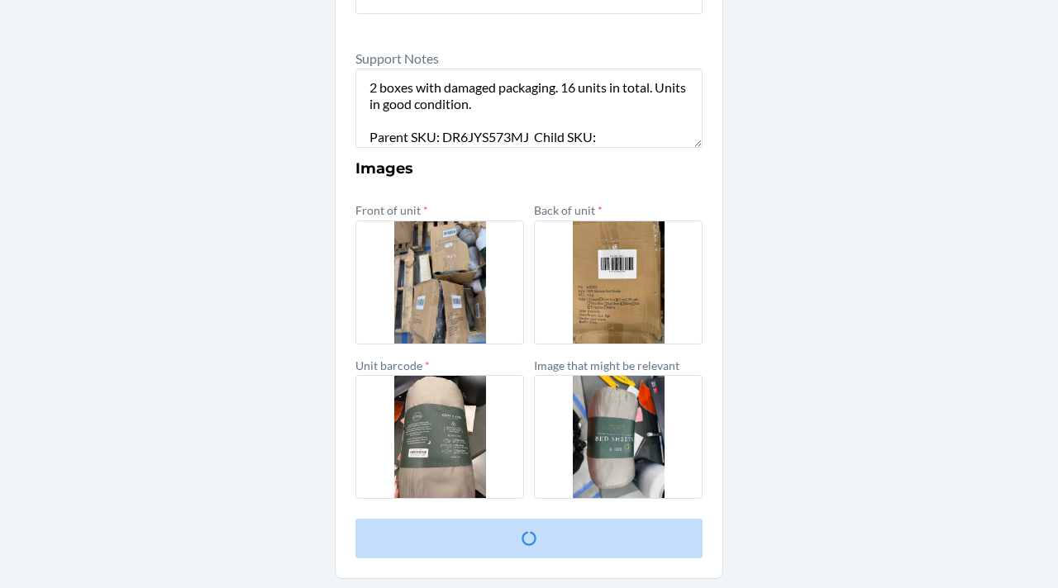
scroll to position [0, 0]
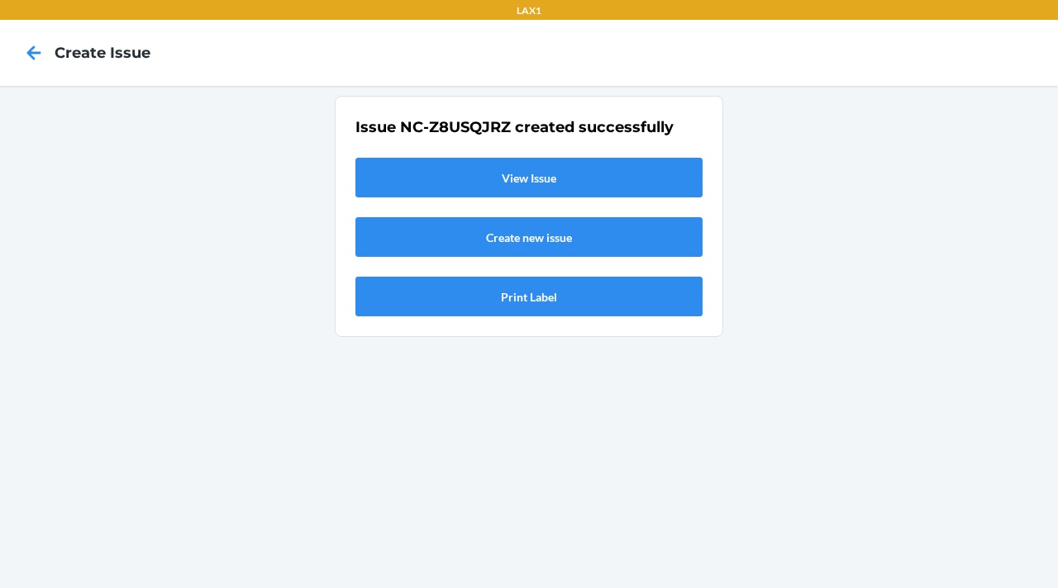
click at [521, 179] on link "View Issue" at bounding box center [528, 178] width 347 height 40
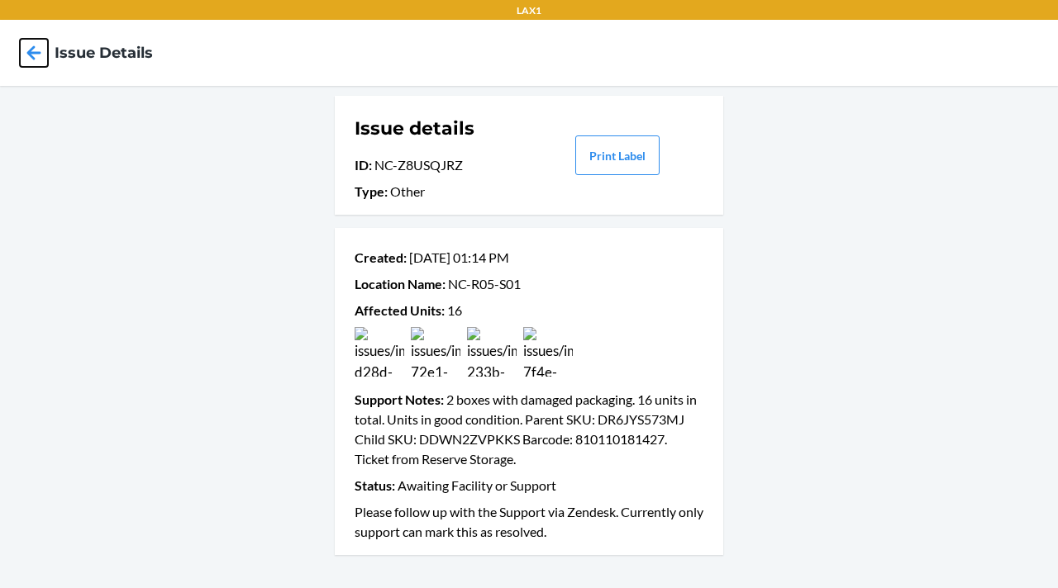
click at [20, 52] on icon at bounding box center [34, 53] width 28 height 28
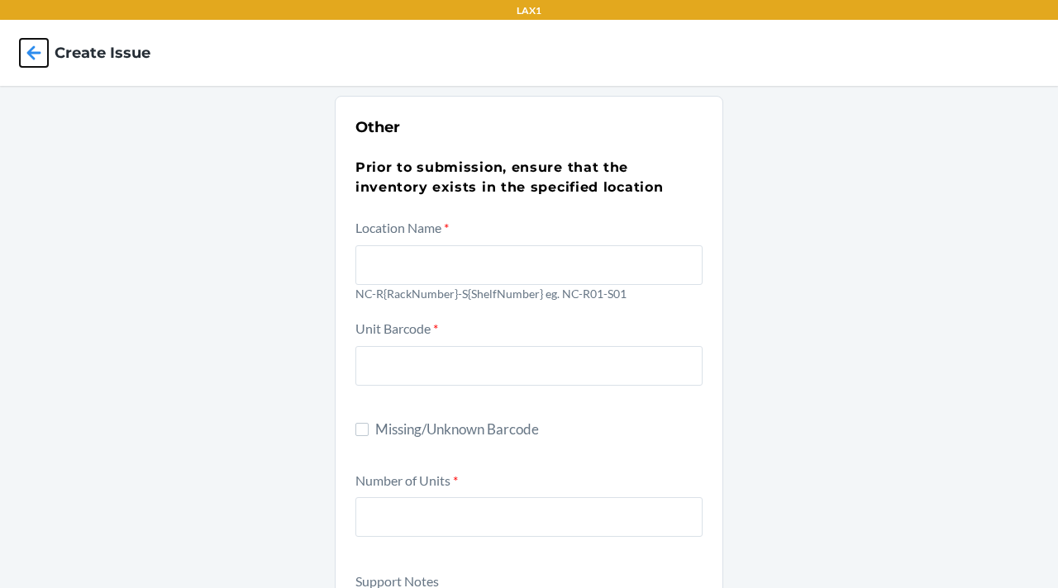
click at [39, 59] on icon at bounding box center [34, 53] width 28 height 28
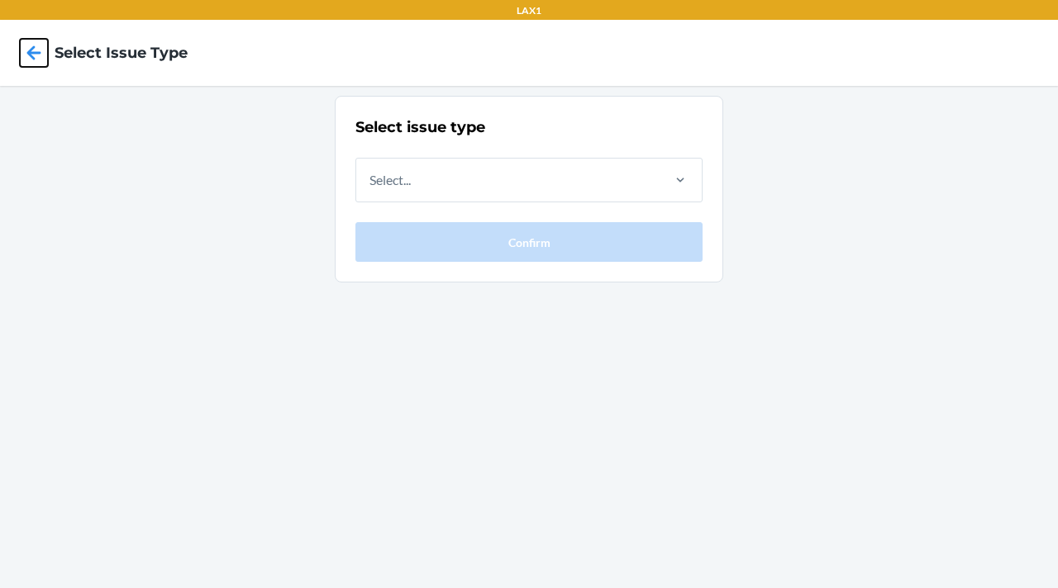
click at [31, 54] on icon at bounding box center [34, 52] width 14 height 14
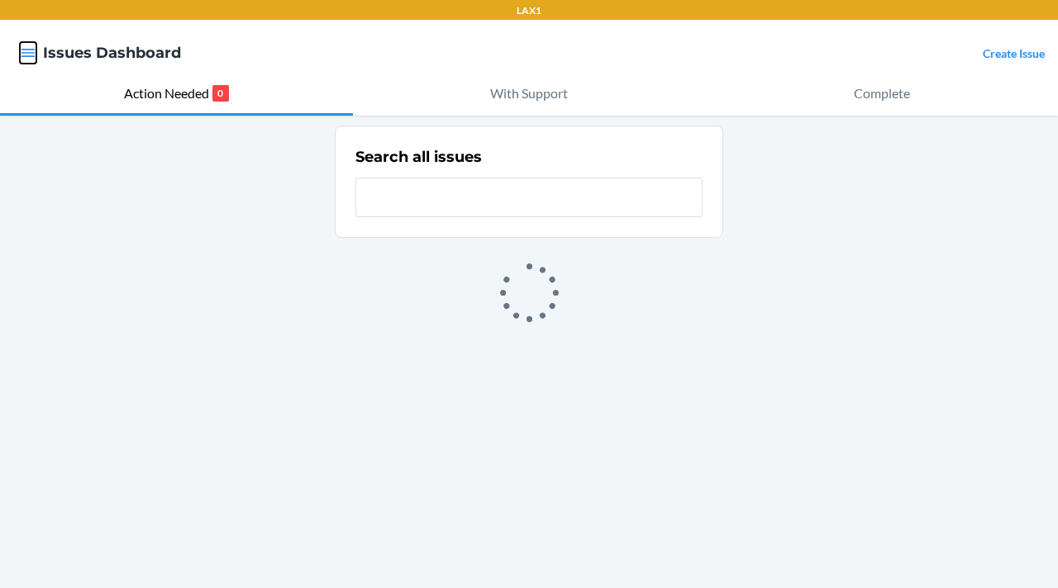
click at [31, 49] on icon "button" at bounding box center [28, 53] width 14 height 8
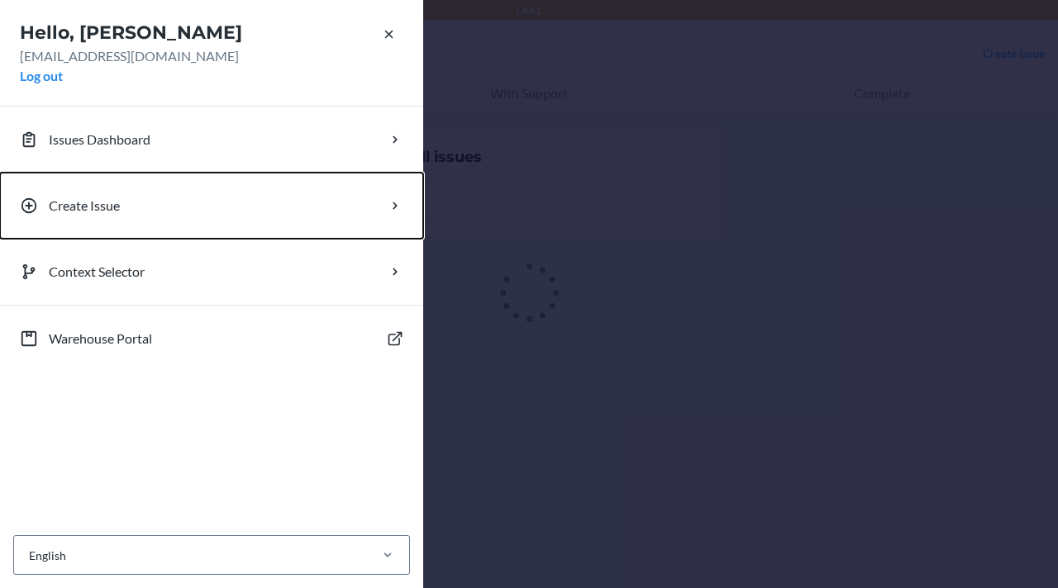
click at [87, 198] on p "Create Issue" at bounding box center [84, 206] width 71 height 20
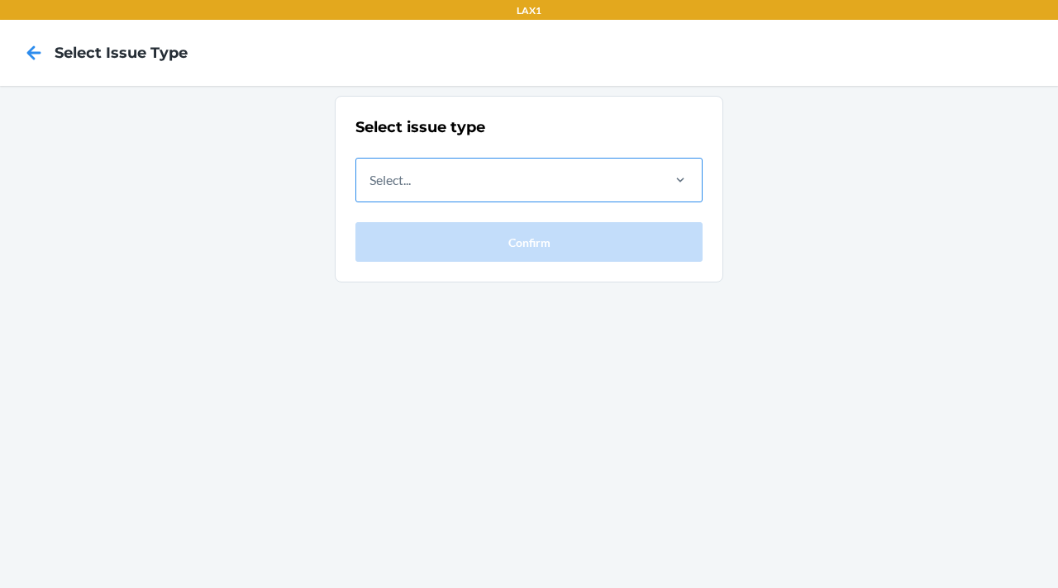
click at [514, 194] on div "Select..." at bounding box center [507, 180] width 302 height 43
click at [371, 190] on input "Select..." at bounding box center [370, 180] width 2 height 20
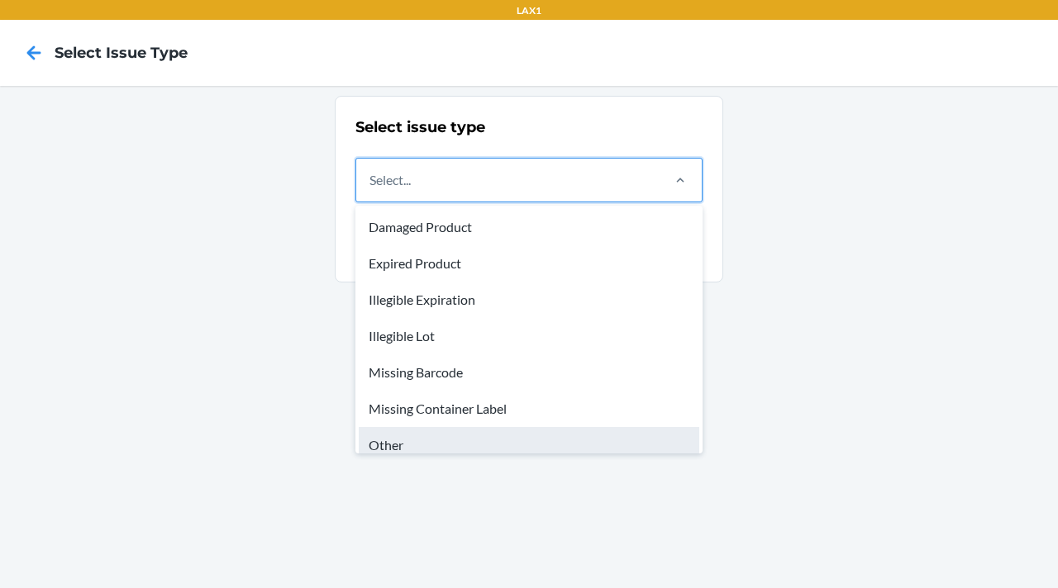
click at [453, 445] on div "Other" at bounding box center [529, 445] width 340 height 36
click at [371, 190] on input "option Other focused, 7 of 8. 8 results available. Use Up and Down to choose op…" at bounding box center [370, 180] width 2 height 20
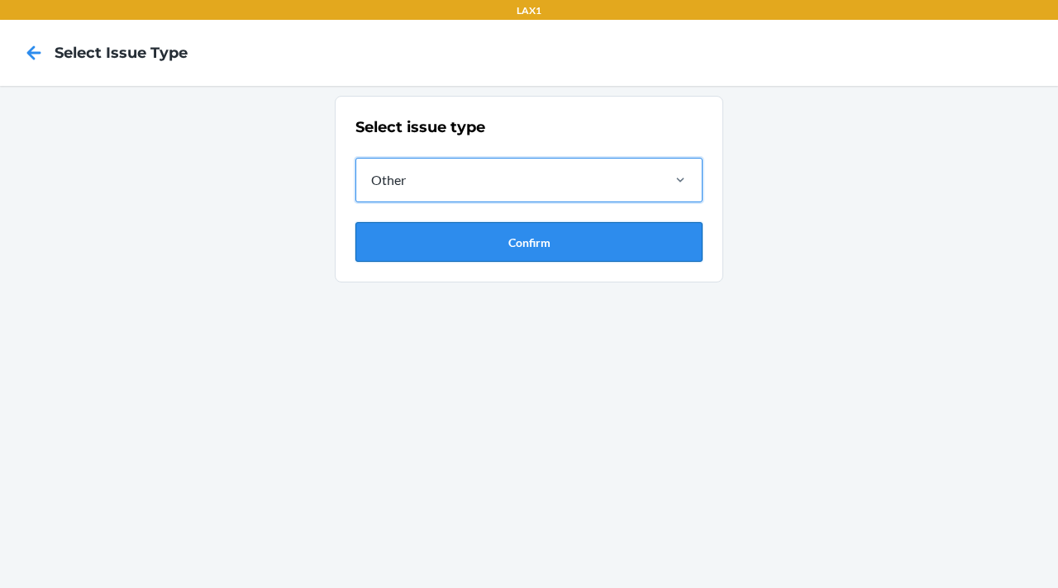
click at [454, 247] on button "Confirm" at bounding box center [528, 242] width 347 height 40
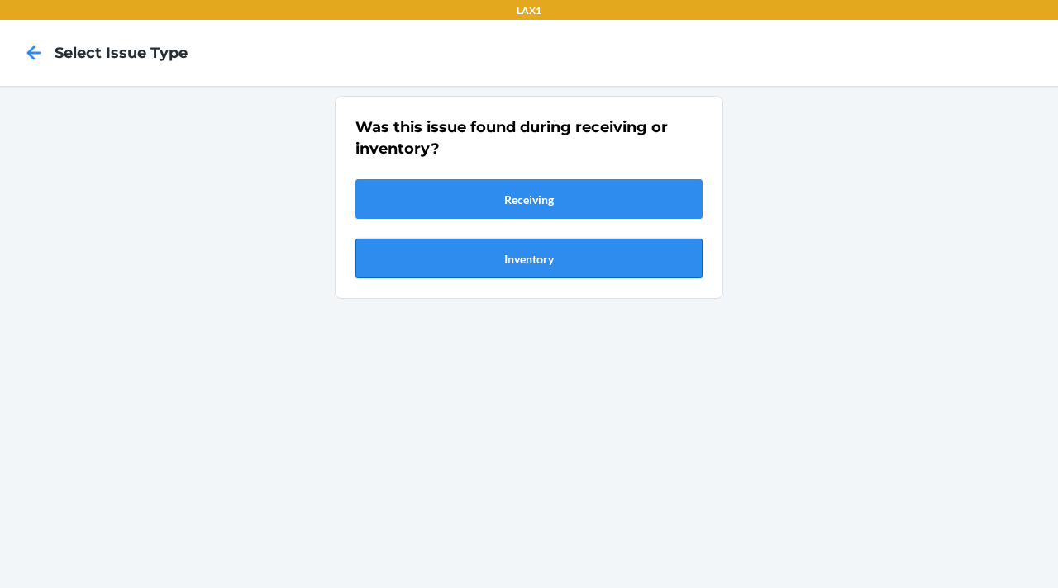
click at [493, 264] on button "Inventory" at bounding box center [528, 259] width 347 height 40
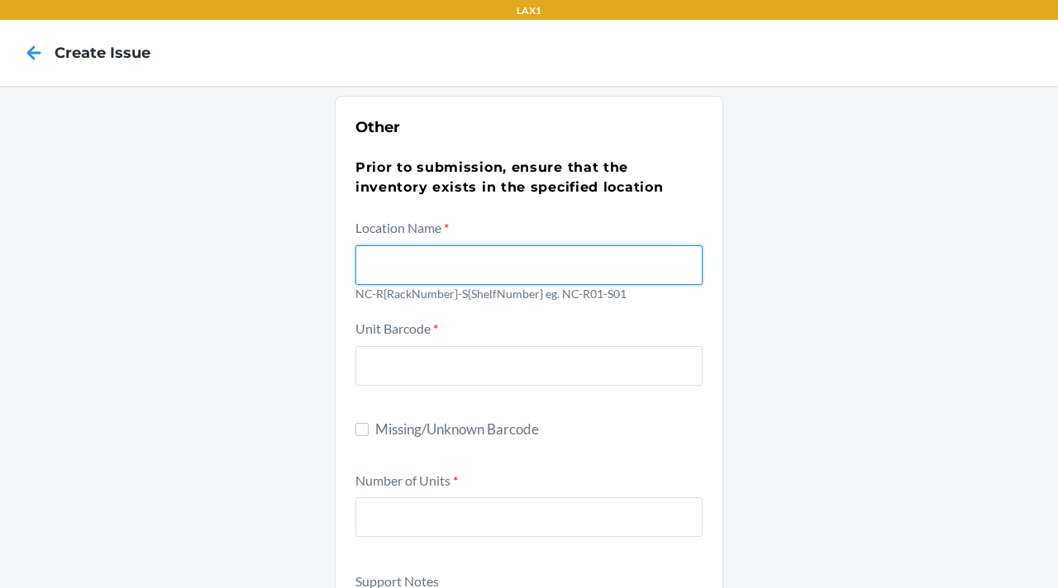
click at [469, 275] on input "text" at bounding box center [528, 265] width 347 height 40
type input "NC-R05-S01"
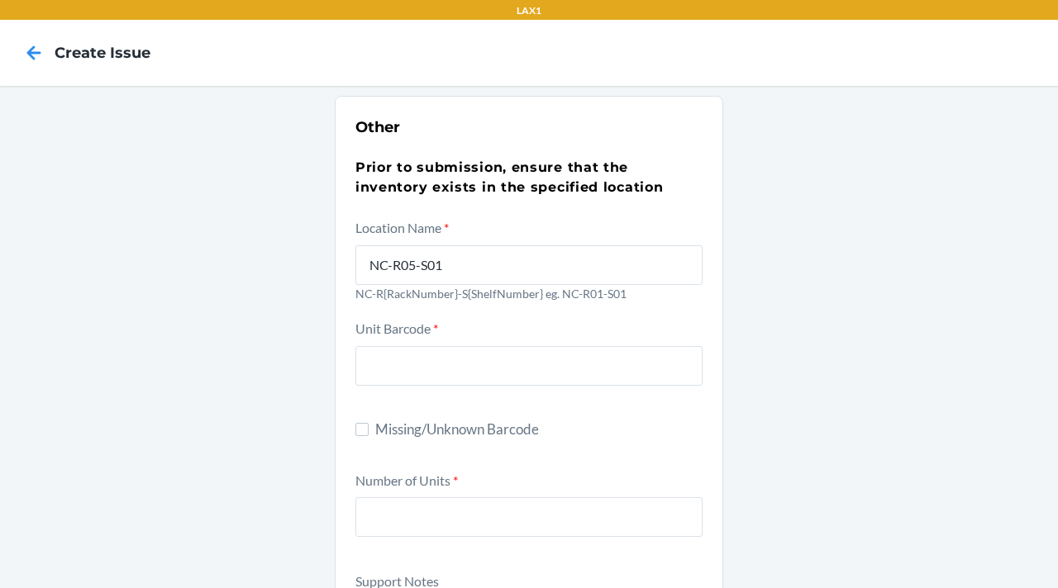
click at [417, 436] on span "Missing/Unknown Barcode" at bounding box center [538, 429] width 327 height 21
click at [369, 436] on input "Missing/Unknown Barcode" at bounding box center [361, 429] width 13 height 13
checkbox input "true"
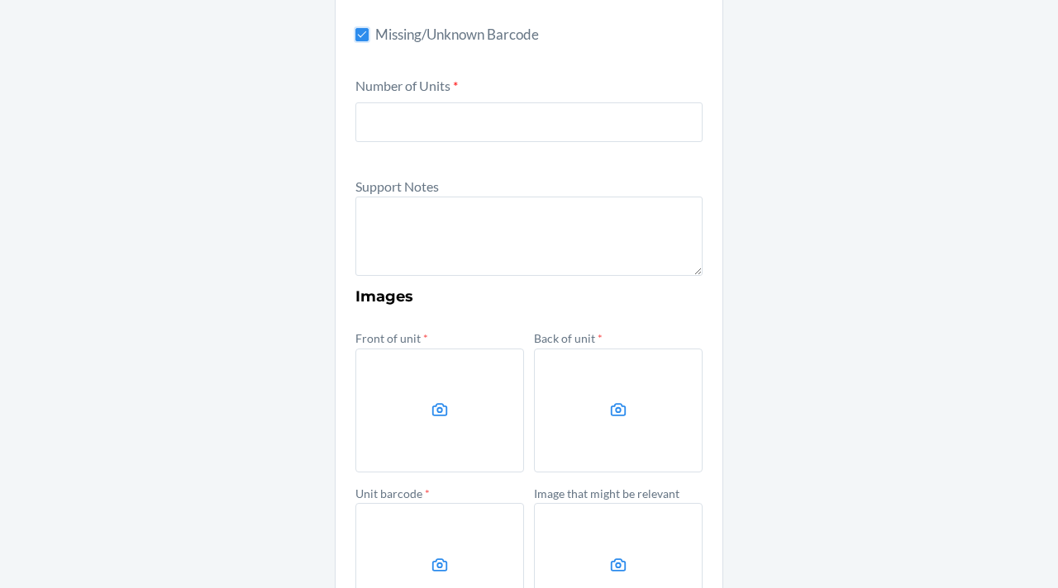
scroll to position [397, 0]
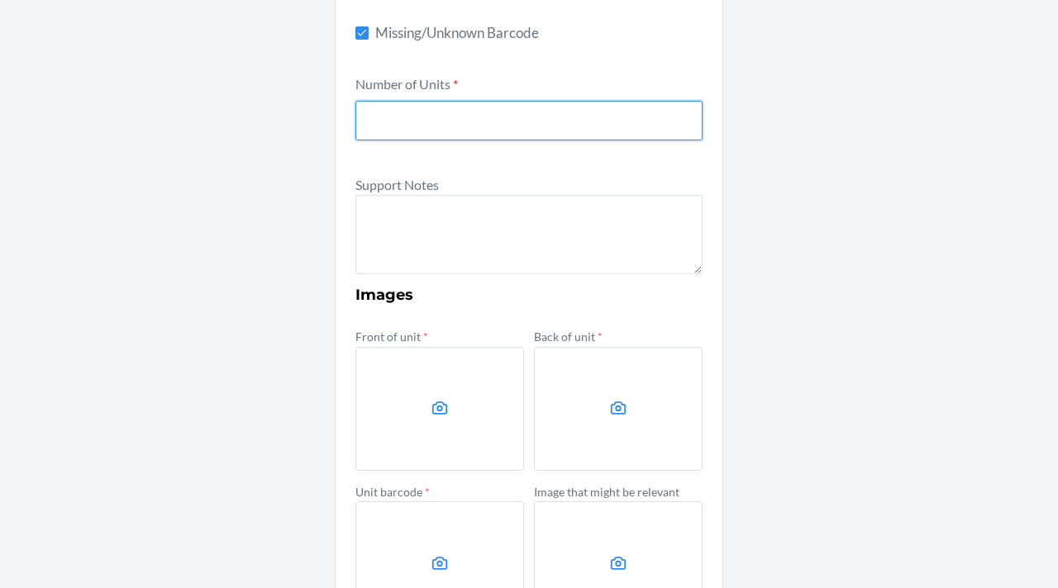
click at [428, 138] on input "number" at bounding box center [528, 121] width 347 height 40
type input "10"
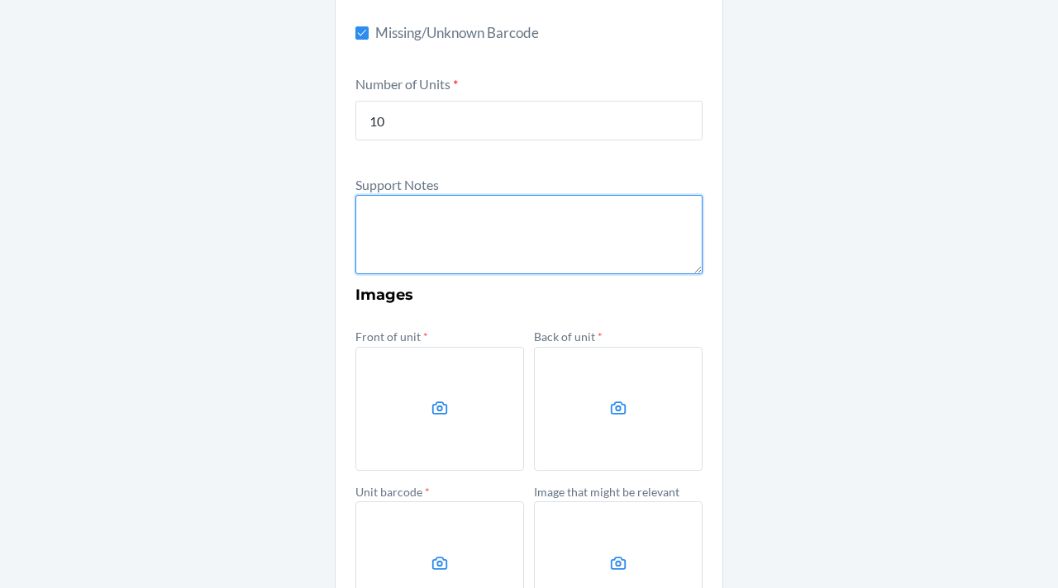
click at [453, 263] on textarea at bounding box center [528, 234] width 347 height 79
type textarea "d"
type textarea "D"
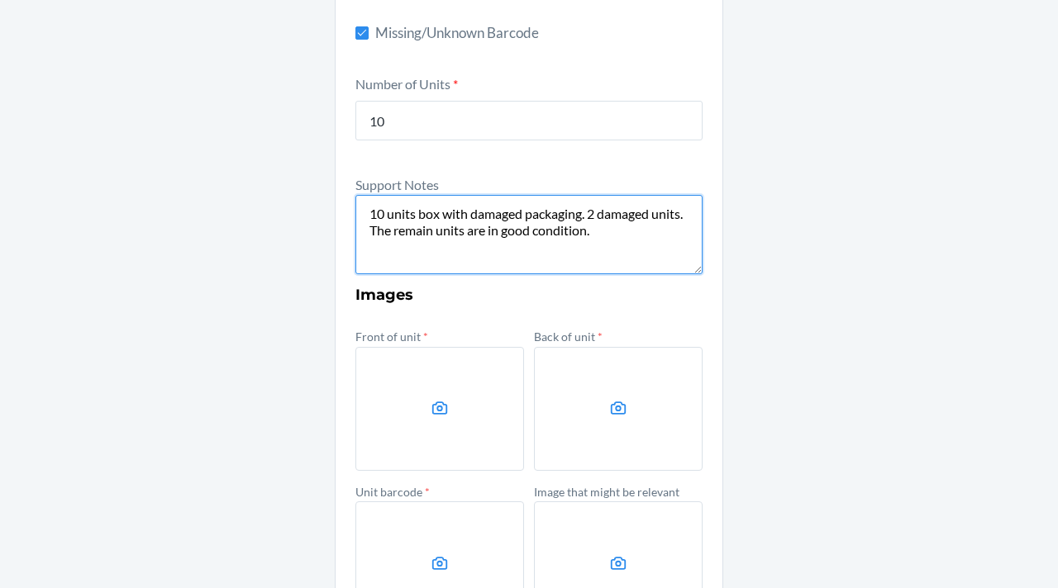
drag, startPoint x: 600, startPoint y: 231, endPoint x: 321, endPoint y: 185, distance: 283.1
click at [321, 185] on div "Other Prior to submission, ensure that the inventory exists in the specified lo…" at bounding box center [529, 202] width 1058 height 1026
paste textarea "Box of 10 units with damaged packaging. 2 units are damaged; the remaining unit…"
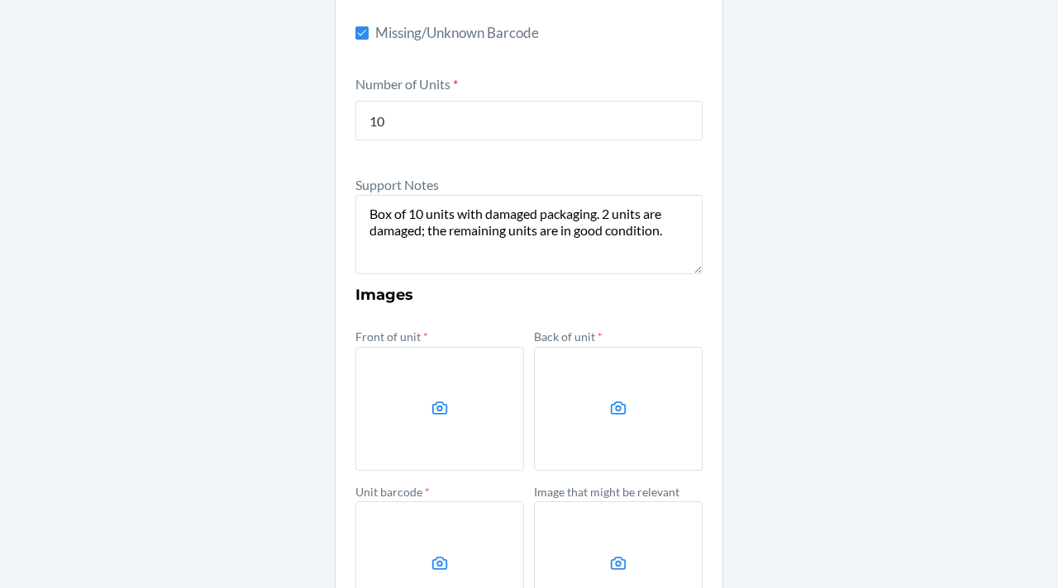
click at [886, 205] on div "Other Prior to submission, ensure that the inventory exists in the specified lo…" at bounding box center [529, 202] width 1058 height 1026
click at [671, 238] on textarea "Box of 10 units with damaged packaging. 2 units are damaged; the remaining unit…" at bounding box center [528, 234] width 347 height 79
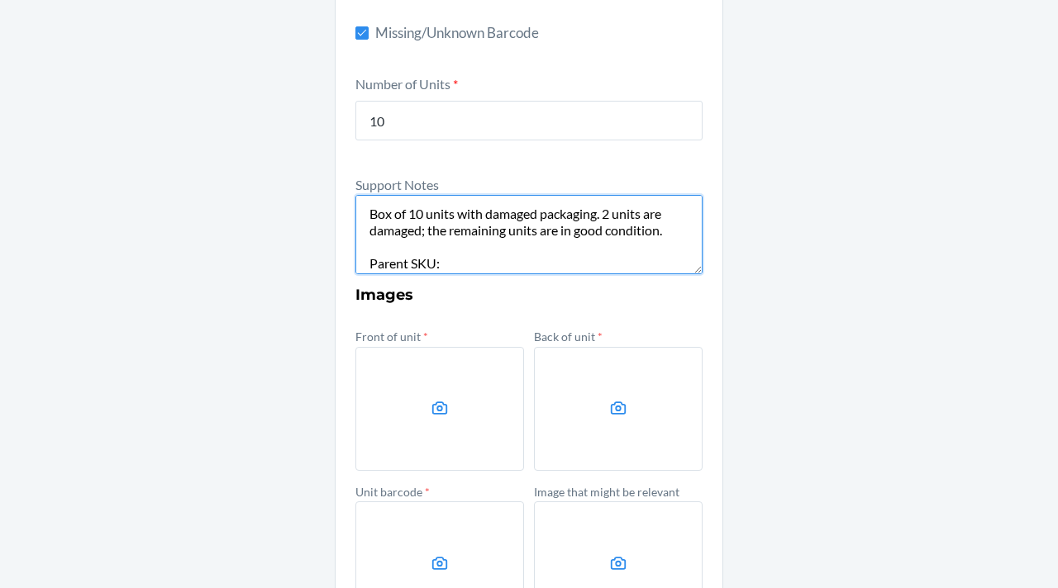
paste textarea "DALMW2UA569"
paste textarea "DAAUY6VWZJF"
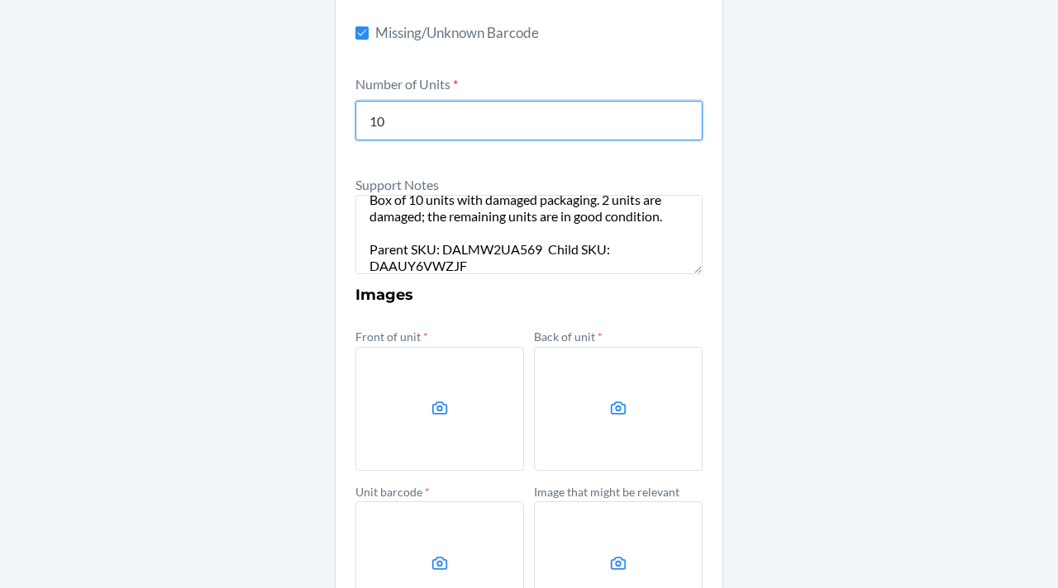
click at [615, 105] on input "10" at bounding box center [528, 121] width 347 height 40
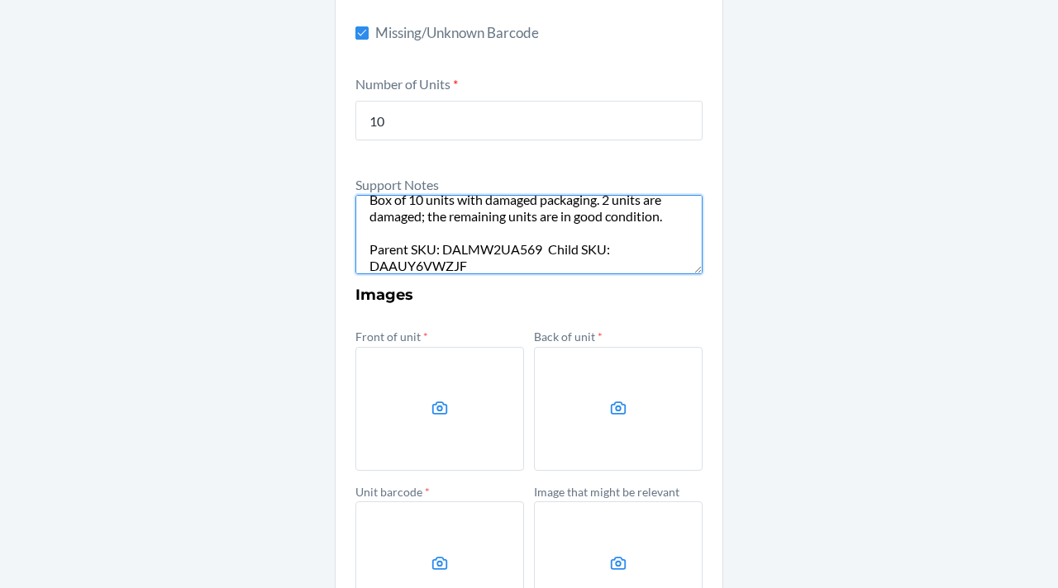
click at [501, 270] on textarea "Box of 10 units with damaged packaging. 2 units are damaged; the remaining unit…" at bounding box center [528, 234] width 347 height 79
paste textarea "810110181243"
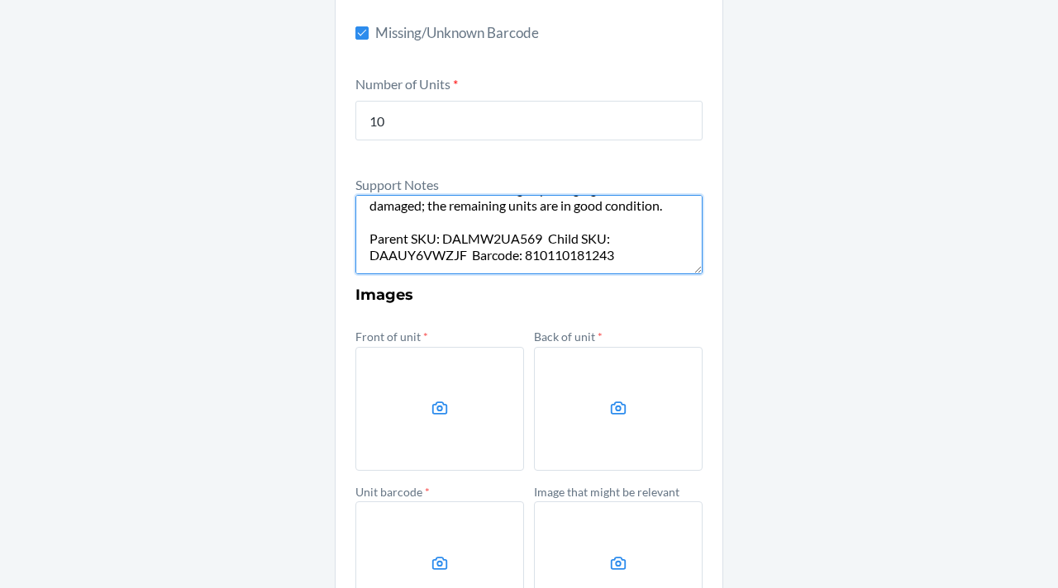
scroll to position [47, 0]
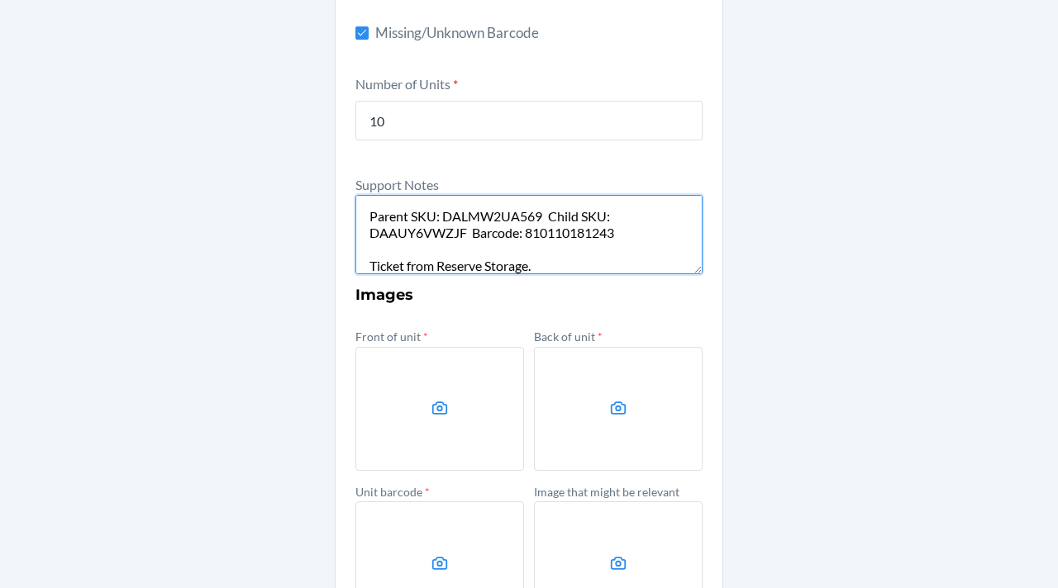
type textarea "Box of 10 units with damaged packaging. 2 units are damaged; the remaining unit…"
click at [835, 226] on div "Other Prior to submission, ensure that the inventory exists in the specified lo…" at bounding box center [529, 202] width 1058 height 1026
click at [455, 407] on label at bounding box center [439, 409] width 169 height 124
click at [0, 0] on input "file" at bounding box center [0, 0] width 0 height 0
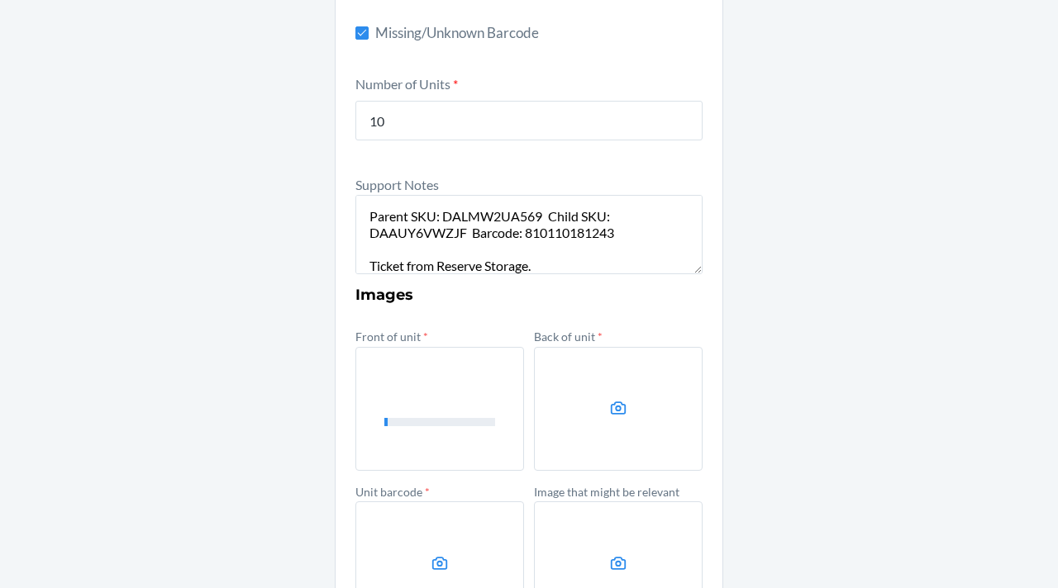
click at [566, 402] on label at bounding box center [618, 409] width 169 height 124
click at [0, 0] on input "file" at bounding box center [0, 0] width 0 height 0
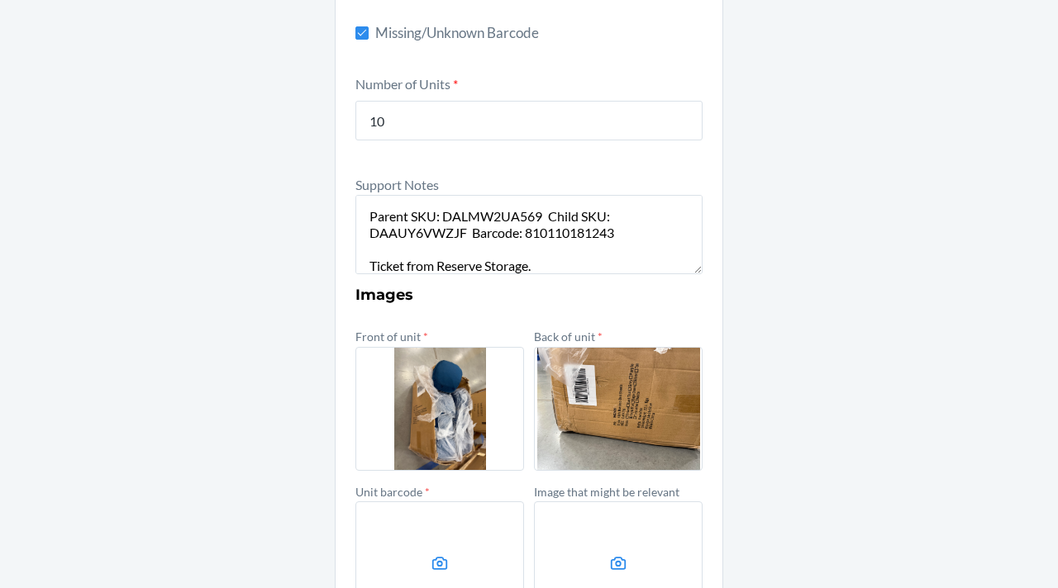
click at [621, 540] on label at bounding box center [618, 564] width 169 height 124
click at [0, 0] on input "file" at bounding box center [0, 0] width 0 height 0
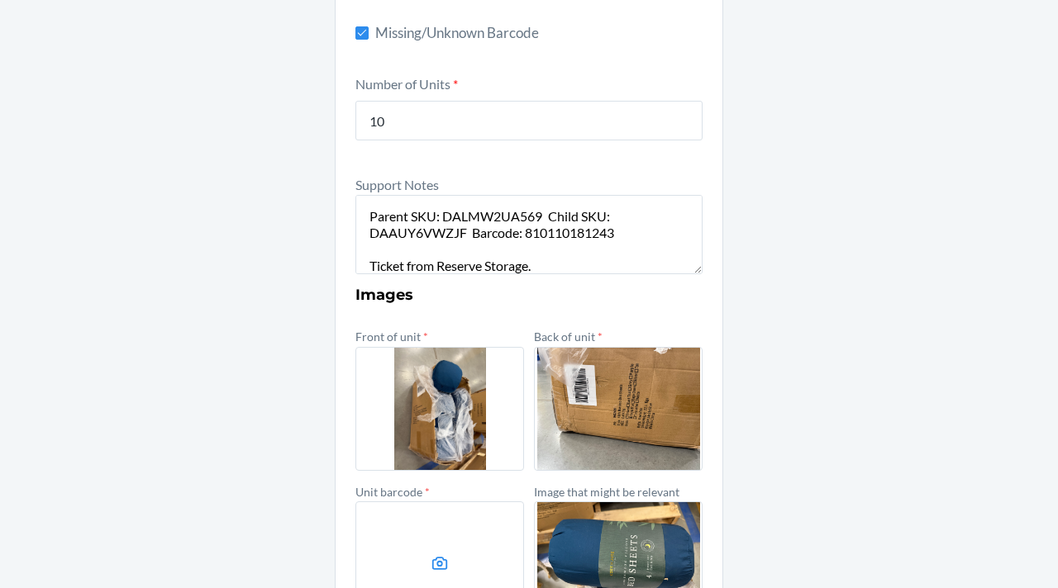
click at [471, 509] on label at bounding box center [439, 564] width 169 height 124
click at [0, 0] on input "file" at bounding box center [0, 0] width 0 height 0
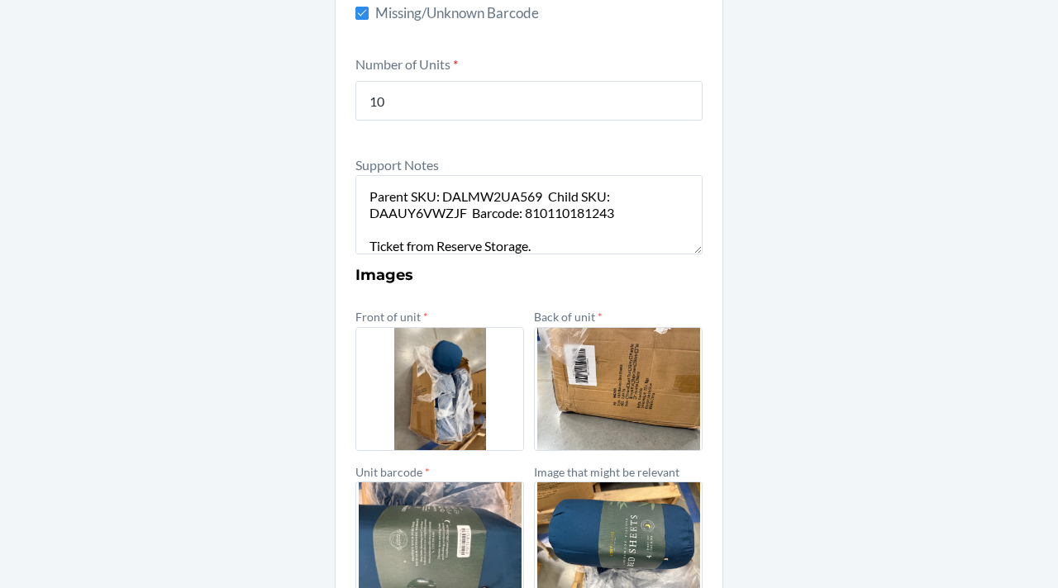
scroll to position [523, 0]
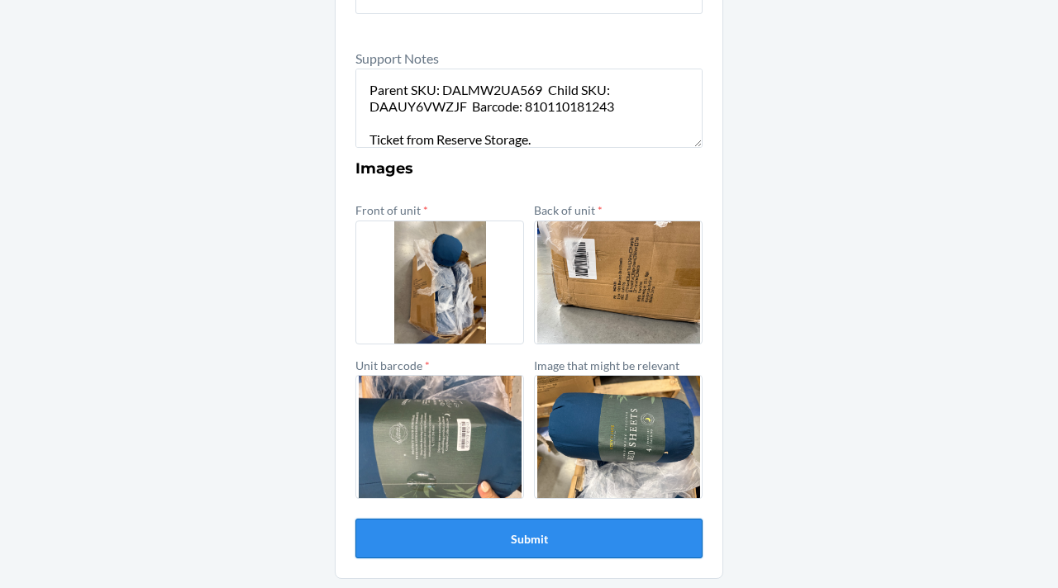
click at [440, 533] on button "Submit" at bounding box center [528, 539] width 347 height 40
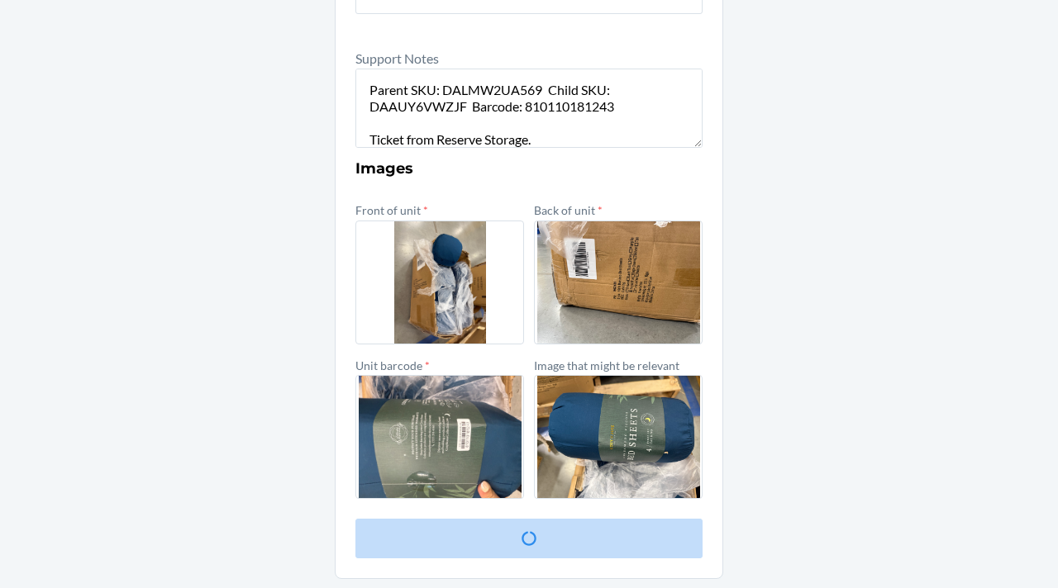
scroll to position [0, 0]
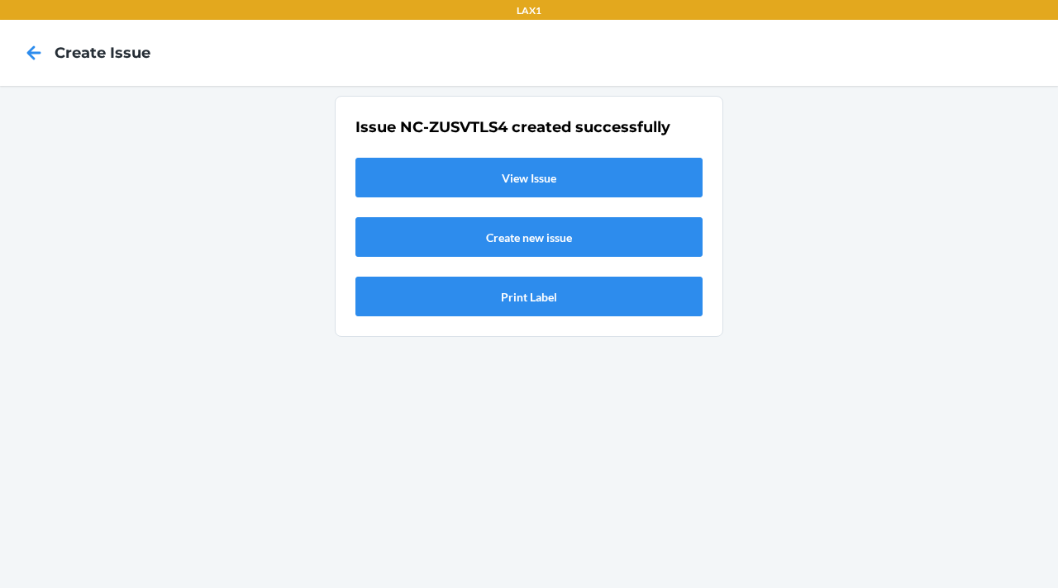
click at [473, 159] on link "View Issue" at bounding box center [528, 178] width 347 height 40
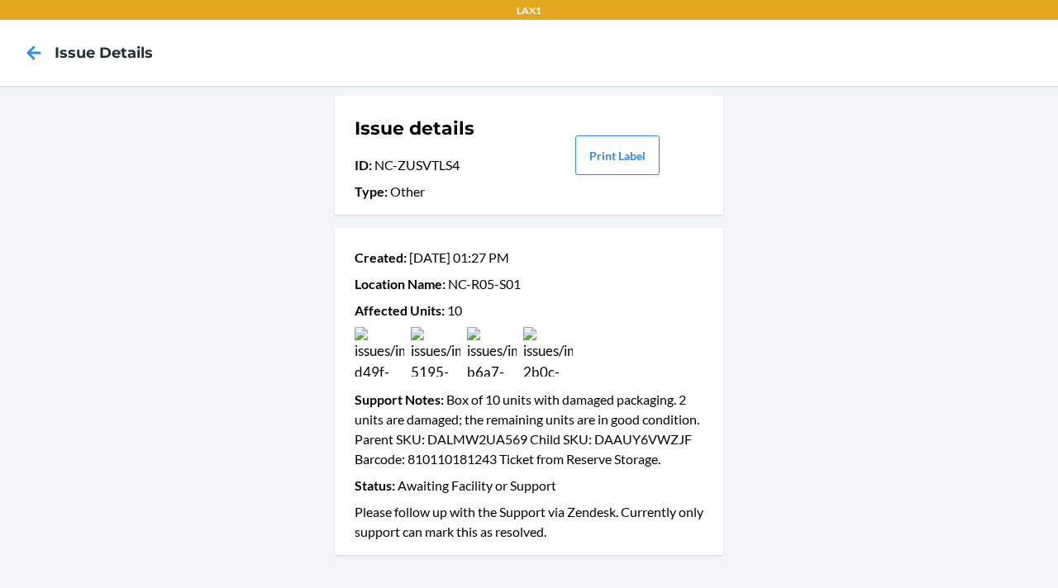
click at [417, 462] on p "Support Notes : Box of 10 units with damaged packaging. 2 units are damaged; th…" at bounding box center [529, 429] width 349 height 79
click at [505, 407] on p "Support Notes : Box of 10 units with damaged packaging. 2 units are damaged; th…" at bounding box center [529, 429] width 349 height 79
click at [506, 318] on p "Affected Units : 10" at bounding box center [529, 311] width 349 height 20
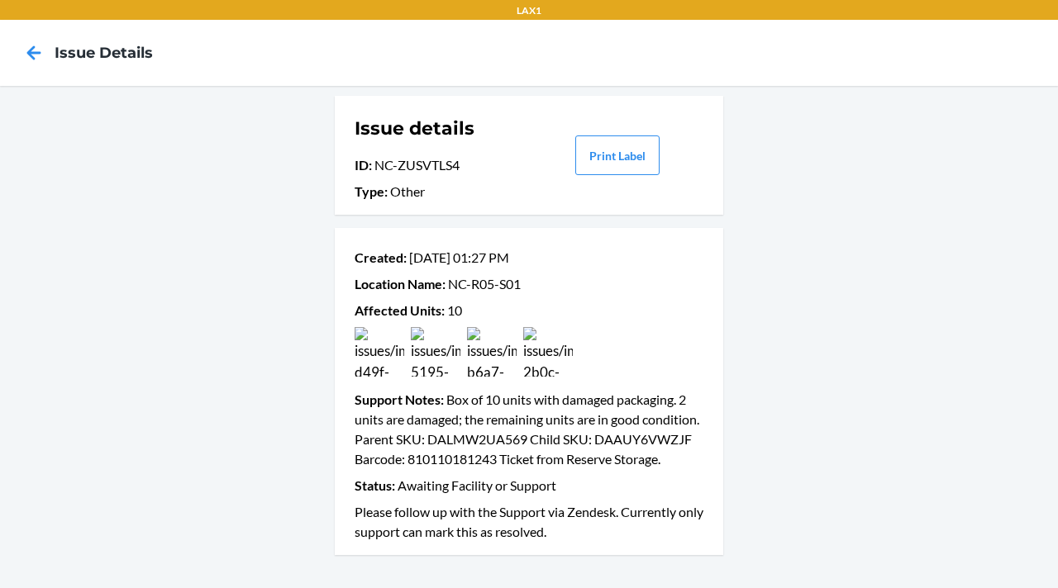
click at [506, 318] on p "Affected Units : 10" at bounding box center [529, 311] width 349 height 20
click at [500, 438] on p "Support Notes : Box of 10 units with damaged packaging. 2 units are damaged; th…" at bounding box center [529, 429] width 349 height 79
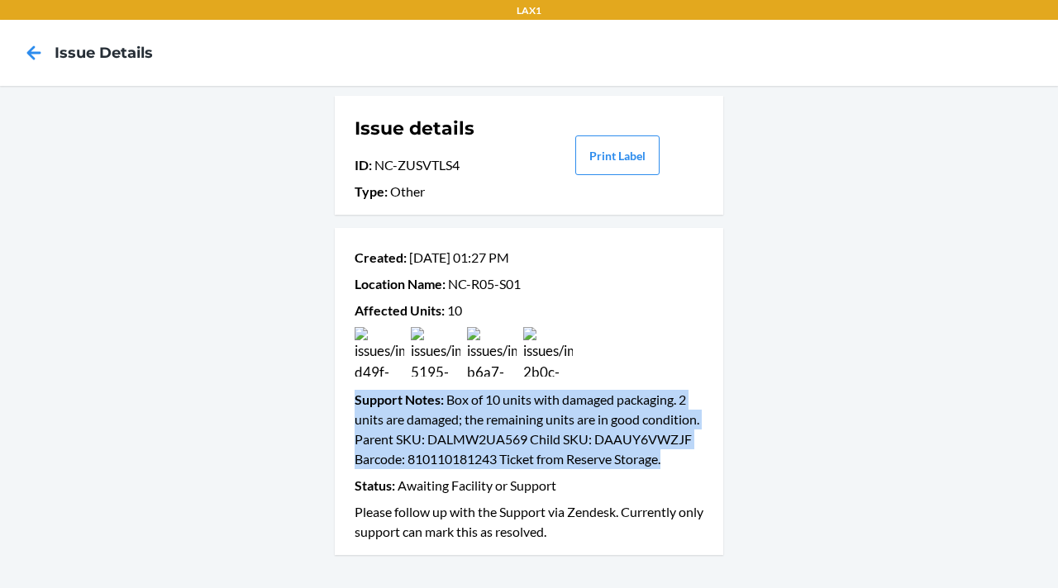
click at [500, 438] on p "Support Notes : Box of 10 units with damaged packaging. 2 units are damaged; th…" at bounding box center [529, 429] width 349 height 79
click at [517, 450] on p "Support Notes : Box of 10 units with damaged packaging. 2 units are damaged; th…" at bounding box center [529, 429] width 349 height 79
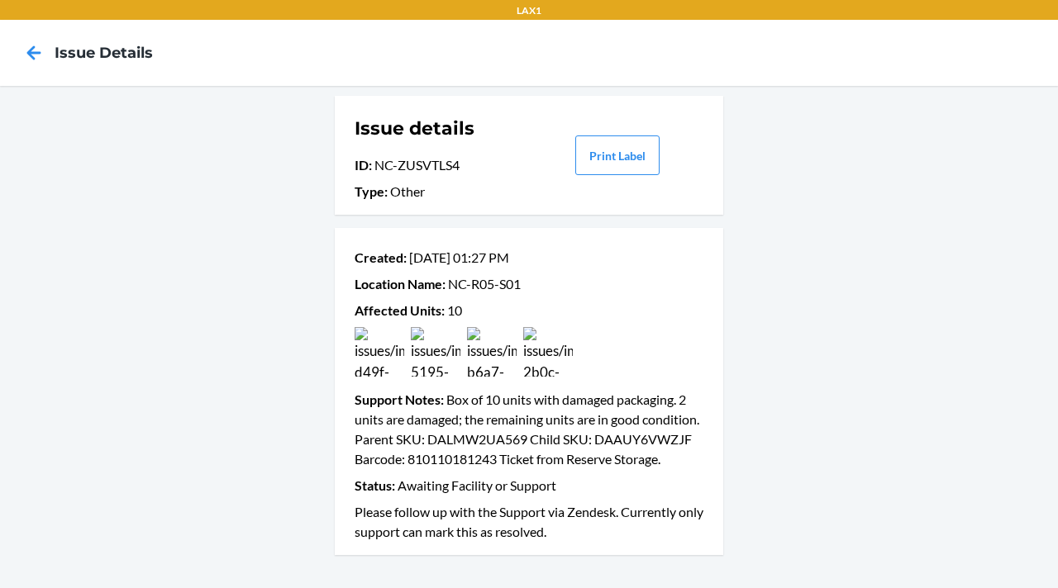
click at [404, 460] on p "Support Notes : Box of 10 units with damaged packaging. 2 units are damaged; th…" at bounding box center [529, 429] width 349 height 79
copy p "DAAUY6VWZJF"
click at [35, 62] on icon at bounding box center [34, 53] width 28 height 28
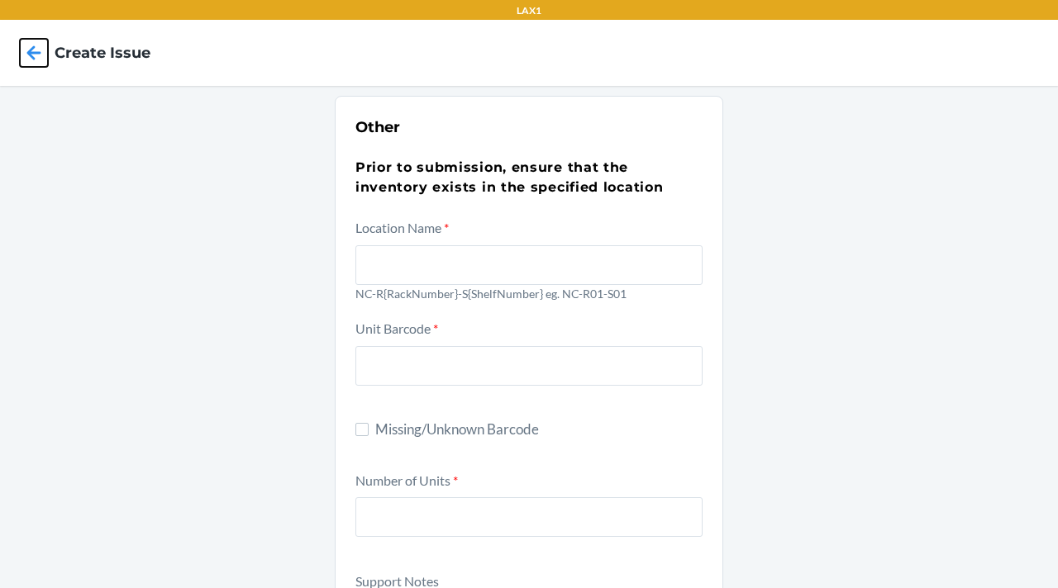
click at [35, 62] on icon at bounding box center [34, 53] width 28 height 28
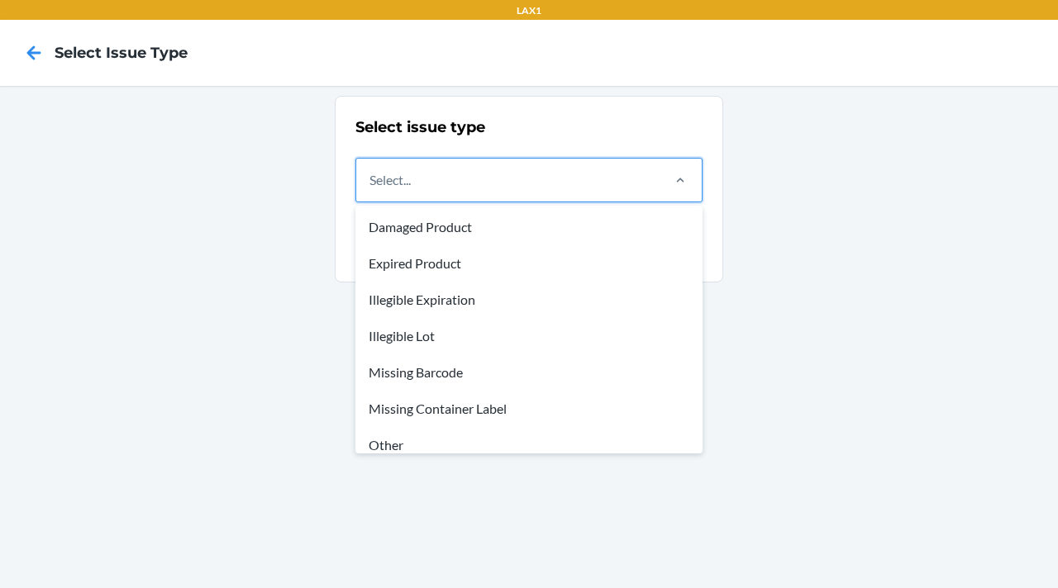
click at [548, 193] on div "Select..." at bounding box center [507, 180] width 302 height 43
click at [371, 190] on input "option Damaged Product focused, 1 of 8. 8 results available. Use Up and Down to…" at bounding box center [370, 180] width 2 height 20
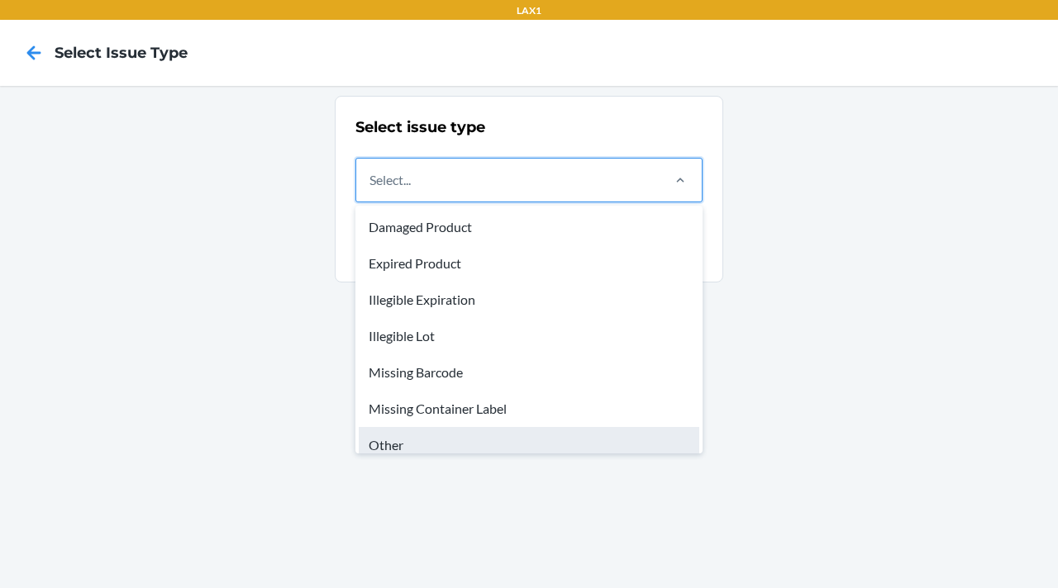
click at [448, 436] on div "Other" at bounding box center [529, 445] width 340 height 36
click at [371, 190] on input "option Other focused, 7 of 8. 8 results available. Use Up and Down to choose op…" at bounding box center [370, 180] width 2 height 20
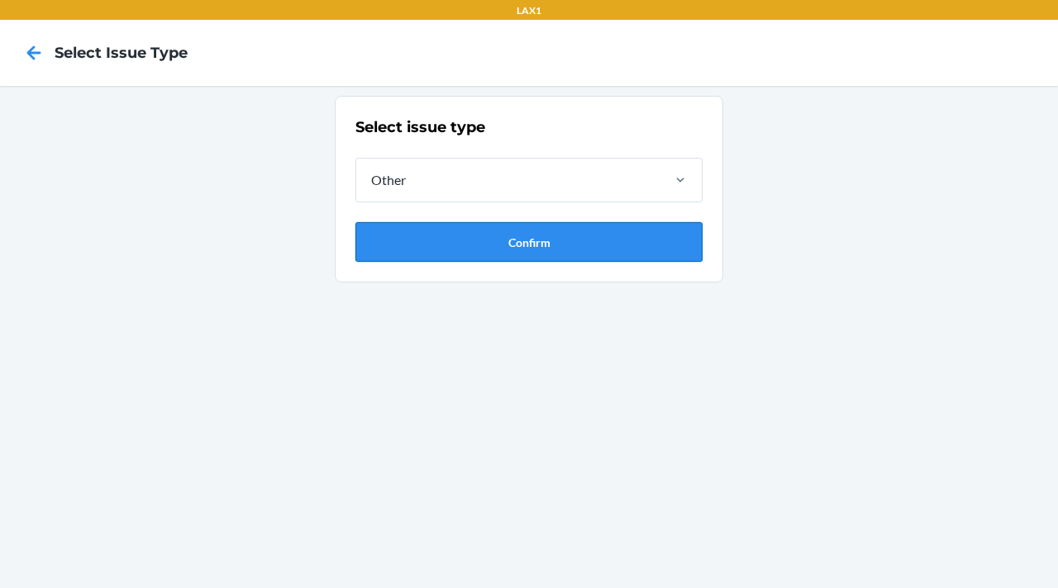
click at [496, 244] on button "Confirm" at bounding box center [528, 242] width 347 height 40
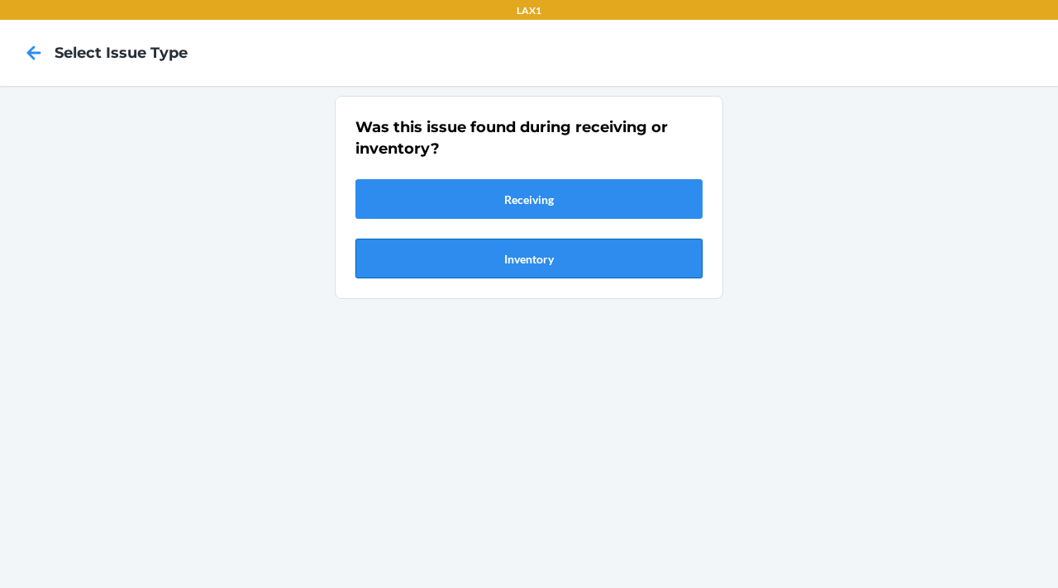
click at [561, 240] on button "Inventory" at bounding box center [528, 259] width 347 height 40
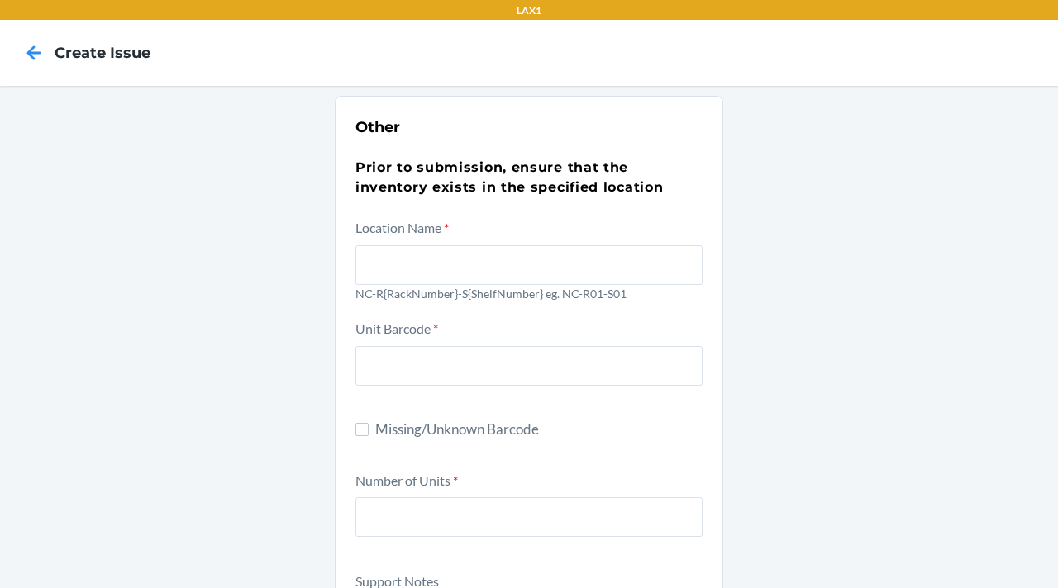
click at [385, 244] on div at bounding box center [528, 262] width 347 height 46
click at [385, 245] on input "text" at bounding box center [528, 265] width 347 height 40
click at [385, 244] on div at bounding box center [528, 262] width 347 height 46
click at [385, 245] on input "text" at bounding box center [528, 265] width 347 height 40
click at [390, 253] on input "text" at bounding box center [528, 265] width 347 height 40
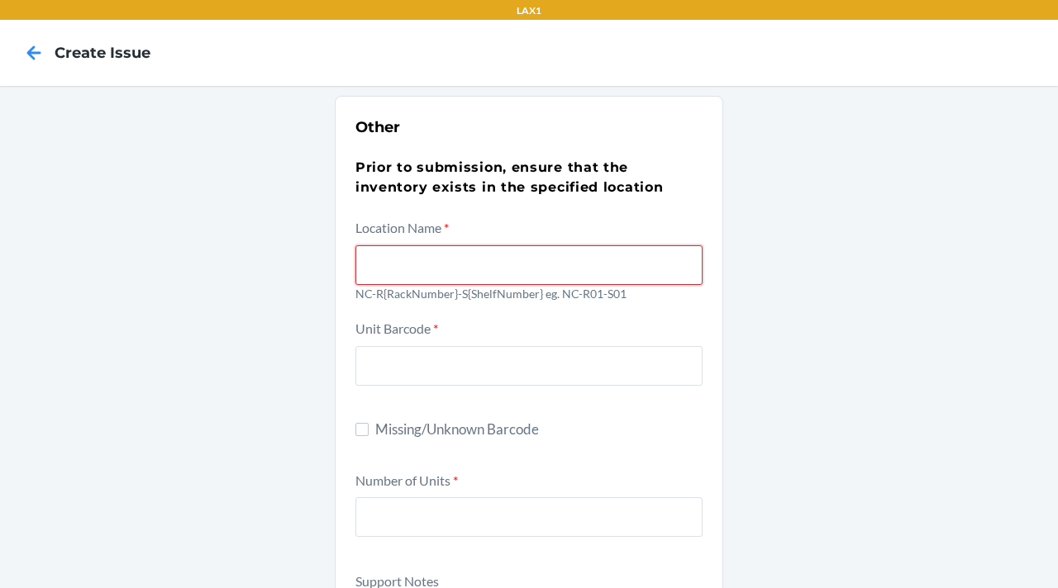
click at [390, 253] on input "text" at bounding box center [528, 265] width 347 height 40
type input "NC-R05-S01"
click at [413, 426] on span "Missing/Unknown Barcode" at bounding box center [538, 429] width 327 height 21
click at [369, 426] on input "Missing/Unknown Barcode" at bounding box center [361, 429] width 13 height 13
checkbox input "true"
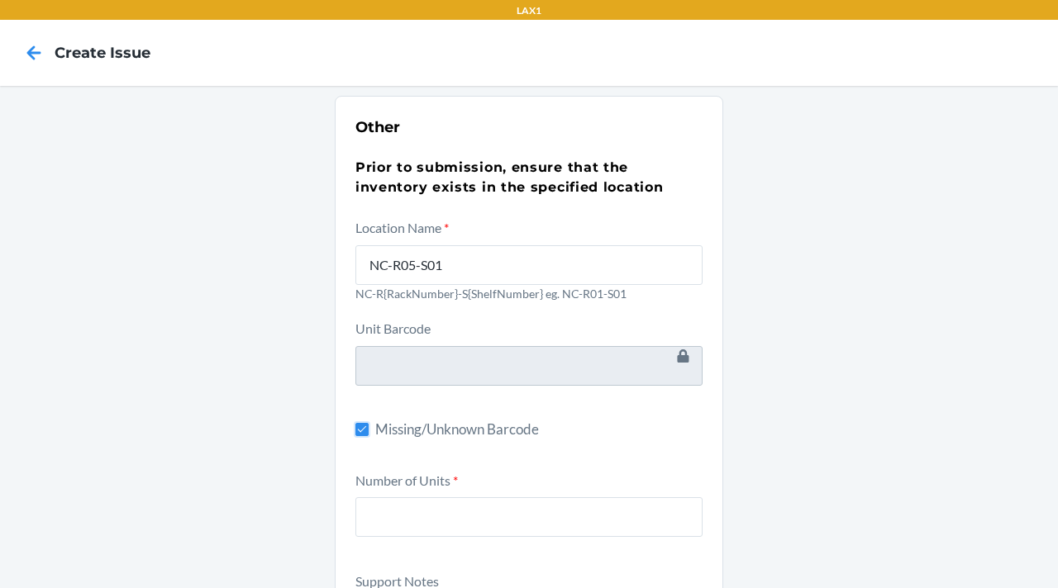
scroll to position [374, 0]
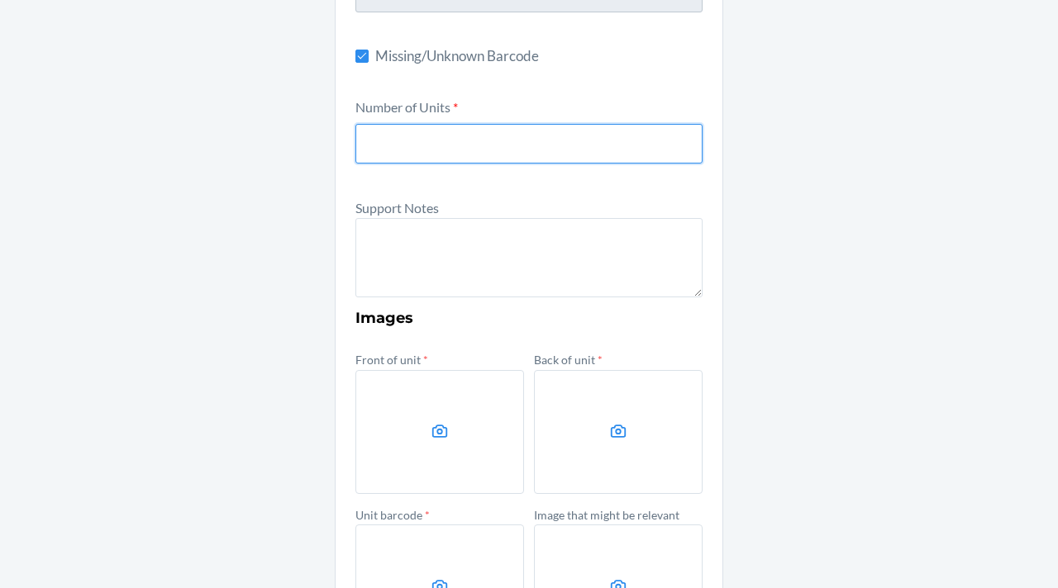
click at [376, 130] on input "number" at bounding box center [528, 144] width 347 height 40
click at [376, 130] on input "1" at bounding box center [528, 144] width 347 height 40
type input "10"
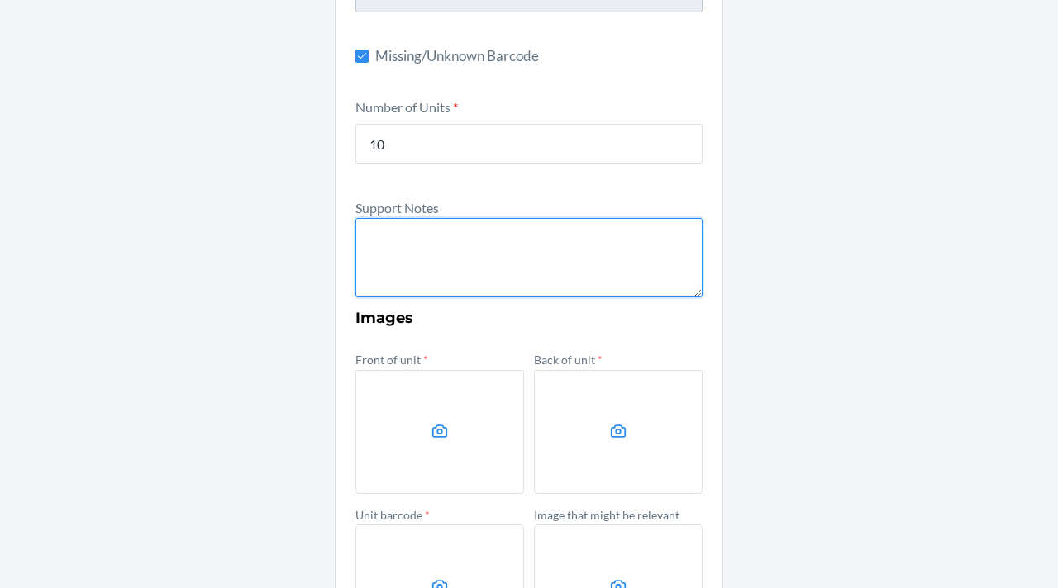
click at [426, 233] on textarea at bounding box center [528, 257] width 347 height 79
type textarea "U"
click at [402, 217] on div "Support Notes" at bounding box center [528, 248] width 347 height 101
click at [462, 244] on textarea at bounding box center [528, 257] width 347 height 79
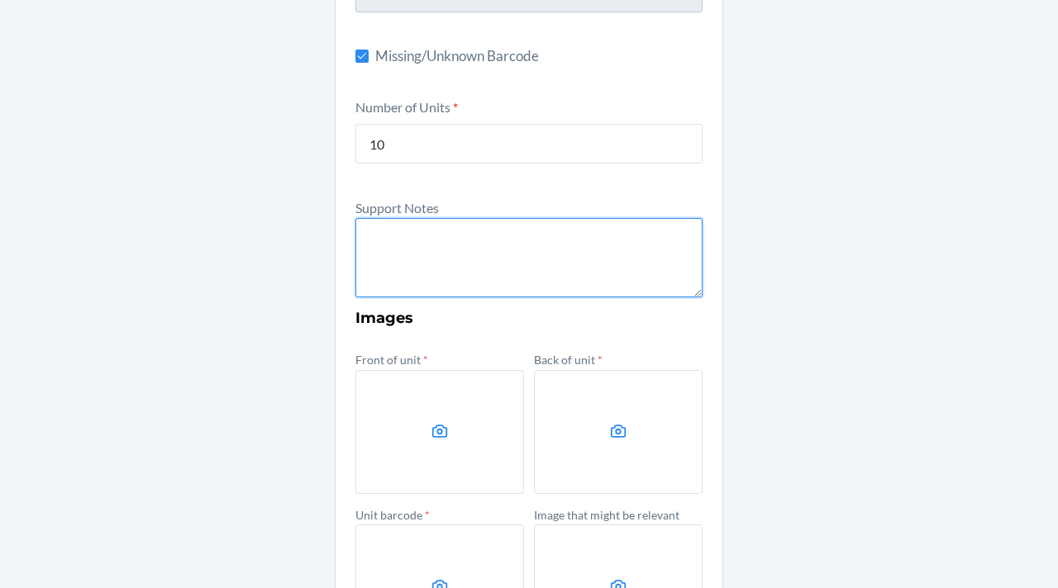
click at [462, 244] on textarea at bounding box center [528, 257] width 347 height 79
paste textarea "Case of 10 units with damaged packaging, 2 units are damaged."
type textarea "Case of 1:"
click at [417, 218] on textarea "Case of 1:" at bounding box center [528, 257] width 347 height 79
drag, startPoint x: 527, startPoint y: 250, endPoint x: 222, endPoint y: 148, distance: 321.7
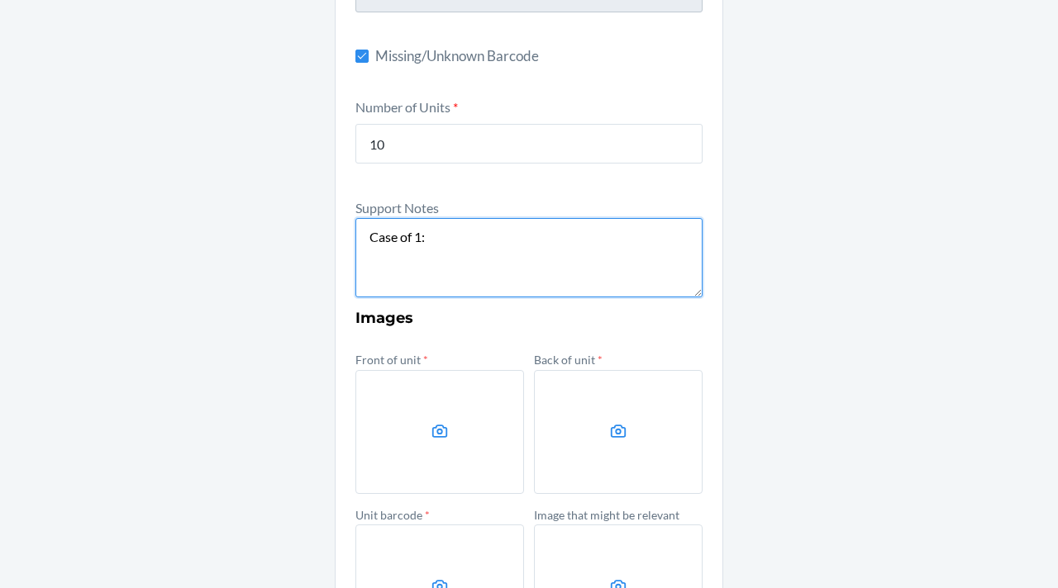
click at [222, 148] on div "Other Prior to submission, ensure that the inventory exists in the specified lo…" at bounding box center [529, 225] width 1058 height 1026
paste textarea "Aquí tienes la traducción al inglés: **"Case of 10 units with damaged packaging…"
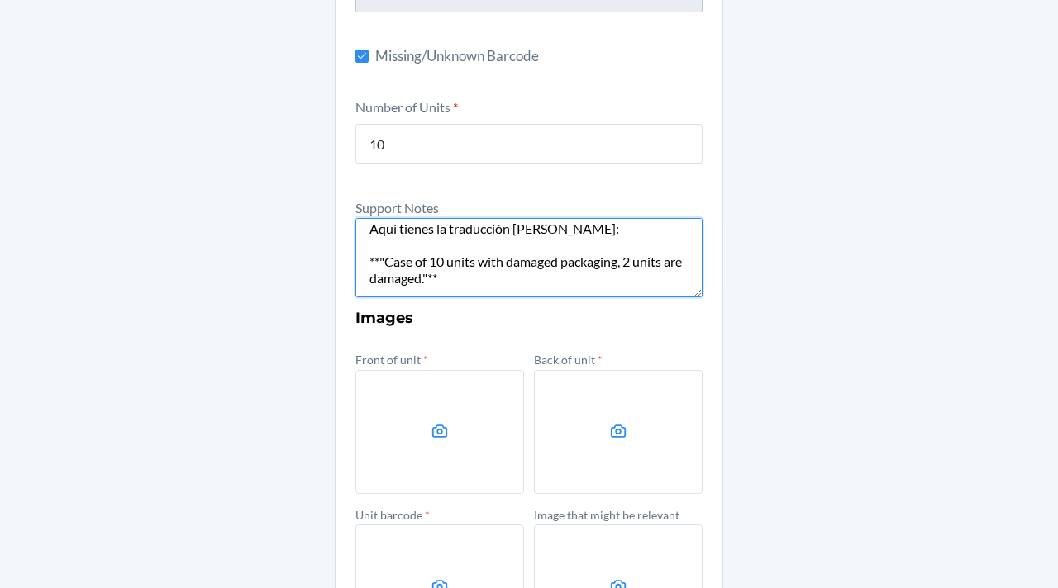
scroll to position [0, 0]
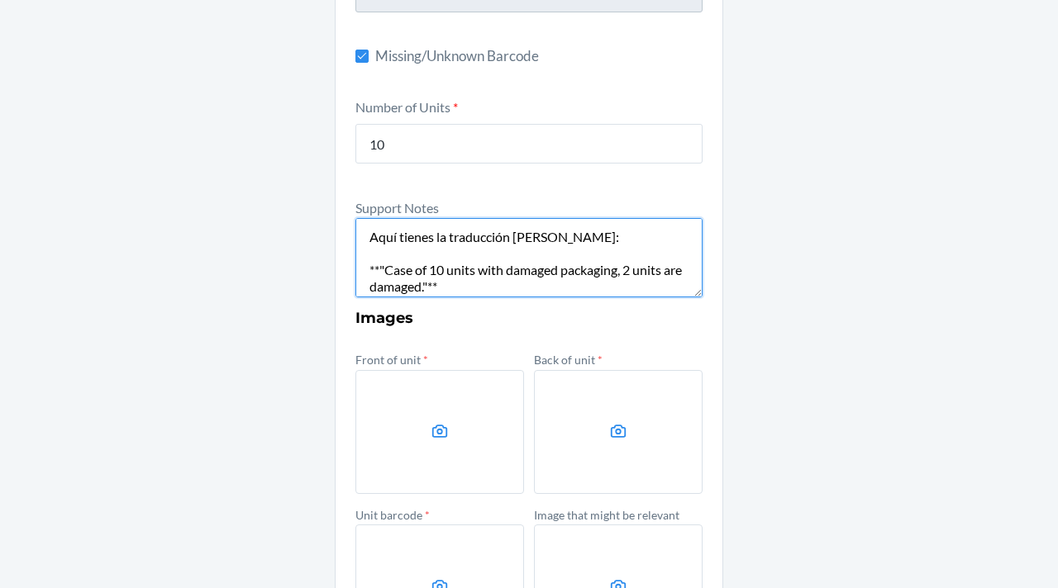
drag, startPoint x: 376, startPoint y: 257, endPoint x: 339, endPoint y: 72, distance: 188.8
click at [339, 72] on section "Other Prior to submission, ensure that the inventory exists in the specified lo…" at bounding box center [529, 225] width 388 height 1007
click at [436, 255] on textarea "Case of 10 units with damaged packaging, 2 units are damaged."**" at bounding box center [528, 257] width 347 height 79
paste textarea "Aquí tienes la traducción al inglés: **"Case of 10 units with damaged packaging…"
drag, startPoint x: 468, startPoint y: 288, endPoint x: 440, endPoint y: 272, distance: 32.2
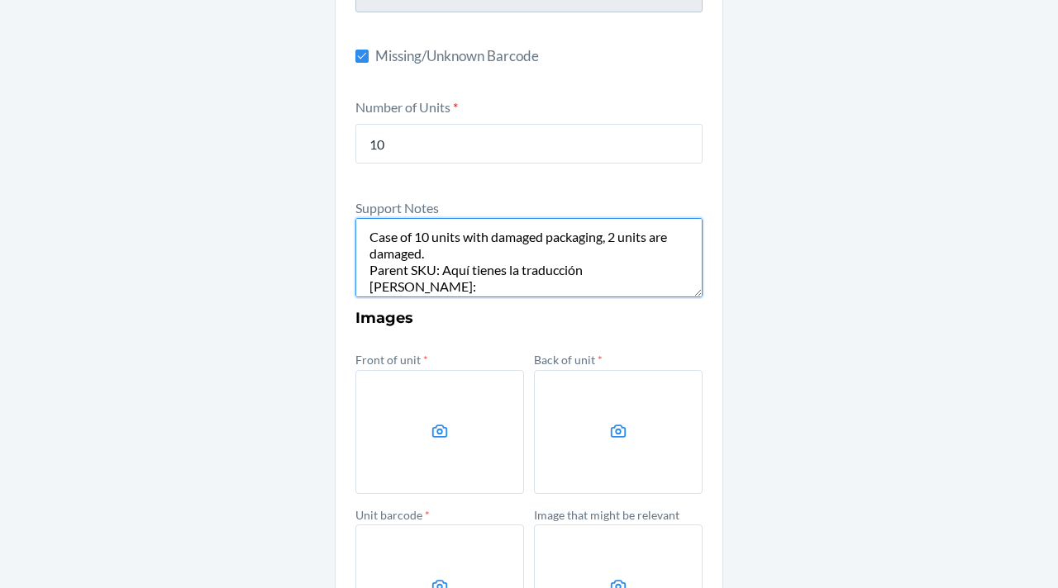
click at [440, 272] on textarea "Case of 10 units with damaged packaging, 2 units are damaged. Parent SKU: Aquí …" at bounding box center [528, 257] width 347 height 79
paste textarea "DTMEHN7VF35"
paste textarea "D7CGSB686XK"
paste textarea "5060809892522"
type textarea "Case of 10 units with damaged packaging, 2 units are damaged. Parent SKU: DTMEH…"
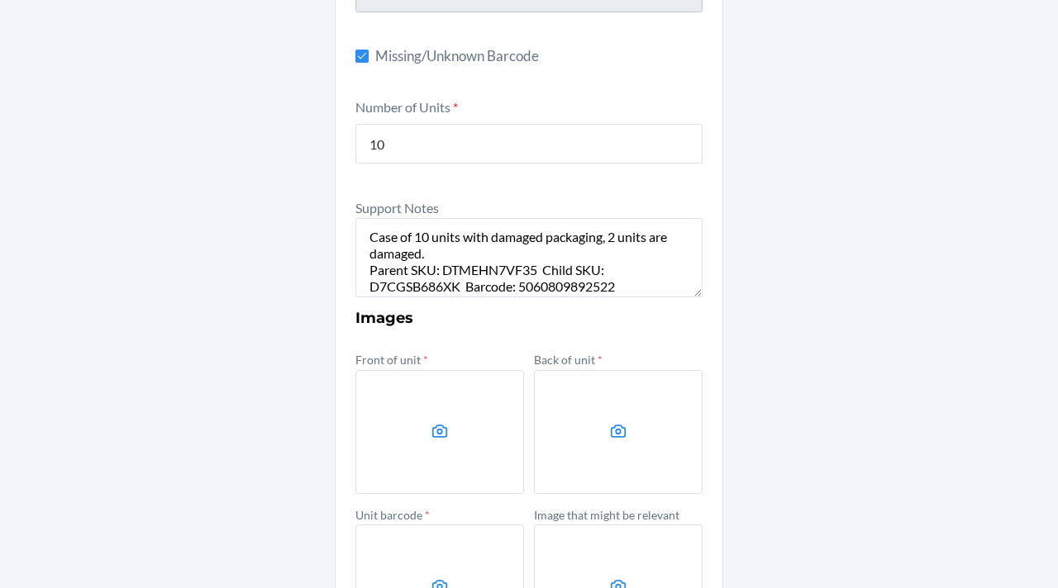
click at [952, 446] on div "Other Prior to submission, ensure that the inventory exists in the specified lo…" at bounding box center [529, 225] width 1058 height 1026
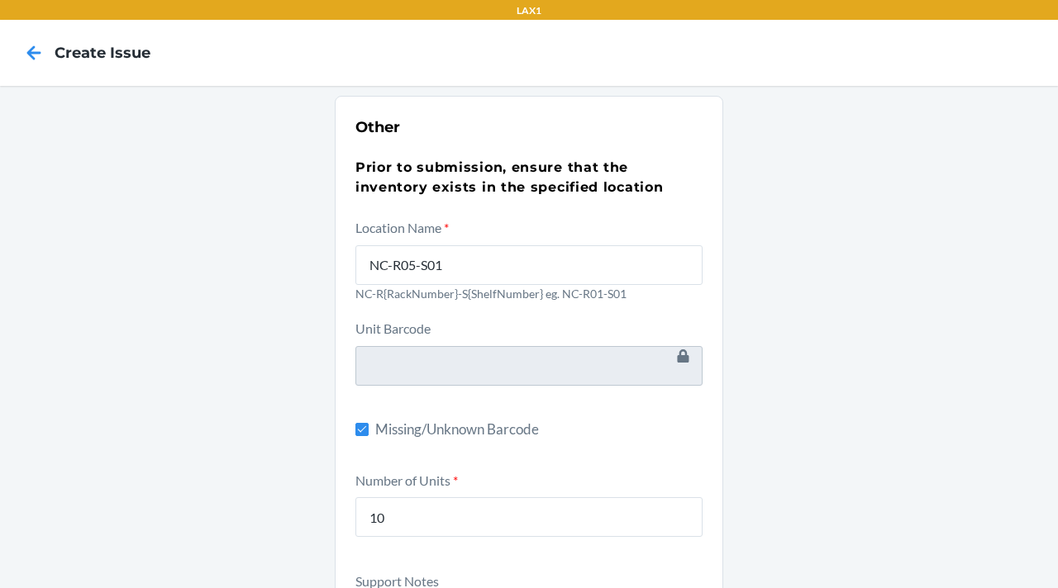
scroll to position [523, 0]
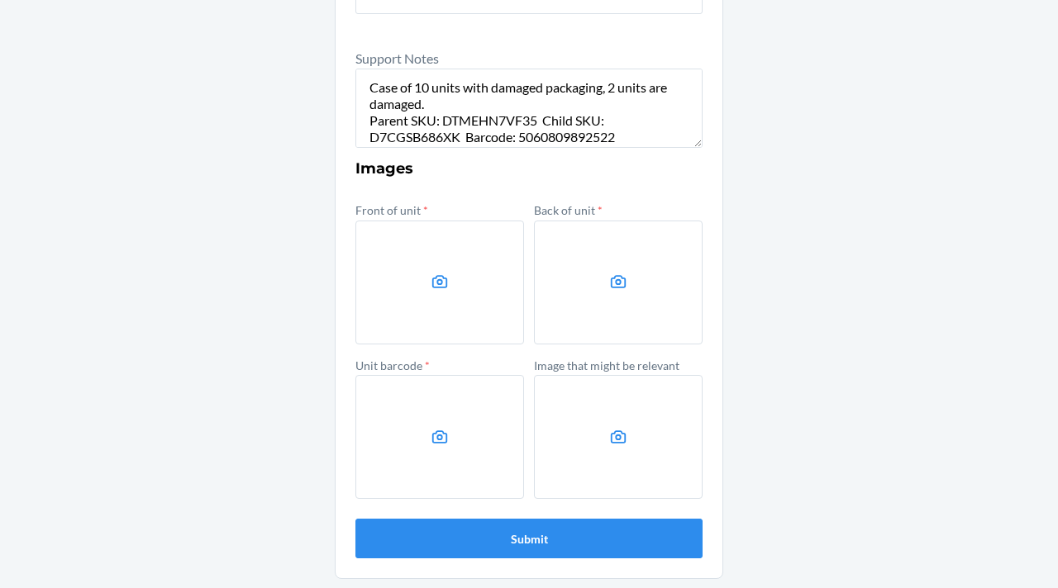
click at [418, 293] on label at bounding box center [439, 283] width 169 height 124
click at [0, 0] on input "file" at bounding box center [0, 0] width 0 height 0
click at [398, 292] on label at bounding box center [439, 283] width 169 height 124
click at [0, 0] on input "file" at bounding box center [0, 0] width 0 height 0
click at [637, 298] on label at bounding box center [618, 283] width 169 height 124
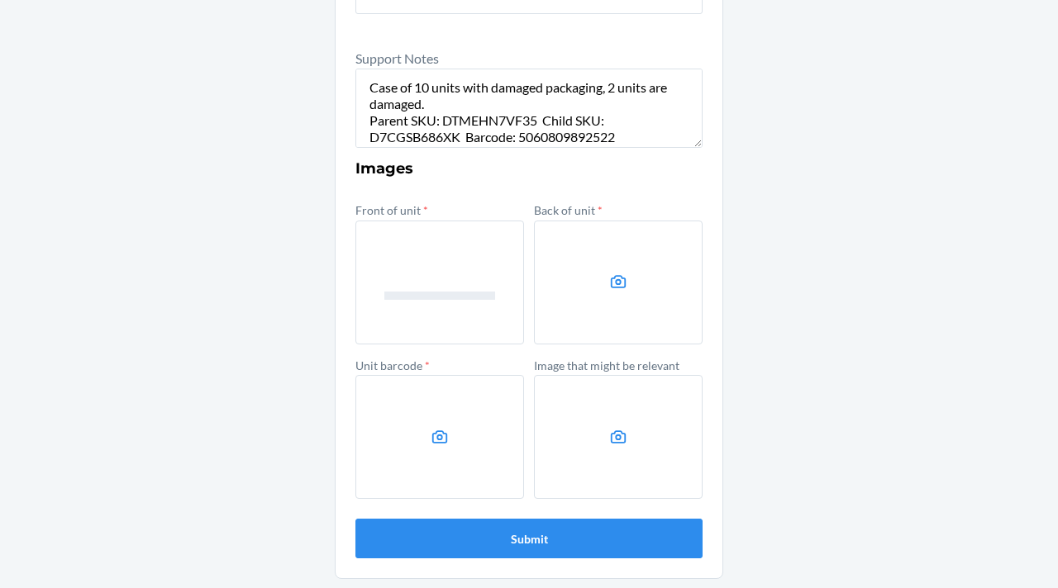
click at [0, 0] on input "file" at bounding box center [0, 0] width 0 height 0
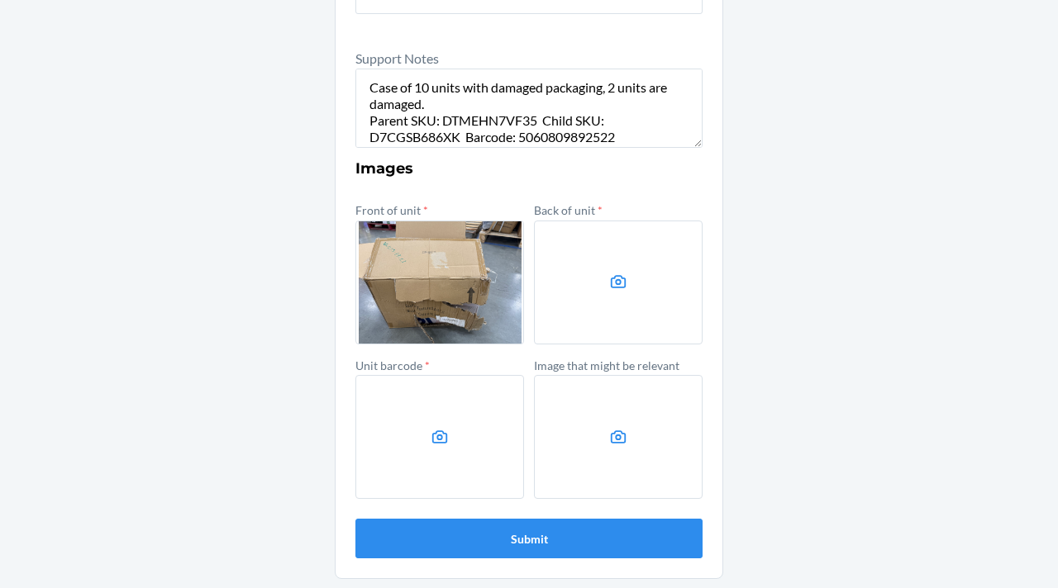
click at [412, 465] on label at bounding box center [439, 437] width 169 height 124
click at [0, 0] on input "file" at bounding box center [0, 0] width 0 height 0
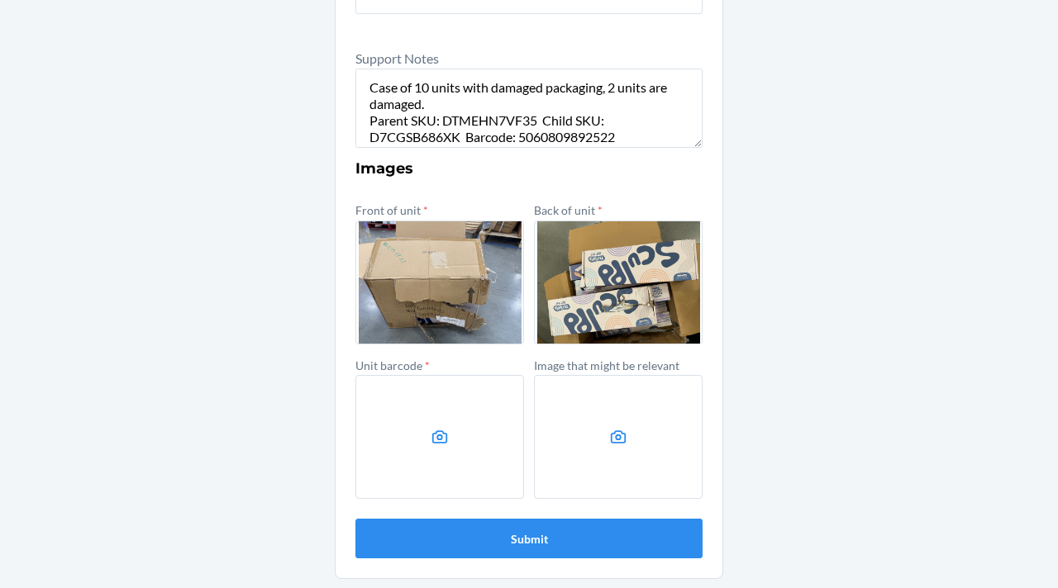
click at [607, 493] on label at bounding box center [618, 437] width 169 height 124
click at [0, 0] on input "file" at bounding box center [0, 0] width 0 height 0
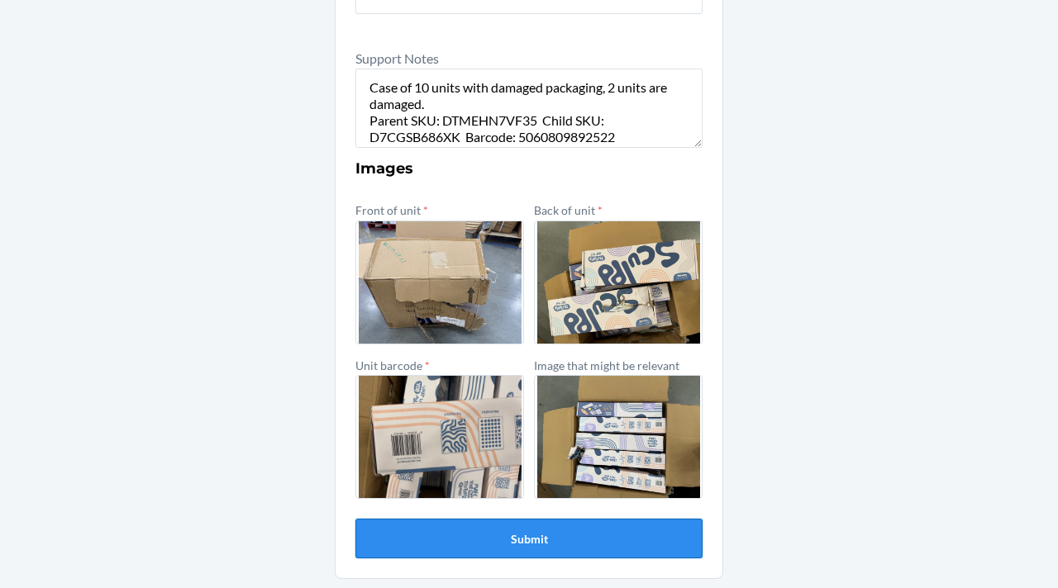
click at [446, 539] on button "Submit" at bounding box center [528, 539] width 347 height 40
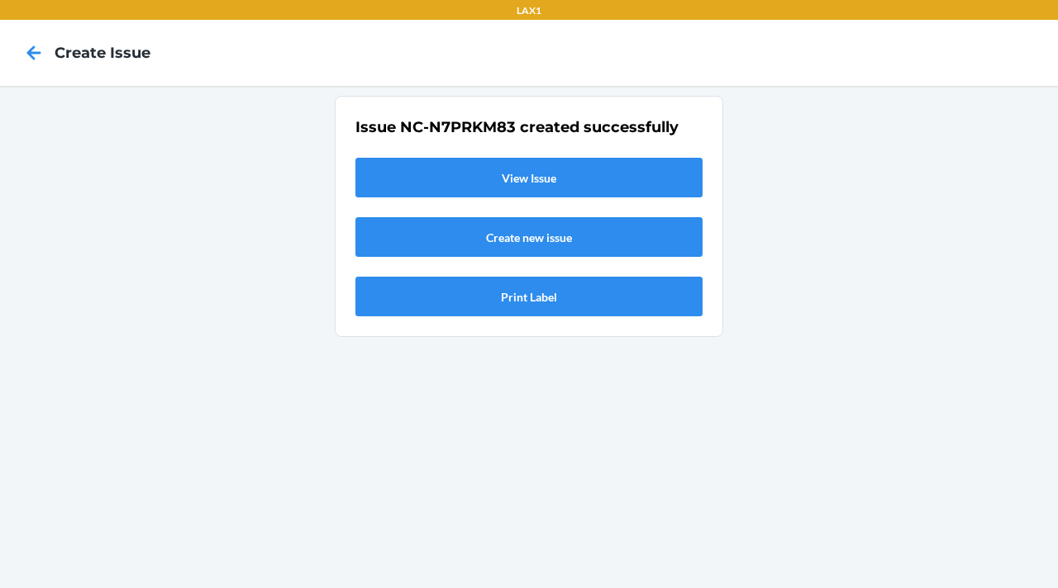
scroll to position [0, 0]
click at [462, 161] on link "View Issue" at bounding box center [528, 178] width 347 height 40
